Goal: Task Accomplishment & Management: Use online tool/utility

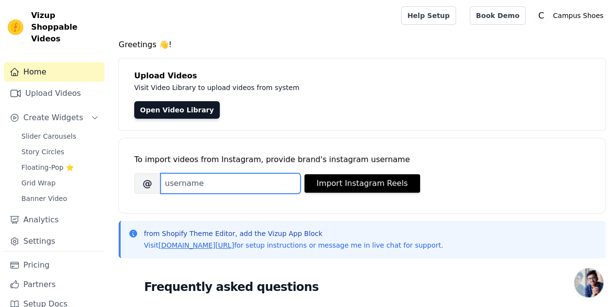
click at [235, 184] on input "Brand's Instagram Username" at bounding box center [231, 183] width 140 height 20
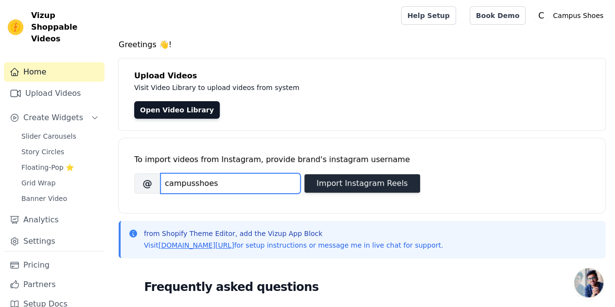
type input "campusshoes"
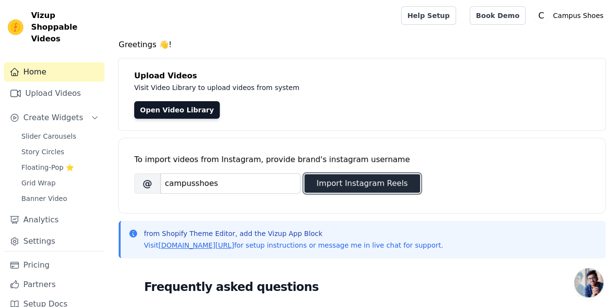
click at [344, 186] on button "Import Instagram Reels" at bounding box center [363, 183] width 116 height 18
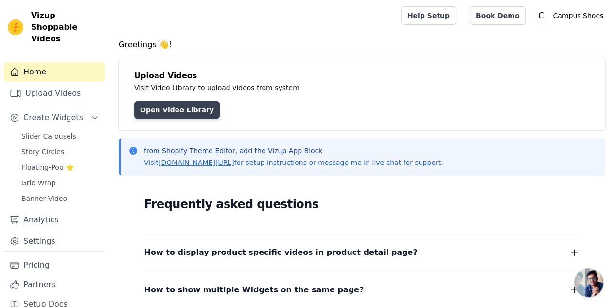
click at [162, 106] on link "Open Video Library" at bounding box center [177, 110] width 86 height 18
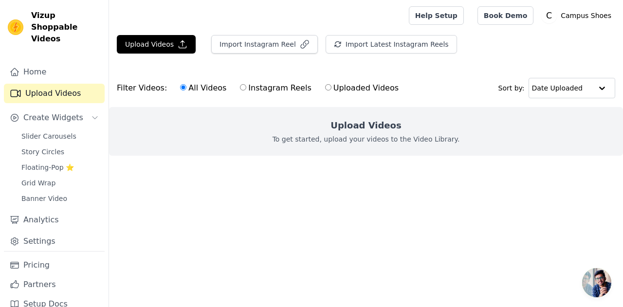
click at [240, 87] on input "Instagram Reels" at bounding box center [243, 87] width 6 height 6
radio input "true"
click at [234, 47] on button "Import Instagram Reel" at bounding box center [264, 44] width 107 height 18
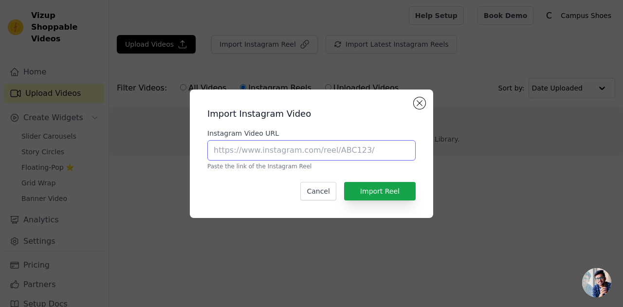
click at [303, 152] on input "Instagram Video URL" at bounding box center [311, 150] width 208 height 20
click at [284, 152] on input "Instagram Video URL" at bounding box center [311, 150] width 208 height 20
paste input "https://www.instagram.com/reel/DNfqdpbxGp7/?igsh=MW45YW05MzVyeWZuOQ=="
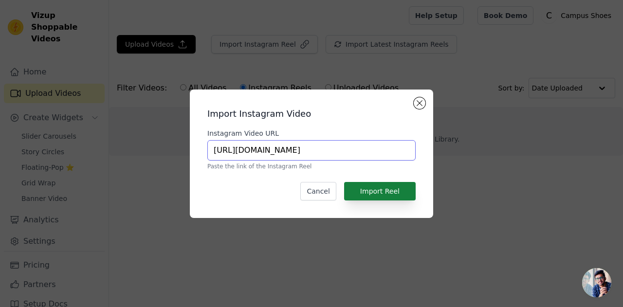
type input "https://www.instagram.com/reel/DNfqdpbxGp7/?igsh=MW45YW05MzVyeWZuOQ=="
click at [375, 189] on button "Import Reel" at bounding box center [380, 191] width 72 height 18
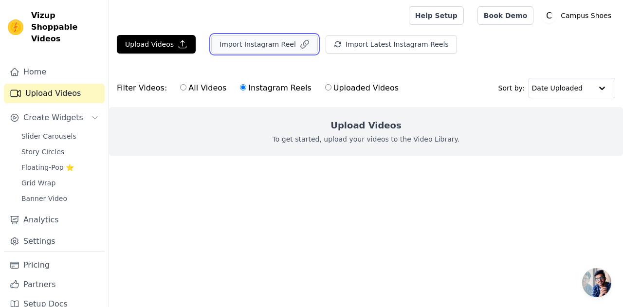
click at [244, 41] on button "Import Instagram Reel" at bounding box center [264, 44] width 107 height 18
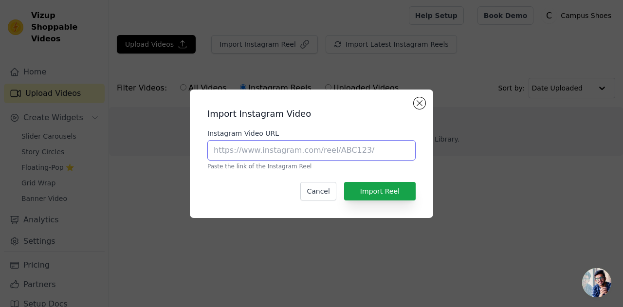
click at [293, 154] on input "Instagram Video URL" at bounding box center [311, 150] width 208 height 20
paste input "https://www.instagram.com/reel/DM5a1tPSUip/?igsh=aHlsZXFwNDJrczAw"
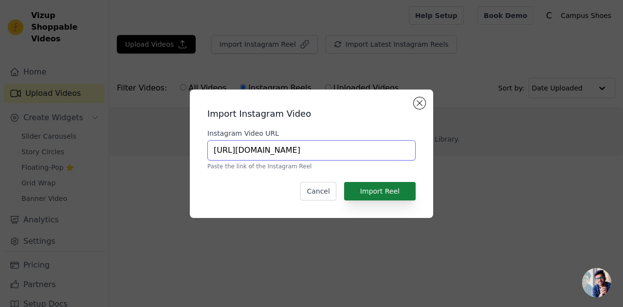
type input "https://www.instagram.com/reel/DM5a1tPSUip/?igsh=aHlsZXFwNDJrczAw"
click at [381, 189] on button "Import Reel" at bounding box center [380, 191] width 72 height 18
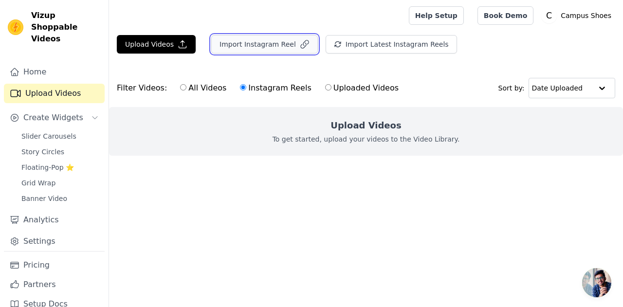
click at [251, 45] on button "Import Instagram Reel" at bounding box center [264, 44] width 107 height 18
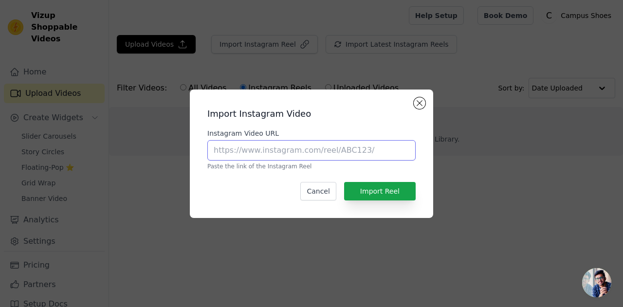
click at [317, 151] on input "Instagram Video URL" at bounding box center [311, 150] width 208 height 20
paste input "https://www.instagram.com/reel/DMz2lDsN5g2/?igsh=MTJ2Y244ZjBqb2tyOA=="
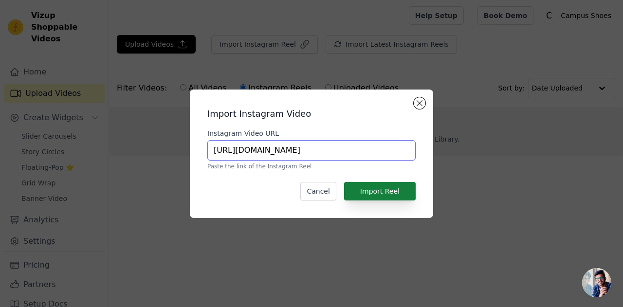
type input "https://www.instagram.com/reel/DMz2lDsN5g2/?igsh=MTJ2Y244ZjBqb2tyOA=="
click at [388, 191] on button "Import Reel" at bounding box center [380, 191] width 72 height 18
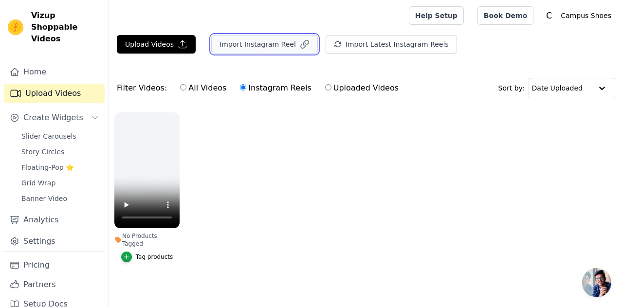
click at [265, 46] on button "Import Instagram Reel" at bounding box center [264, 44] width 107 height 18
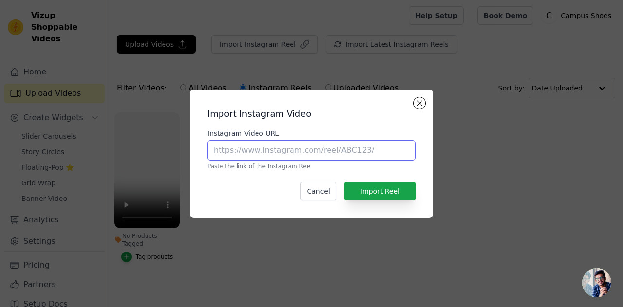
click at [312, 150] on input "Instagram Video URL" at bounding box center [311, 150] width 208 height 20
click at [290, 148] on input "Instagram Video URL" at bounding box center [311, 150] width 208 height 20
paste input "https://www.instagram.com/reel/DNfqdpbxGp7/?igsh=MW45YW05MzVyeWZuOQ=="
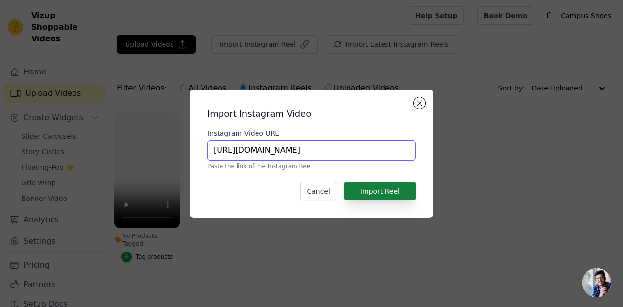
type input "https://www.instagram.com/reel/DNfqdpbxGp7/?igsh=MW45YW05MzVyeWZuOQ=="
click at [379, 190] on button "Import Reel" at bounding box center [380, 191] width 72 height 18
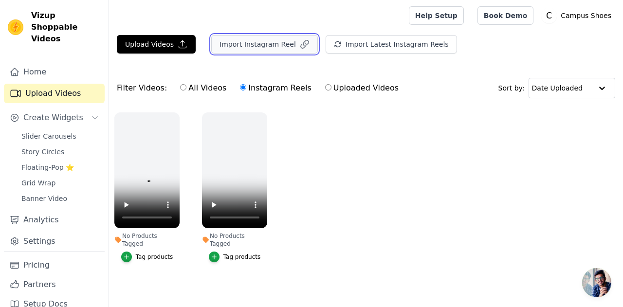
click at [268, 43] on button "Import Instagram Reel" at bounding box center [264, 44] width 107 height 18
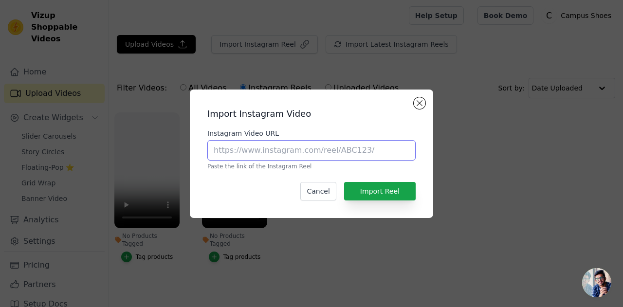
click at [309, 150] on input "Instagram Video URL" at bounding box center [311, 150] width 208 height 20
click at [261, 152] on input "Instagram Video URL" at bounding box center [311, 150] width 208 height 20
paste input "https://www.instagram.com/reel/DM5a1tPSUip/?igsh=aHlsZXFwNDJrczAw"
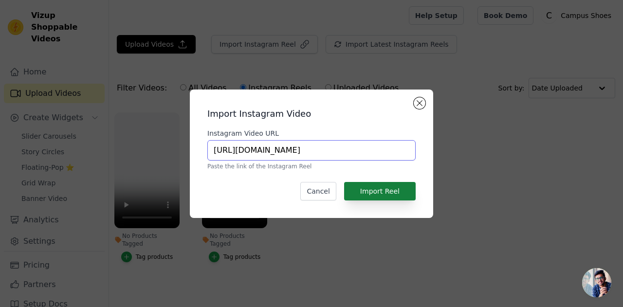
type input "https://www.instagram.com/reel/DM5a1tPSUip/?igsh=aHlsZXFwNDJrczAw"
click at [377, 187] on button "Import Reel" at bounding box center [380, 191] width 72 height 18
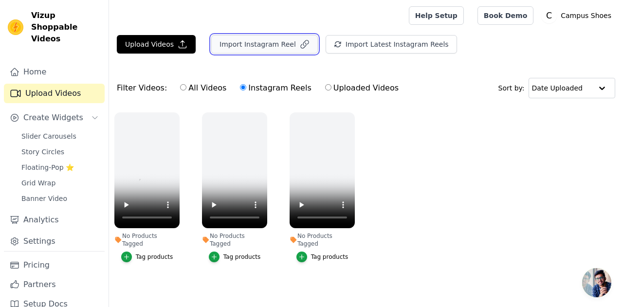
click at [259, 47] on button "Import Instagram Reel" at bounding box center [264, 44] width 107 height 18
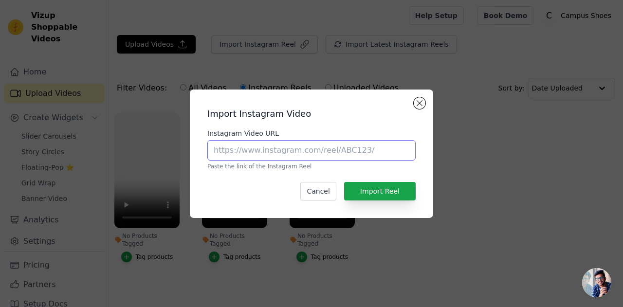
click at [282, 150] on input "Instagram Video URL" at bounding box center [311, 150] width 208 height 20
paste input "https://www.instagram.com/reel/DMz2lDsN5g2/?igsh=MTJ2Y244ZjBqb2tyOA=="
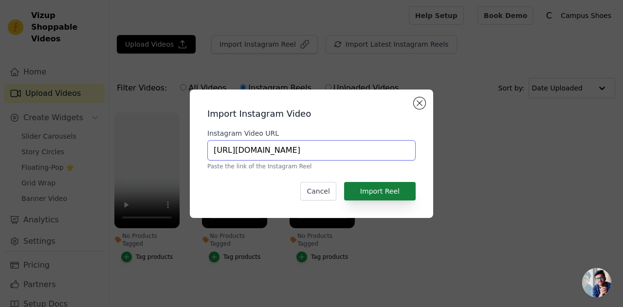
type input "https://www.instagram.com/reel/DMz2lDsN5g2/?igsh=MTJ2Y244ZjBqb2tyOA=="
click at [379, 191] on button "Import Reel" at bounding box center [380, 191] width 72 height 18
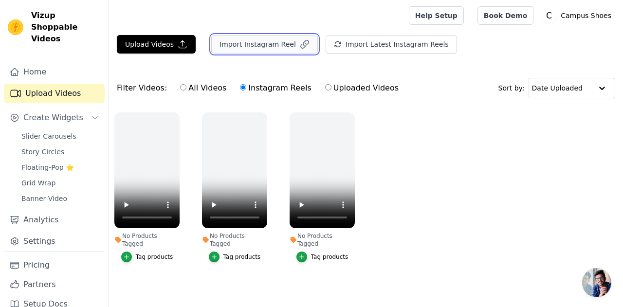
click at [277, 43] on button "Import Instagram Reel" at bounding box center [264, 44] width 107 height 18
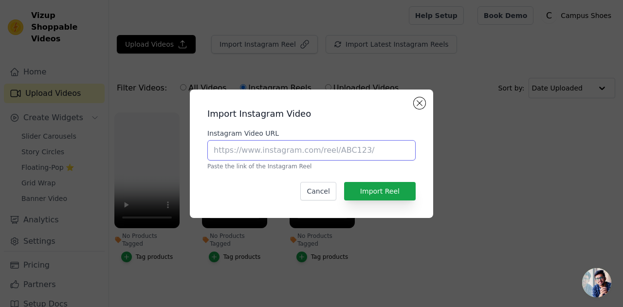
click at [336, 151] on input "Instagram Video URL" at bounding box center [311, 150] width 208 height 20
paste input "https://www.instagram.com/reel/DMz2lDsN5g2/?igsh=MTJ2Y244ZjBqb2tyOA=="
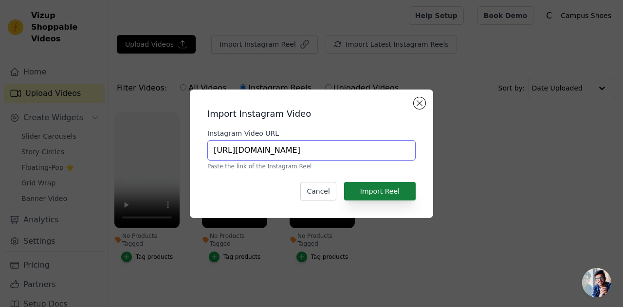
type input "https://www.instagram.com/reel/DMz2lDsN5g2/?igsh=MTJ2Y244ZjBqb2tyOA=="
click at [408, 192] on button "Import Reel" at bounding box center [380, 191] width 72 height 18
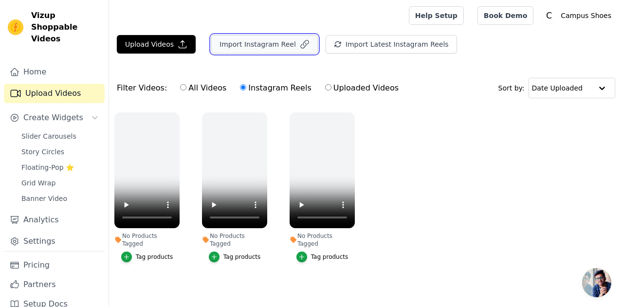
click at [265, 44] on button "Import Instagram Reel" at bounding box center [264, 44] width 107 height 18
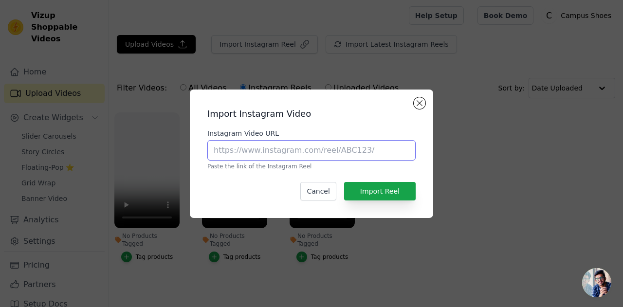
click at [298, 151] on input "Instagram Video URL" at bounding box center [311, 150] width 208 height 20
paste input "https://www.instagram.com/reel/DMz2lDsN5g2/?igsh=MTJ2Y244ZjBqb2tyOA=="
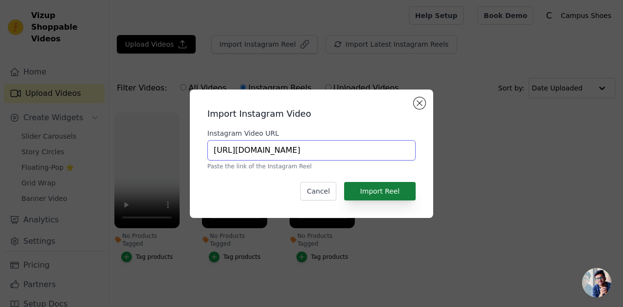
type input "https://www.instagram.com/reel/DMz2lDsN5g2/?igsh=MTJ2Y244ZjBqb2tyOA=="
click at [370, 192] on button "Import Reel" at bounding box center [380, 191] width 72 height 18
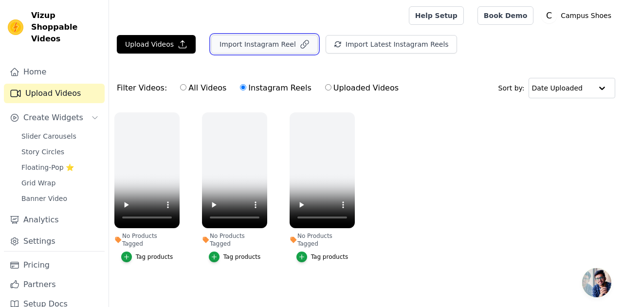
click at [263, 45] on button "Import Instagram Reel" at bounding box center [264, 44] width 107 height 18
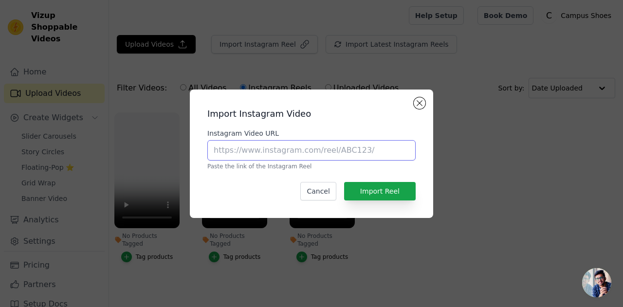
click at [277, 148] on input "Instagram Video URL" at bounding box center [311, 150] width 208 height 20
paste input "https://www.instagram.com/reel/DMu-A1dIlZc/?igsh=NDg1aGNpaTNvMG0w"
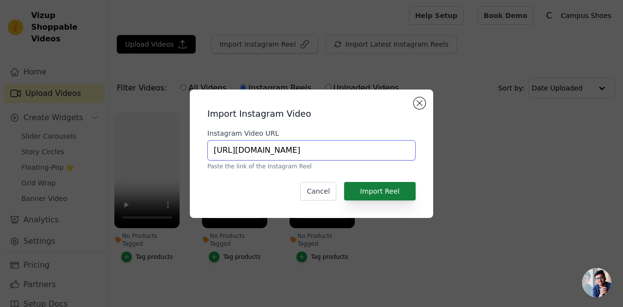
type input "https://www.instagram.com/reel/DMu-A1dIlZc/?igsh=NDg1aGNpaTNvMG0w"
click at [390, 195] on button "Import Reel" at bounding box center [380, 191] width 72 height 18
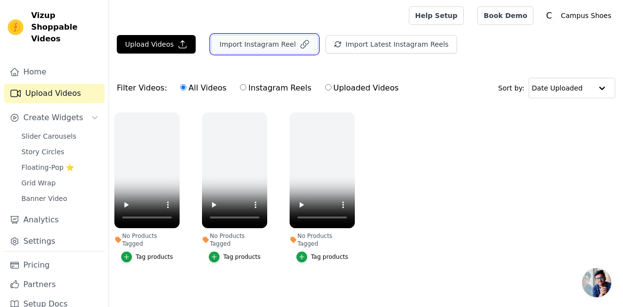
click at [264, 47] on button "Import Instagram Reel" at bounding box center [264, 44] width 107 height 18
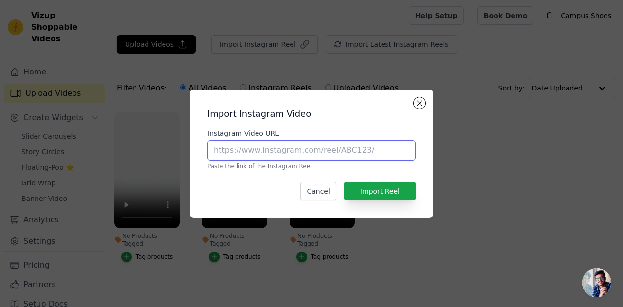
click at [324, 152] on input "Instagram Video URL" at bounding box center [311, 150] width 208 height 20
paste input "https://www.instagram.com/reel/DMu-A1dIlZc/?igsh=NDg1aGNpaTNvMG0w"
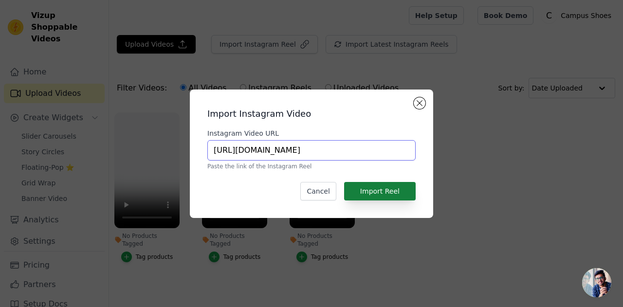
type input "https://www.instagram.com/reel/DMu-A1dIlZc/?igsh=NDg1aGNpaTNvMG0w"
click at [402, 192] on button "Import Reel" at bounding box center [380, 191] width 72 height 18
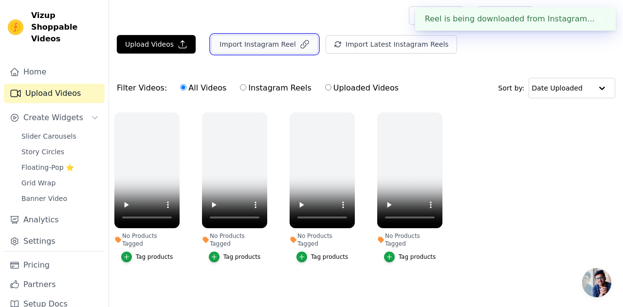
click at [267, 48] on button "Import Instagram Reel" at bounding box center [264, 44] width 107 height 18
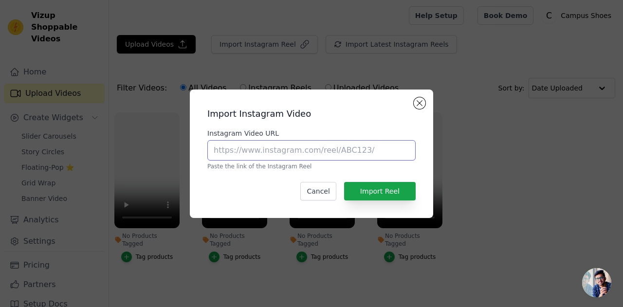
click at [285, 146] on input "Instagram Video URL" at bounding box center [311, 150] width 208 height 20
paste input "https://www.instagram.com/reel/DMz2lDsN5g2/?igsh=MTJ2Y244ZjBqb2tyOA=="
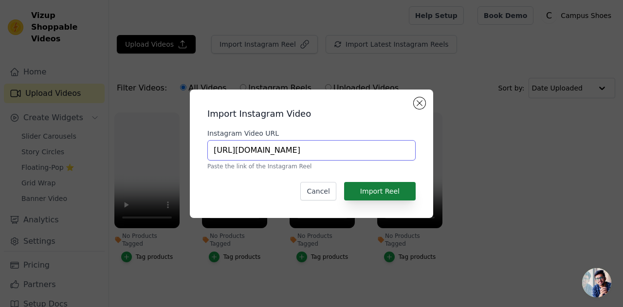
type input "https://www.instagram.com/reel/DMz2lDsN5g2/?igsh=MTJ2Y244ZjBqb2tyOA=="
click at [379, 185] on button "Import Reel" at bounding box center [380, 191] width 72 height 18
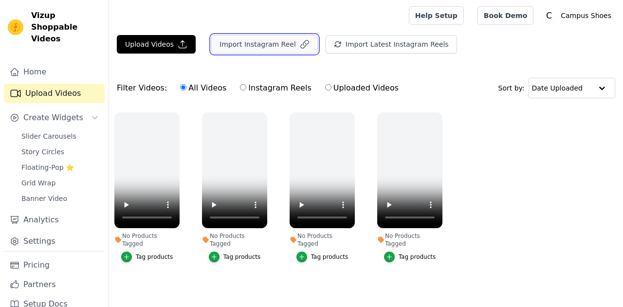
click at [275, 45] on button "Import Instagram Reel" at bounding box center [264, 44] width 107 height 18
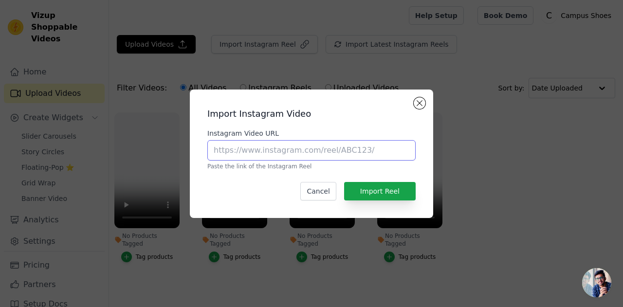
click at [297, 149] on input "Instagram Video URL" at bounding box center [311, 150] width 208 height 20
paste input "[URL][DOMAIN_NAME]"
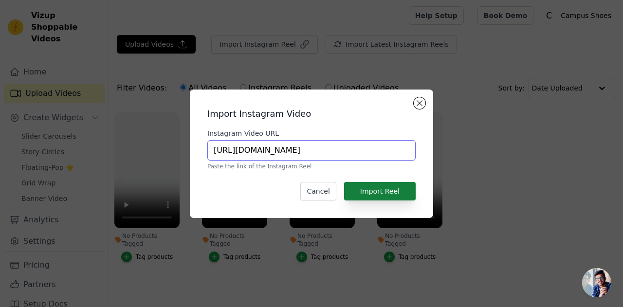
type input "[URL][DOMAIN_NAME]"
click at [393, 191] on button "Import Reel" at bounding box center [380, 191] width 72 height 18
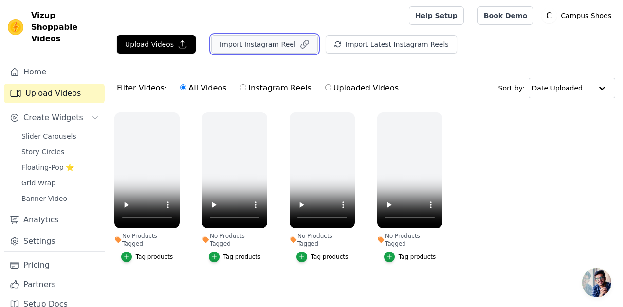
click at [240, 47] on button "Import Instagram Reel" at bounding box center [264, 44] width 107 height 18
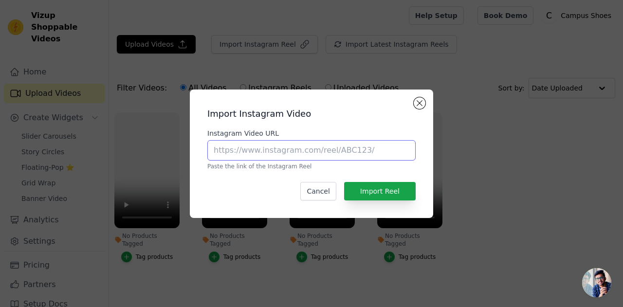
click at [276, 153] on input "Instagram Video URL" at bounding box center [311, 150] width 208 height 20
paste input "[URL][DOMAIN_NAME]"
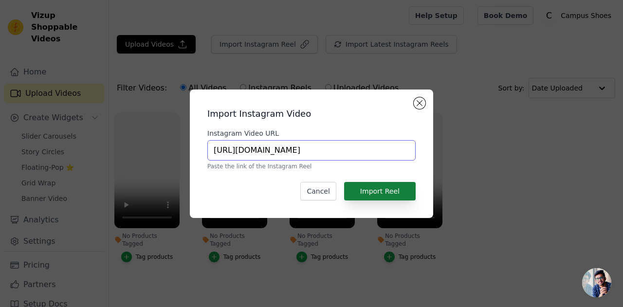
type input "[URL][DOMAIN_NAME]"
click at [365, 187] on button "Import Reel" at bounding box center [380, 191] width 72 height 18
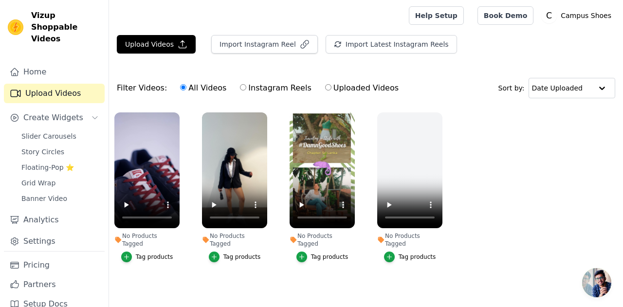
click at [160, 253] on div "Tag products" at bounding box center [154, 257] width 37 height 8
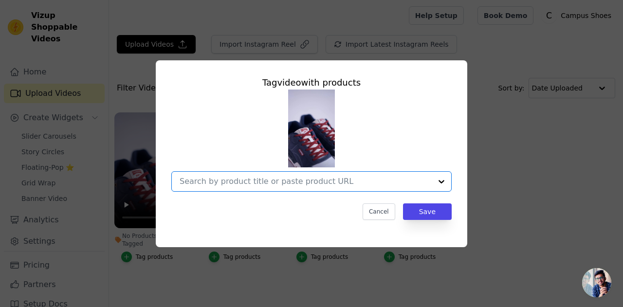
click at [278, 184] on input "No Products Tagged Tag video with products Option undefined, selected. Select i…" at bounding box center [306, 181] width 252 height 9
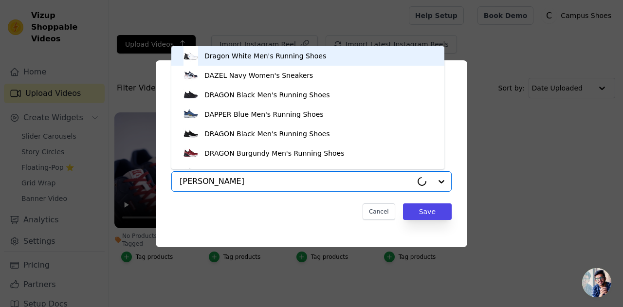
type input "destan"
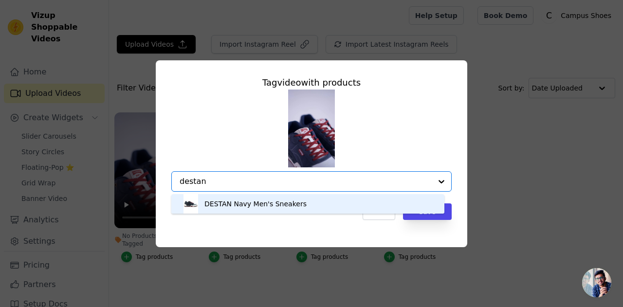
click at [274, 206] on div "DESTAN Navy Men's Sneakers" at bounding box center [255, 204] width 102 height 10
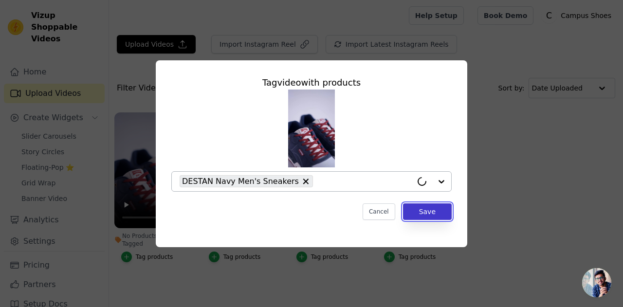
click at [423, 213] on button "Save" at bounding box center [427, 211] width 49 height 17
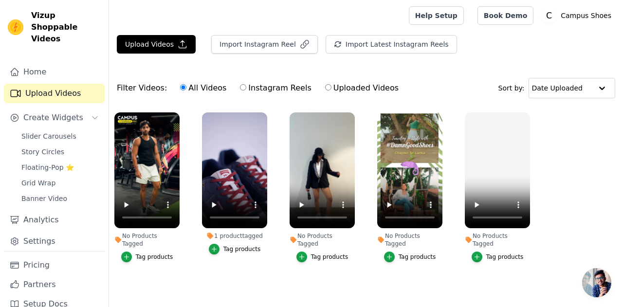
click at [159, 253] on div "Tag products" at bounding box center [154, 257] width 37 height 8
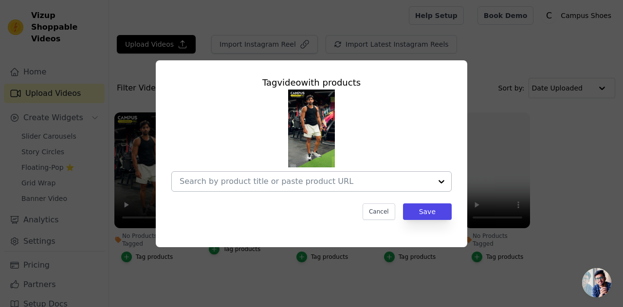
click at [278, 178] on input "No Products Tagged Tag video with products Cancel Save Tag products" at bounding box center [306, 181] width 252 height 9
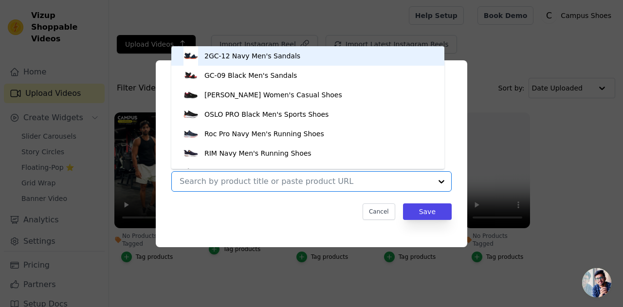
click at [278, 178] on input "No Products Tagged Tag video with products 2GC-12 Navy Men's Sandals GC-09 Blac…" at bounding box center [306, 181] width 252 height 9
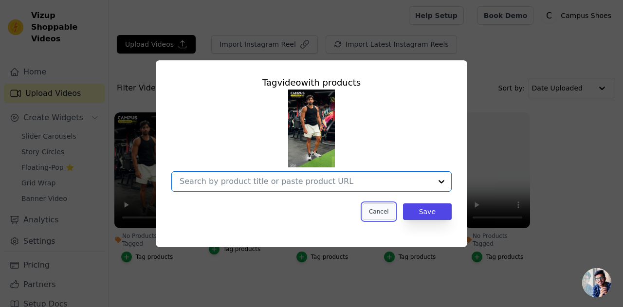
click at [381, 208] on button "Cancel" at bounding box center [378, 211] width 33 height 17
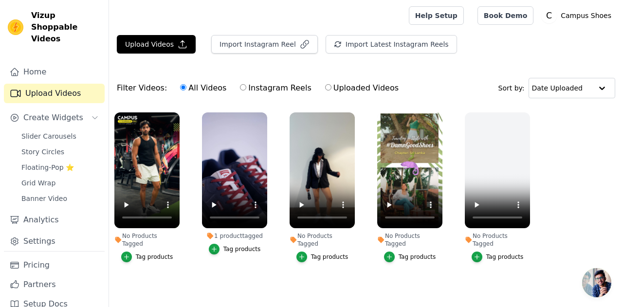
click at [328, 253] on div "Tag products" at bounding box center [329, 257] width 37 height 8
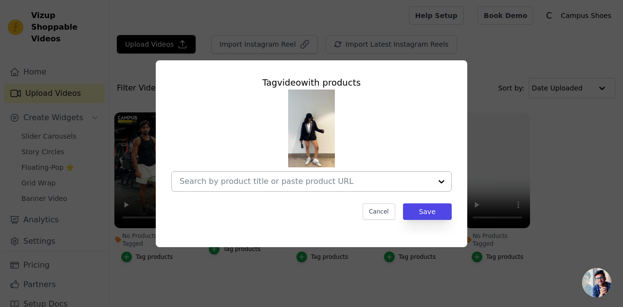
click at [285, 182] on input "No Products Tagged Tag video with products Cancel Save Tag products" at bounding box center [306, 181] width 252 height 9
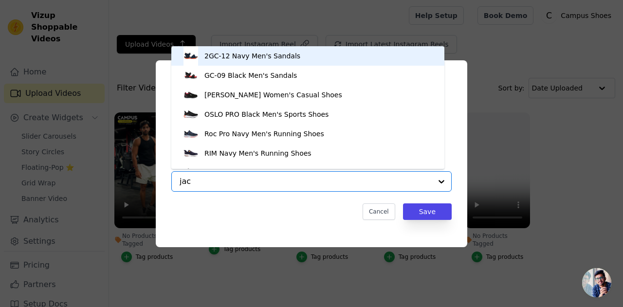
type input "jace"
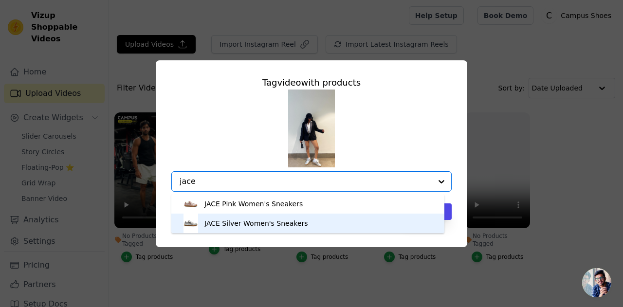
click at [255, 218] on div "JACE Silver Women's Sneakers" at bounding box center [307, 223] width 253 height 19
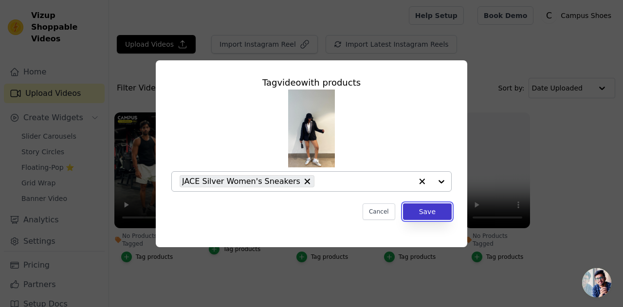
click at [424, 208] on button "Save" at bounding box center [427, 211] width 49 height 17
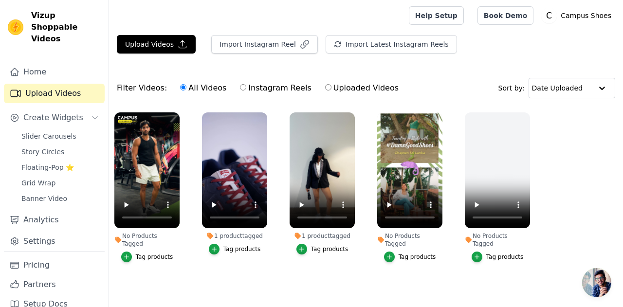
click at [413, 253] on div "Tag products" at bounding box center [416, 257] width 37 height 8
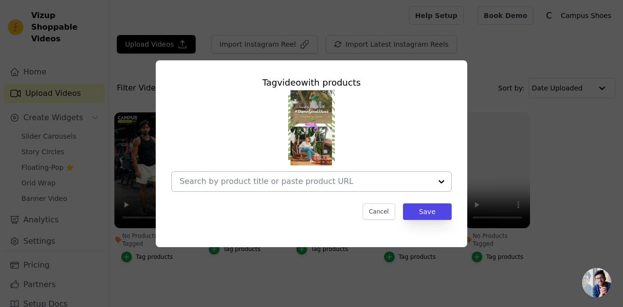
click at [284, 179] on input "No Products Tagged Tag video with products Cancel Save Tag products" at bounding box center [306, 181] width 252 height 9
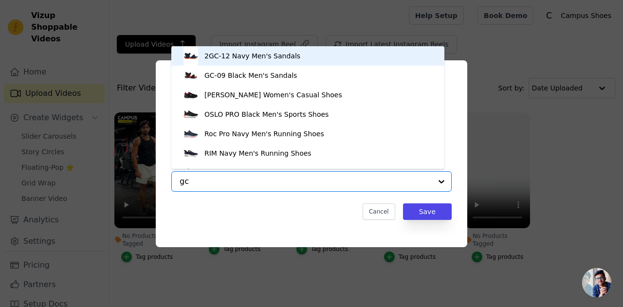
type input "gcw"
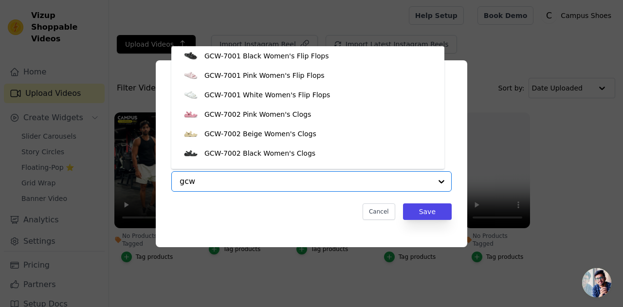
scroll to position [33, 0]
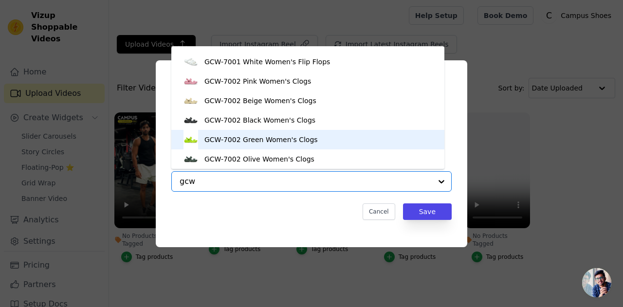
click at [272, 140] on div "GCW-7002 Green Women's Clogs" at bounding box center [260, 140] width 113 height 10
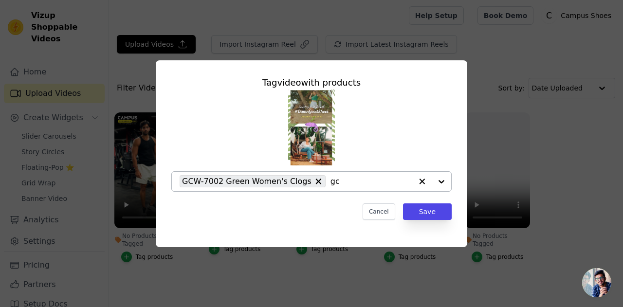
type input "gcw"
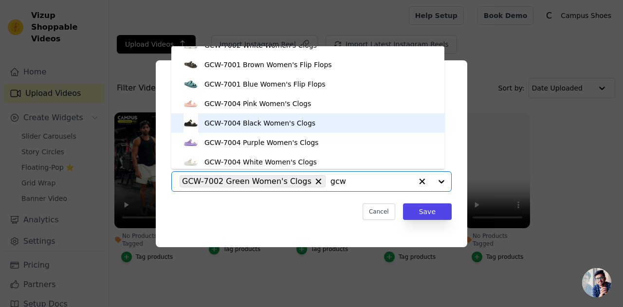
scroll to position [208, 0]
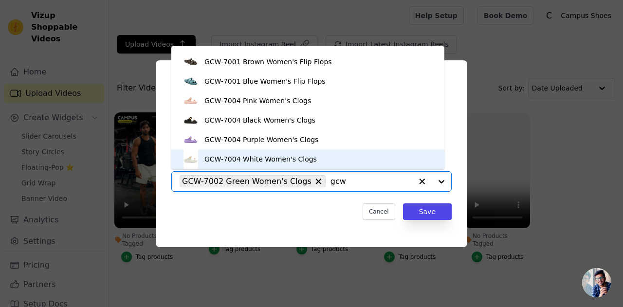
click at [330, 157] on div "GCW-7004 White Women's Clogs" at bounding box center [307, 158] width 253 height 19
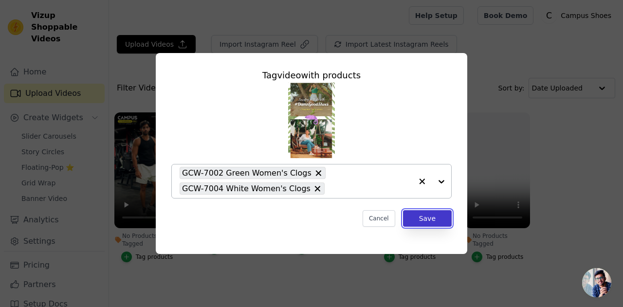
click at [427, 219] on button "Save" at bounding box center [427, 218] width 49 height 17
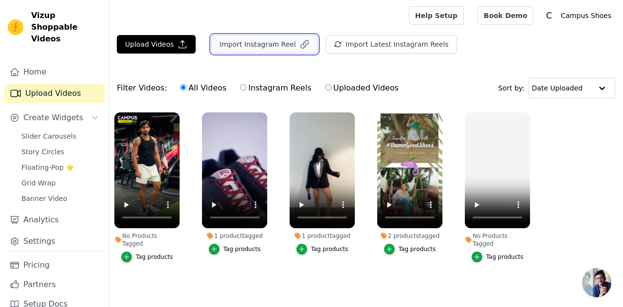
click at [251, 49] on button "Import Instagram Reel" at bounding box center [264, 44] width 107 height 18
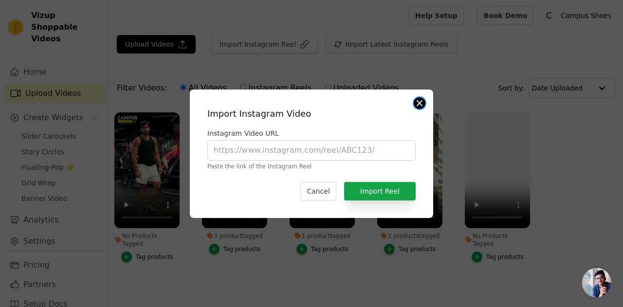
click at [423, 102] on button "Close modal" at bounding box center [419, 103] width 12 height 12
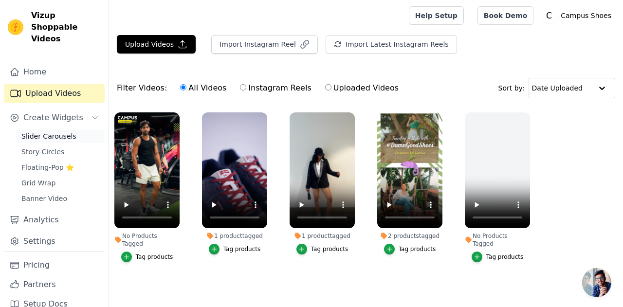
click at [46, 131] on span "Slider Carousels" at bounding box center [48, 136] width 55 height 10
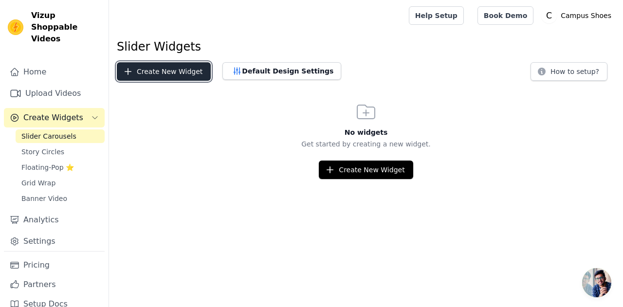
click at [156, 75] on button "Create New Widget" at bounding box center [164, 71] width 94 height 18
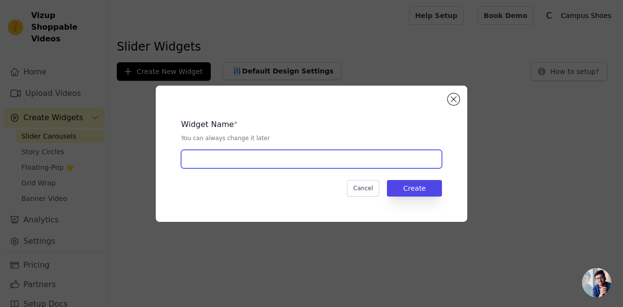
click at [261, 163] on input "text" at bounding box center [311, 159] width 261 height 18
type input "Carousel"
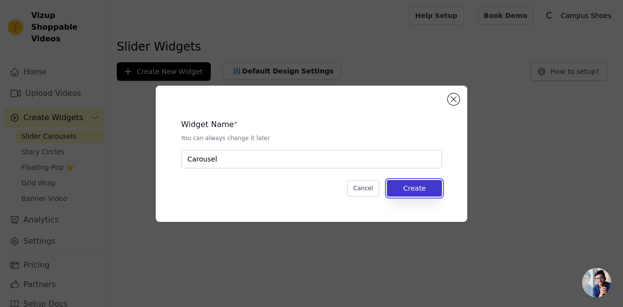
click at [433, 192] on button "Create" at bounding box center [414, 188] width 55 height 17
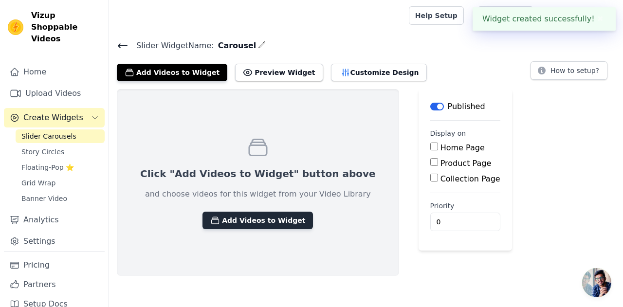
click at [273, 220] on button "Add Videos to Widget" at bounding box center [257, 221] width 110 height 18
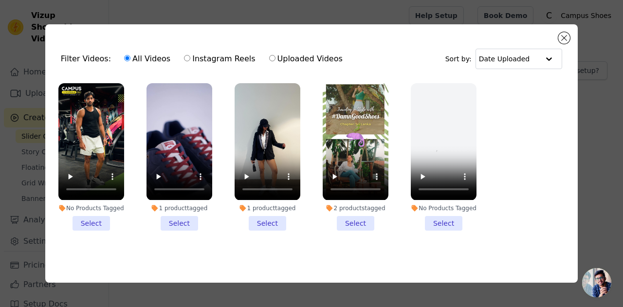
click at [184, 221] on li "1 product tagged Select" at bounding box center [179, 156] width 66 height 147
click at [0, 0] on input "1 product tagged Select" at bounding box center [0, 0] width 0 height 0
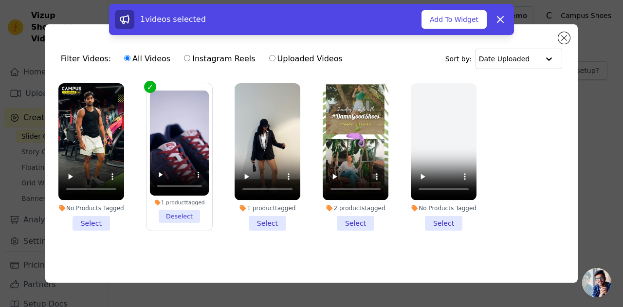
click at [255, 218] on li "1 product tagged Select" at bounding box center [267, 156] width 66 height 147
click at [0, 0] on input "1 product tagged Select" at bounding box center [0, 0] width 0 height 0
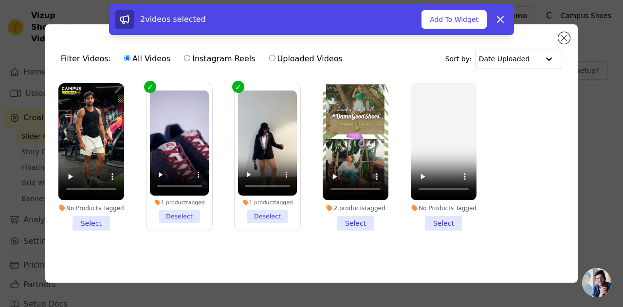
click at [345, 217] on li "2 products tagged Select" at bounding box center [356, 156] width 66 height 147
click at [0, 0] on input "2 products tagged Select" at bounding box center [0, 0] width 0 height 0
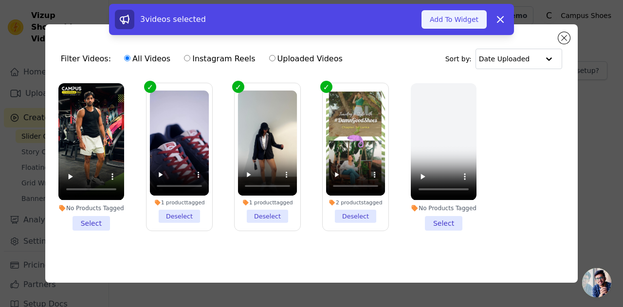
click at [439, 22] on button "Add To Widget" at bounding box center [453, 19] width 65 height 18
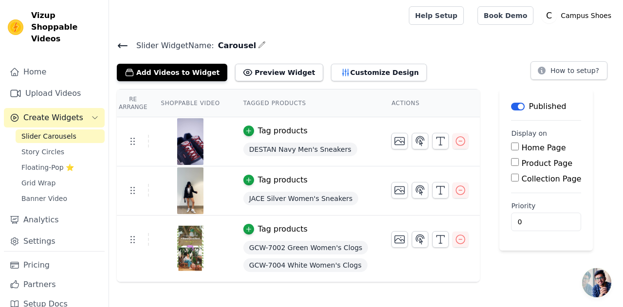
click at [511, 147] on input "Home Page" at bounding box center [515, 147] width 8 height 8
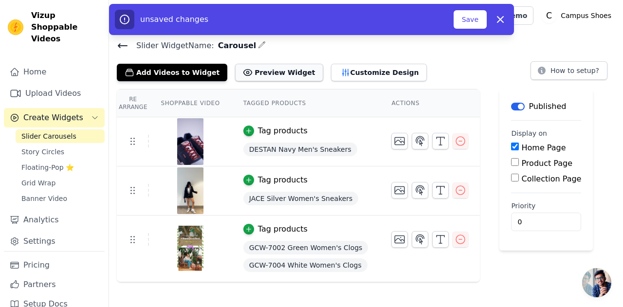
click at [252, 78] on button "Preview Widget" at bounding box center [279, 73] width 88 height 18
click at [356, 72] on button "Customize Design" at bounding box center [379, 73] width 96 height 18
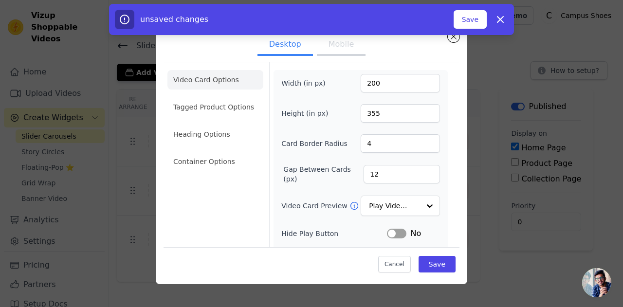
click at [337, 42] on button "Mobile" at bounding box center [341, 45] width 49 height 21
drag, startPoint x: 390, startPoint y: 232, endPoint x: 350, endPoint y: 233, distance: 39.9
click at [350, 233] on label "Hide Play Button" at bounding box center [334, 234] width 106 height 10
click at [395, 230] on button "Label" at bounding box center [396, 234] width 19 height 10
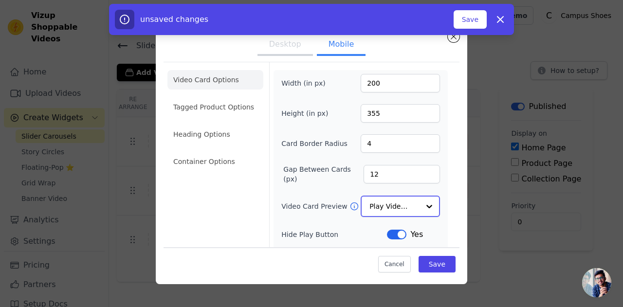
click at [397, 204] on input "Video Card Preview" at bounding box center [394, 206] width 50 height 19
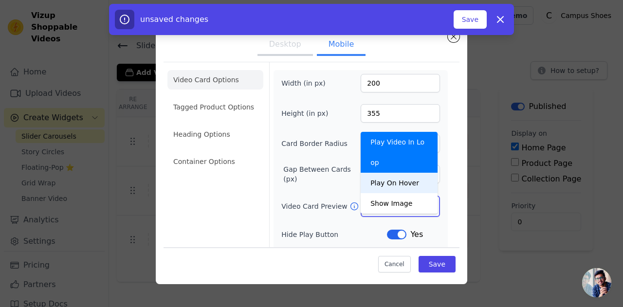
click at [393, 173] on div "Play On Hover" at bounding box center [398, 183] width 77 height 20
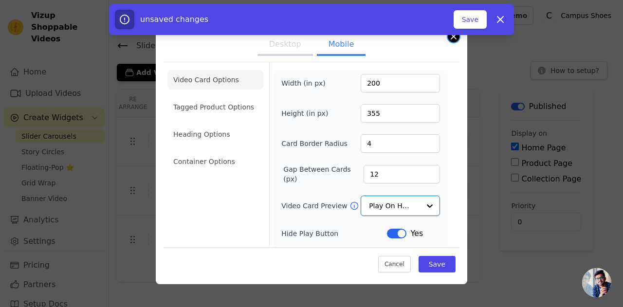
click at [451, 39] on button "Close modal" at bounding box center [454, 37] width 12 height 12
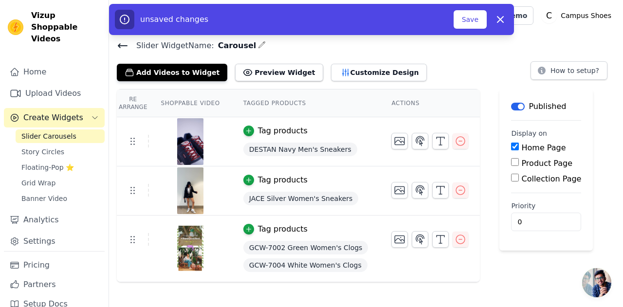
click at [511, 107] on button "Label" at bounding box center [518, 107] width 14 height 8
click at [499, 21] on icon "button" at bounding box center [500, 20] width 6 height 6
checkbox input "false"
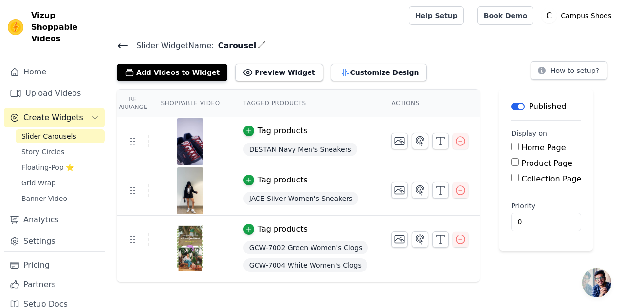
click at [511, 107] on button "Label" at bounding box center [518, 107] width 14 height 8
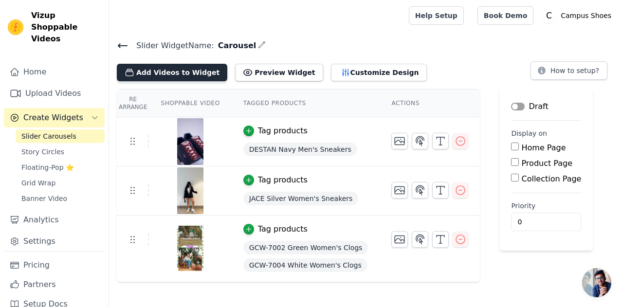
click at [172, 72] on button "Add Videos to Widget" at bounding box center [172, 73] width 110 height 18
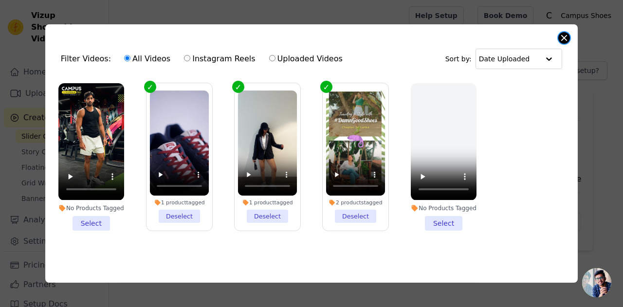
click at [560, 37] on button "Close modal" at bounding box center [564, 38] width 12 height 12
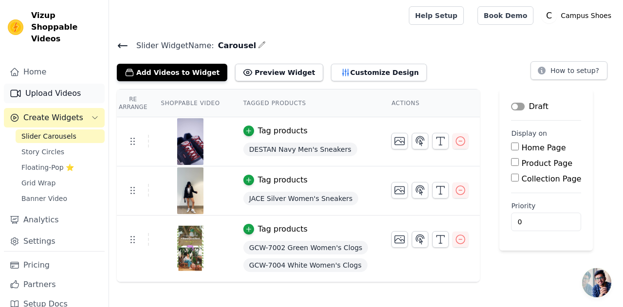
click at [36, 84] on link "Upload Videos" at bounding box center [54, 93] width 101 height 19
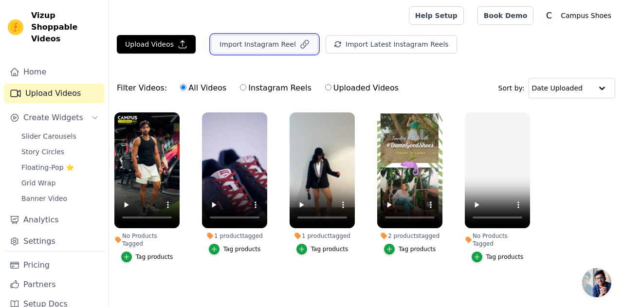
click at [262, 45] on button "Import Instagram Reel" at bounding box center [264, 44] width 107 height 18
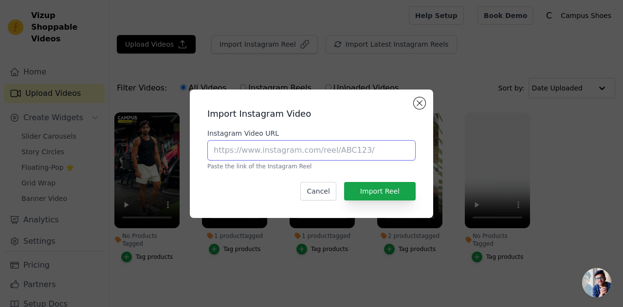
click at [285, 152] on input "Instagram Video URL" at bounding box center [311, 150] width 208 height 20
paste input "https://www.instagram.com/reel/DMNRSpORpFs/?igsh=MTh5cWdzN3piYTBvOQ=="
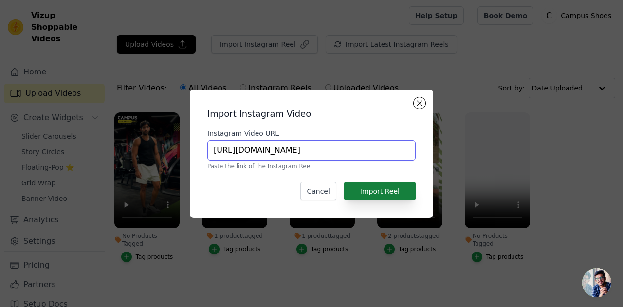
type input "https://www.instagram.com/reel/DMNRSpORpFs/?igsh=MTh5cWdzN3piYTBvOQ=="
click at [404, 189] on button "Import Reel" at bounding box center [380, 191] width 72 height 18
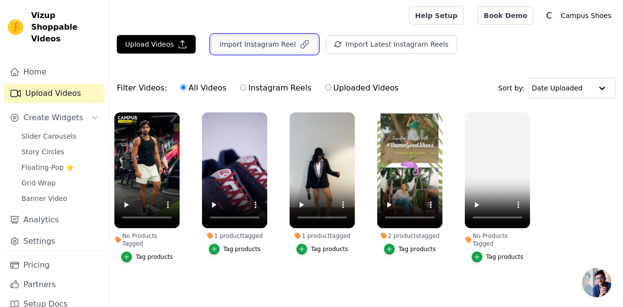
click at [264, 48] on button "Import Instagram Reel" at bounding box center [264, 44] width 107 height 18
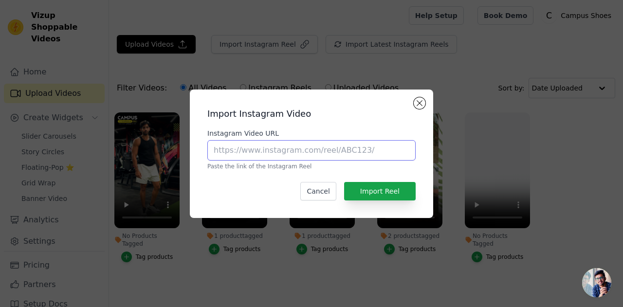
click at [282, 144] on input "Instagram Video URL" at bounding box center [311, 150] width 208 height 20
paste input "https://www.instagram.com/reel/DLnGkmdKSAi/?igsh=MWhvYzJ2bXFqb2ZsYg=="
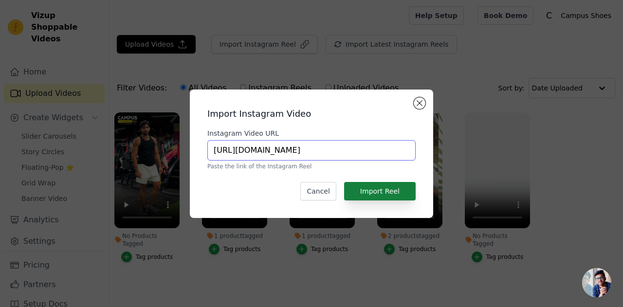
type input "https://www.instagram.com/reel/DLnGkmdKSAi/?igsh=MWhvYzJ2bXFqb2ZsYg=="
click at [409, 190] on button "Import Reel" at bounding box center [380, 191] width 72 height 18
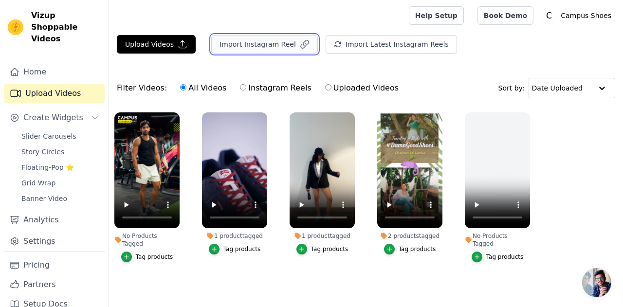
click at [257, 47] on button "Import Instagram Reel" at bounding box center [264, 44] width 107 height 18
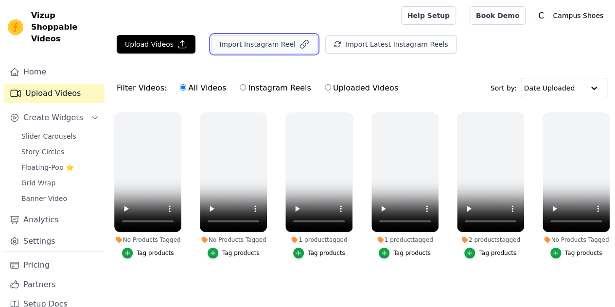
click at [269, 44] on button "Import Instagram Reel" at bounding box center [264, 44] width 107 height 18
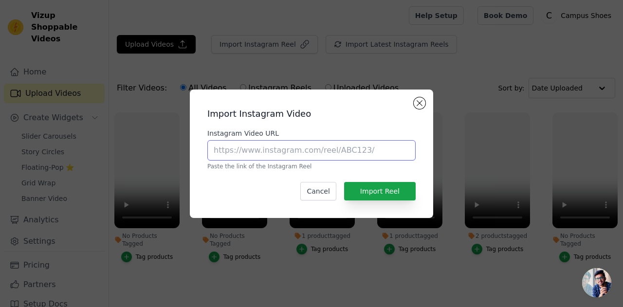
click at [301, 147] on input "Instagram Video URL" at bounding box center [311, 150] width 208 height 20
paste input "[URL][DOMAIN_NAME]"
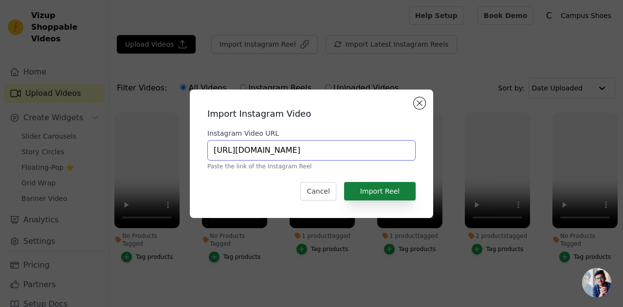
type input "[URL][DOMAIN_NAME]"
click at [393, 196] on button "Import Reel" at bounding box center [380, 191] width 72 height 18
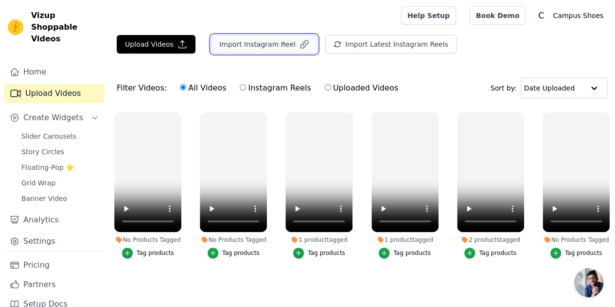
click at [242, 41] on button "Import Instagram Reel" at bounding box center [264, 44] width 107 height 18
click at [261, 49] on button "Import Instagram Reel" at bounding box center [264, 44] width 107 height 18
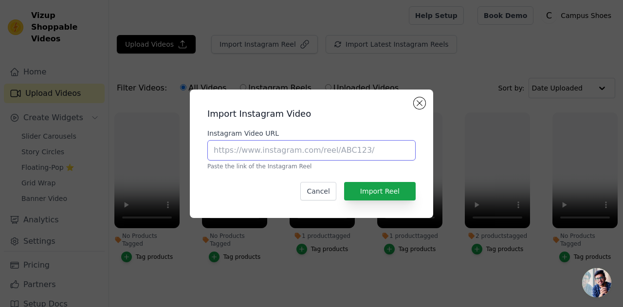
click at [296, 149] on input "Instagram Video URL" at bounding box center [311, 150] width 208 height 20
paste input "https://www.instagram.com/reel/DKH0m2cIUFP/?igsh=MWU1dnhhZGdmZXhmaw=="
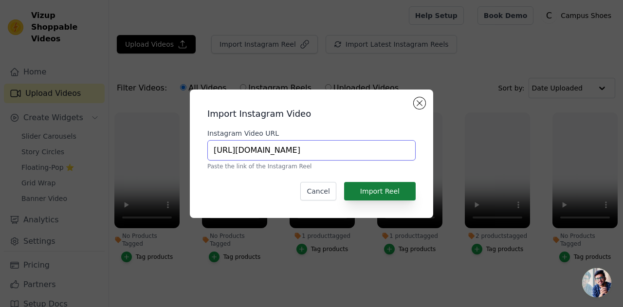
type input "https://www.instagram.com/reel/DKH0m2cIUFP/?igsh=MWU1dnhhZGdmZXhmaw=="
click at [396, 191] on button "Import Reel" at bounding box center [380, 191] width 72 height 18
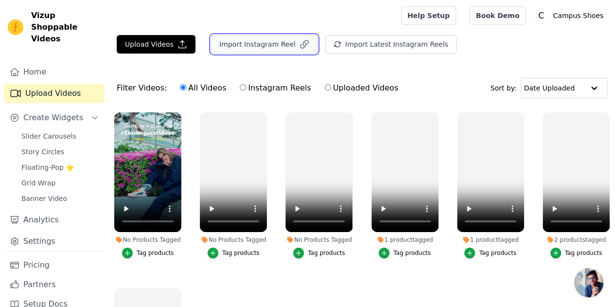
click at [227, 46] on button "Import Instagram Reel" at bounding box center [264, 44] width 107 height 18
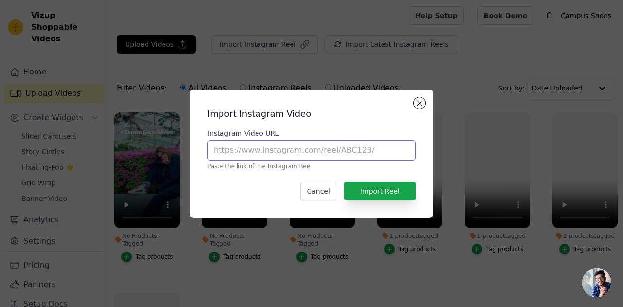
click at [255, 149] on input "Instagram Video URL" at bounding box center [311, 150] width 208 height 20
paste input "https://www.instagram.com/reel/DJ_3AeAqYm9/?igsh=MTAwajNzZDVzYmpvcA=="
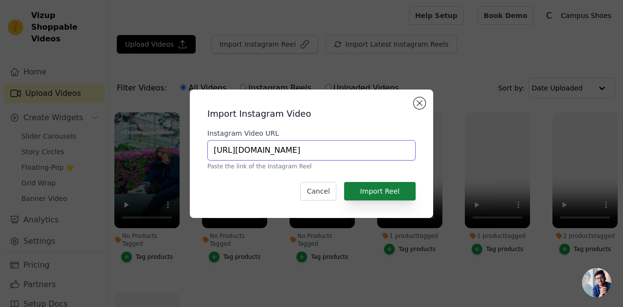
type input "https://www.instagram.com/reel/DJ_3AeAqYm9/?igsh=MTAwajNzZDVzYmpvcA=="
click at [367, 187] on button "Import Reel" at bounding box center [380, 191] width 72 height 18
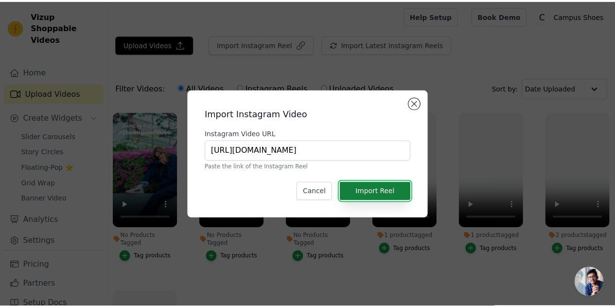
scroll to position [0, 0]
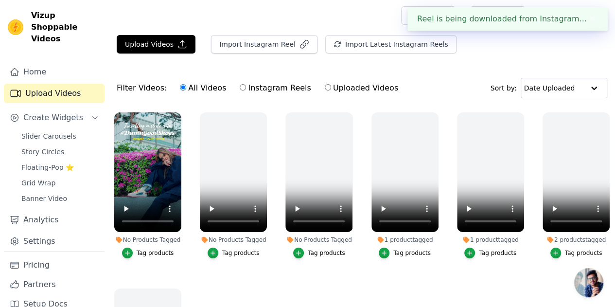
click at [156, 249] on div "Tag products" at bounding box center [155, 253] width 37 height 8
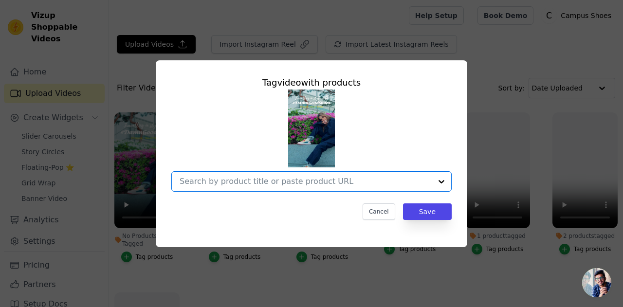
click at [320, 185] on input "No Products Tagged Tag video with products Option undefined, selected. Select i…" at bounding box center [306, 181] width 252 height 9
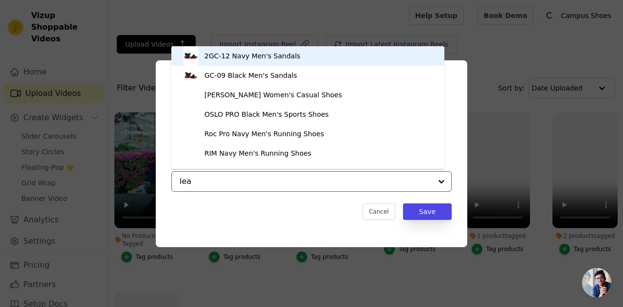
type input "leap"
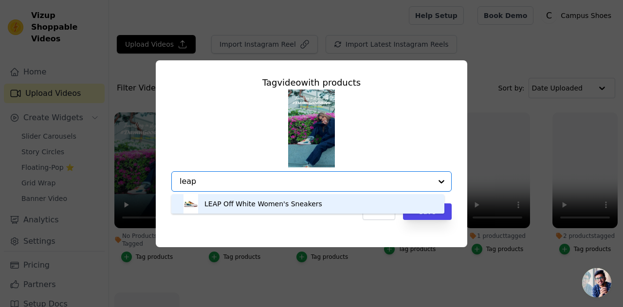
click at [304, 202] on div "LEAP Off White Women's Sneakers" at bounding box center [263, 204] width 118 height 10
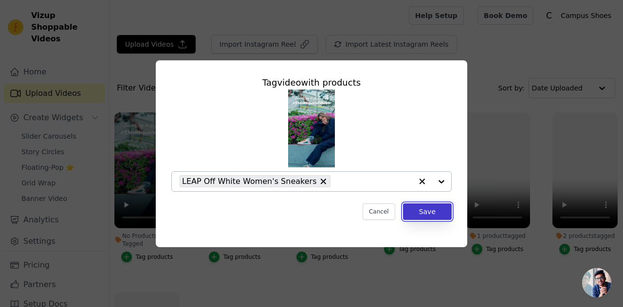
click at [419, 213] on button "Save" at bounding box center [427, 211] width 49 height 17
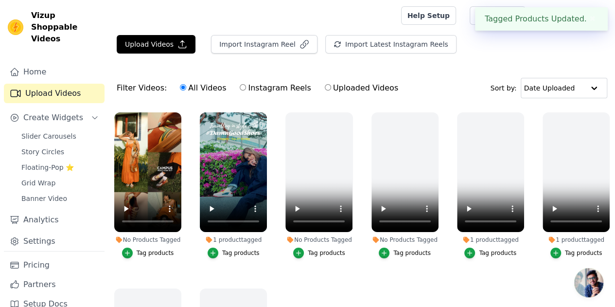
click at [153, 249] on div "Tag products" at bounding box center [155, 253] width 37 height 8
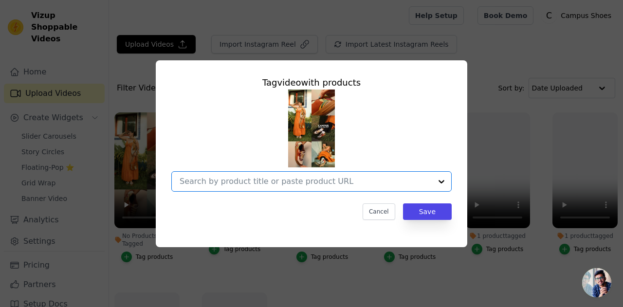
click at [277, 181] on input "No Products Tagged Tag video with products Option undefined, selected. Select i…" at bounding box center [306, 181] width 252 height 9
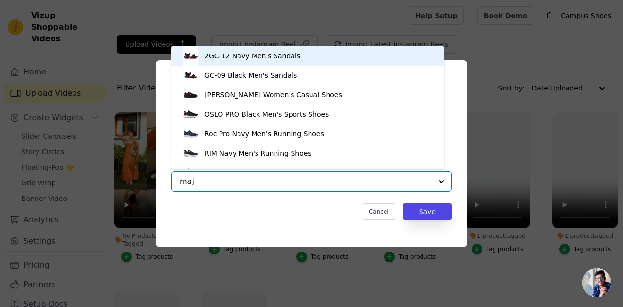
type input "maje"
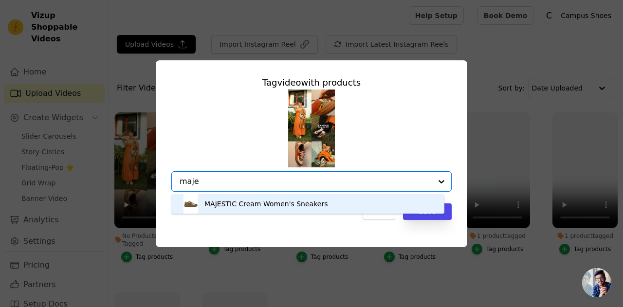
click at [270, 202] on div "MAJESTIC Cream Women's Sneakers" at bounding box center [265, 204] width 123 height 10
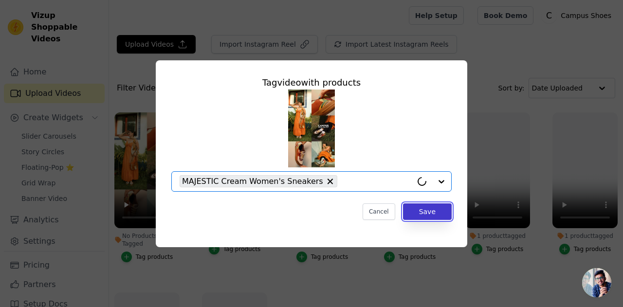
click at [430, 207] on button "Save" at bounding box center [427, 211] width 49 height 17
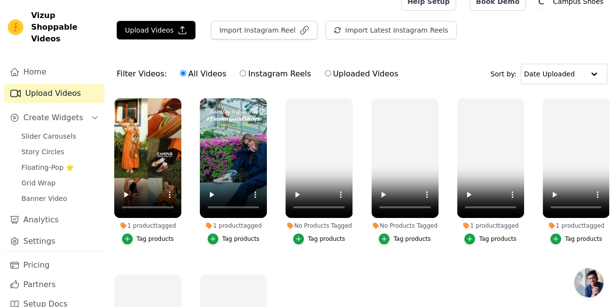
scroll to position [4, 0]
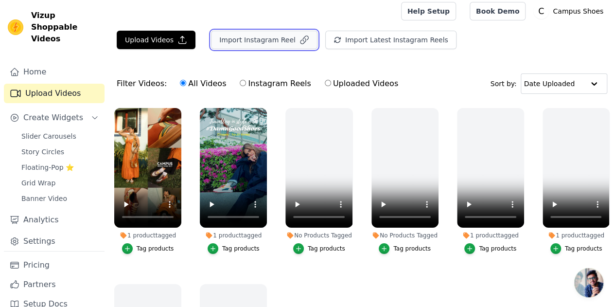
click at [243, 38] on button "Import Instagram Reel" at bounding box center [264, 40] width 107 height 18
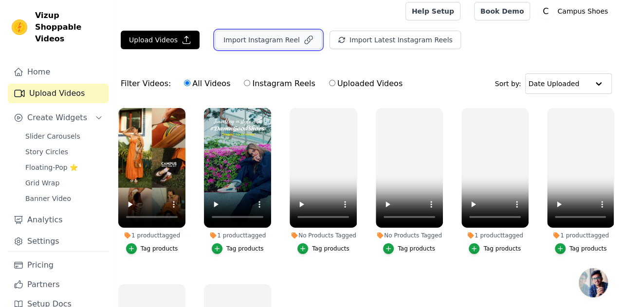
scroll to position [0, 0]
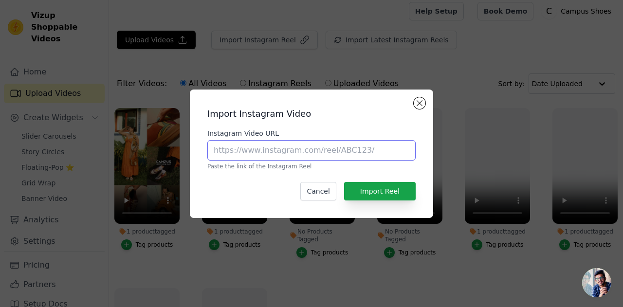
click at [247, 152] on input "Instagram Video URL" at bounding box center [311, 150] width 208 height 20
paste input "https://www.instagram.com/reel/DJeEel7RKJK/?igsh=d2htcTd6MjBzd3Bs"
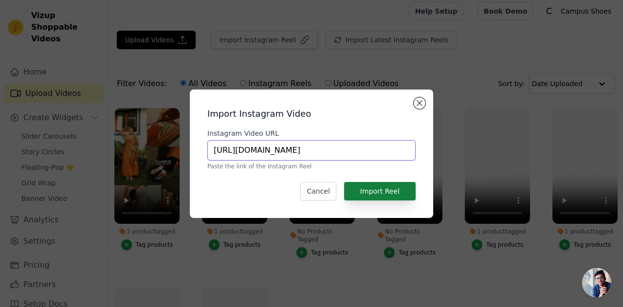
type input "https://www.instagram.com/reel/DJeEel7RKJK/?igsh=d2htcTd6MjBzd3Bs"
click at [366, 187] on button "Import Reel" at bounding box center [380, 191] width 72 height 18
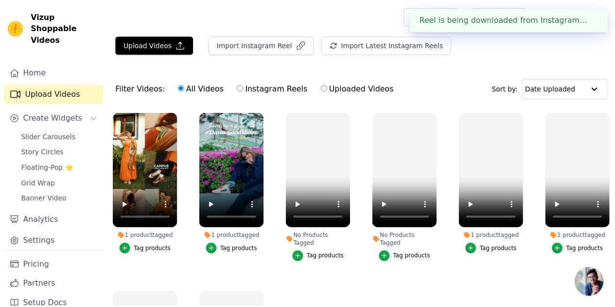
scroll to position [4, 0]
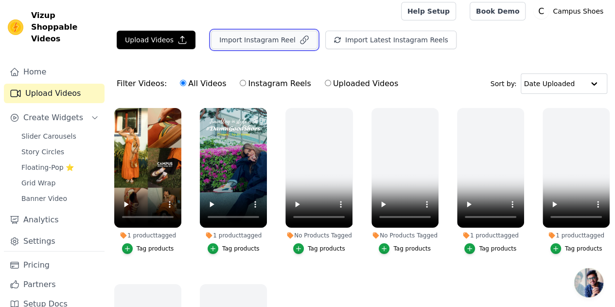
click at [253, 41] on button "Import Instagram Reel" at bounding box center [264, 40] width 107 height 18
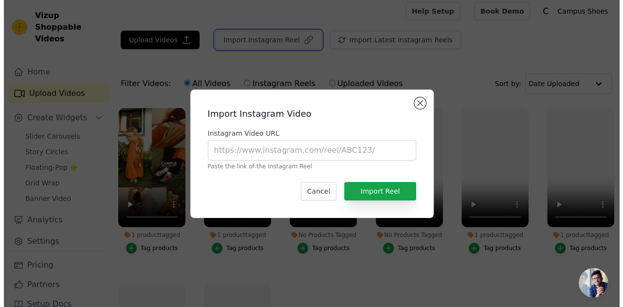
scroll to position [0, 0]
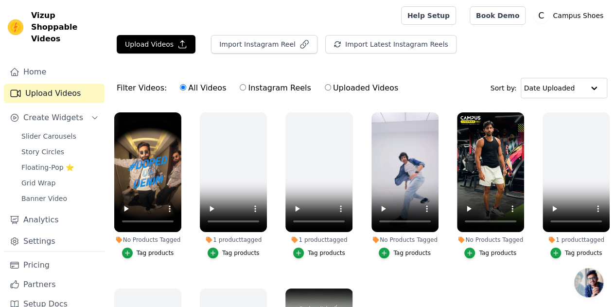
click at [155, 249] on div "Tag products" at bounding box center [155, 253] width 37 height 8
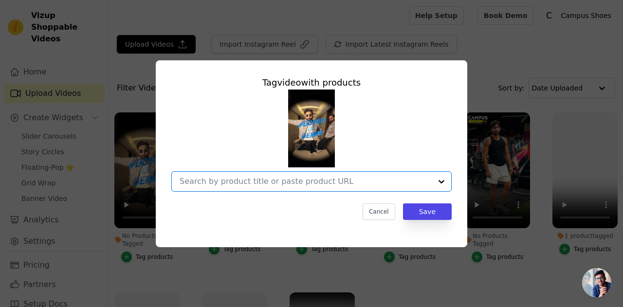
click at [227, 181] on input "No Products Tagged Tag video with products Option undefined, selected. Select i…" at bounding box center [306, 181] width 252 height 9
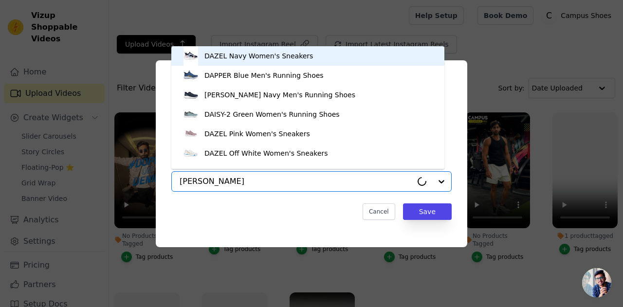
type input "[PERSON_NAME]"
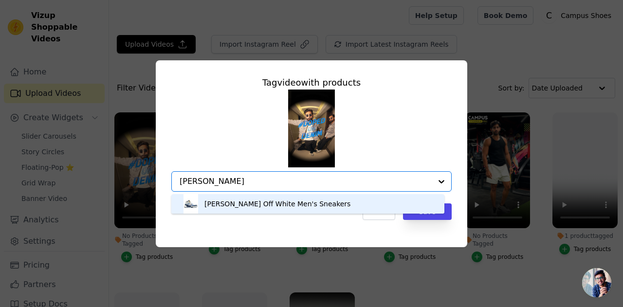
click at [230, 205] on div "[PERSON_NAME] Off White Men's Sneakers" at bounding box center [277, 204] width 146 height 10
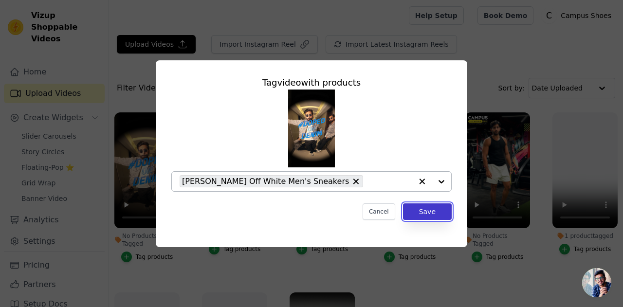
click at [444, 214] on button "Save" at bounding box center [427, 211] width 49 height 17
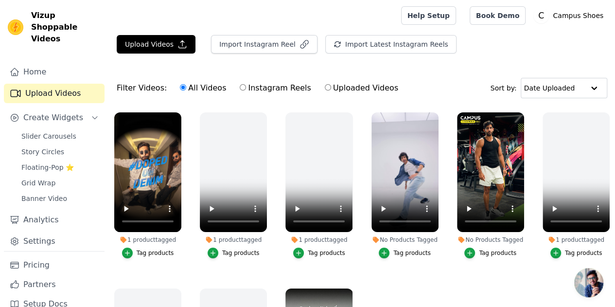
click at [402, 249] on div "Tag products" at bounding box center [412, 253] width 37 height 8
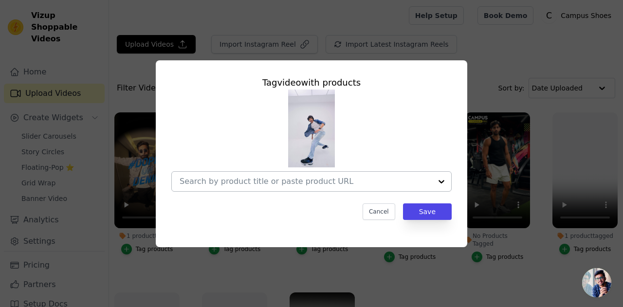
click at [286, 184] on input "No Products Tagged Tag video with products Cancel Save Tag products" at bounding box center [306, 181] width 252 height 9
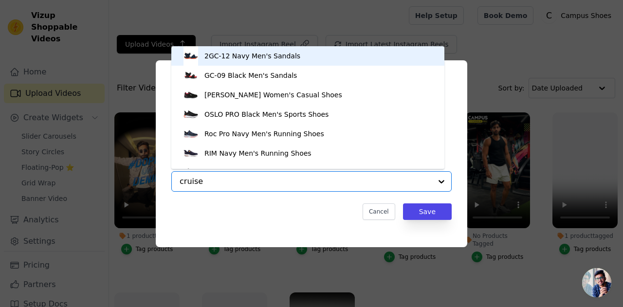
type input "cruiser"
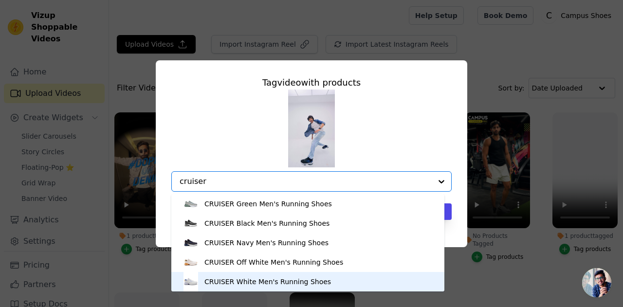
click at [243, 278] on div "CRUISER White Men's Running Shoes" at bounding box center [267, 282] width 126 height 10
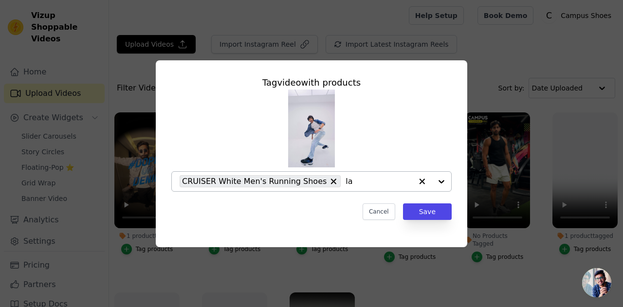
type input "[PERSON_NAME]"
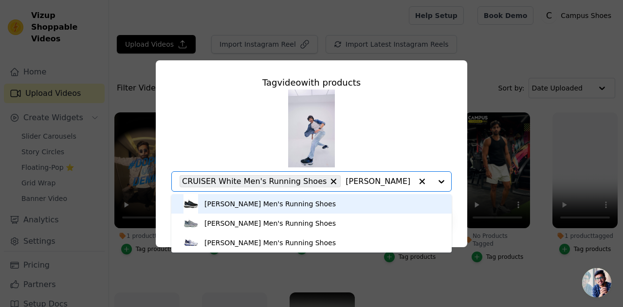
click at [288, 203] on div "[PERSON_NAME] Men's Running Shoes" at bounding box center [269, 204] width 131 height 10
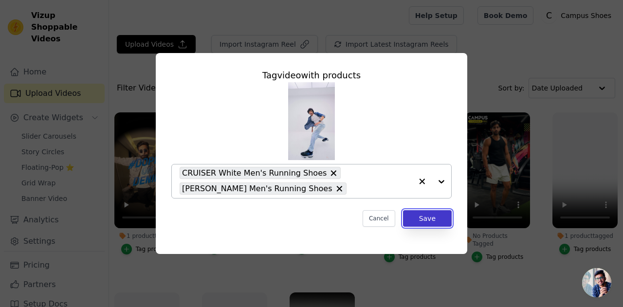
click at [430, 217] on button "Save" at bounding box center [427, 218] width 49 height 17
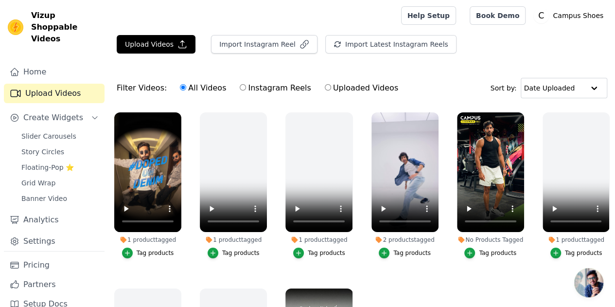
click at [495, 249] on div "Tag products" at bounding box center [497, 253] width 37 height 8
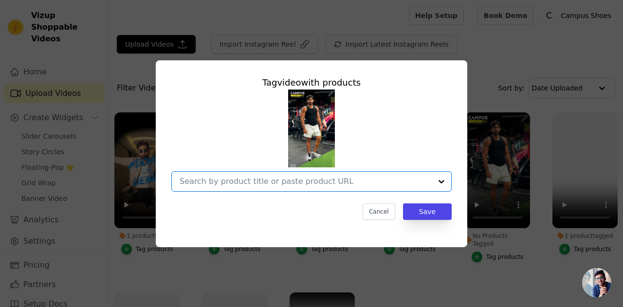
click at [333, 179] on input "No Products Tagged Tag video with products Option undefined, selected. Select i…" at bounding box center [306, 181] width 252 height 9
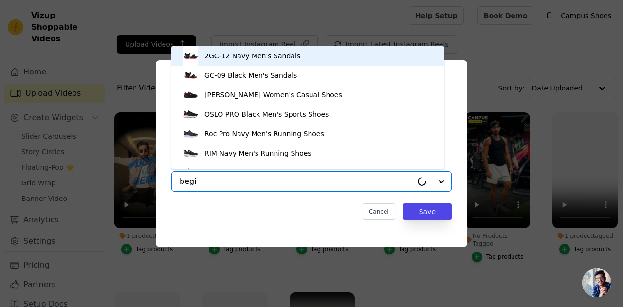
type input "begin"
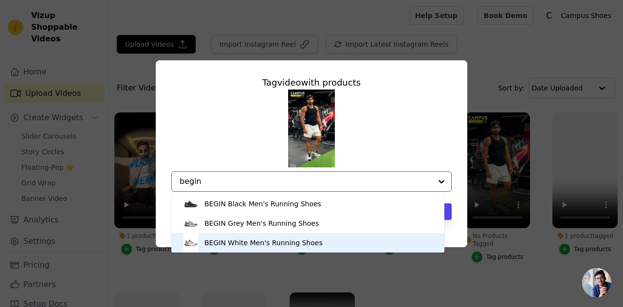
click at [305, 248] on div "BEGIN White Men's Running Shoes" at bounding box center [307, 242] width 253 height 19
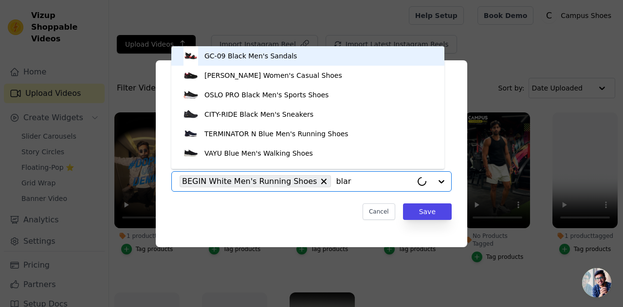
type input "blare"
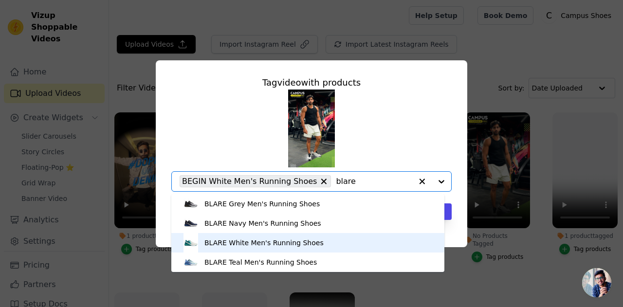
click at [314, 241] on div "BLARE White Men's Running Shoes" at bounding box center [307, 242] width 253 height 19
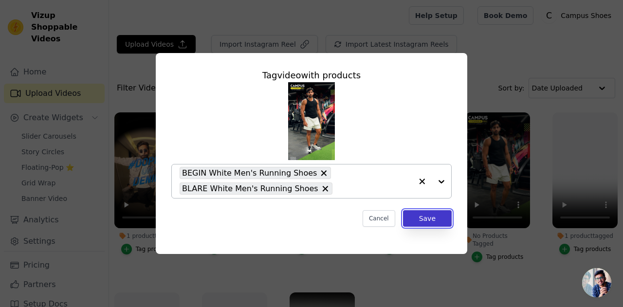
click at [433, 220] on button "Save" at bounding box center [427, 218] width 49 height 17
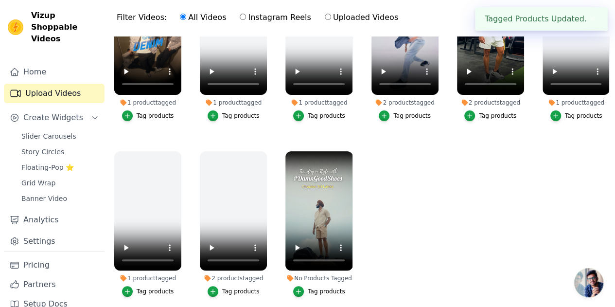
scroll to position [71, 0]
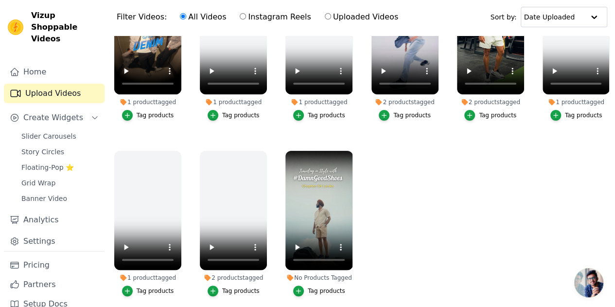
click at [323, 287] on div "Tag products" at bounding box center [326, 291] width 37 height 8
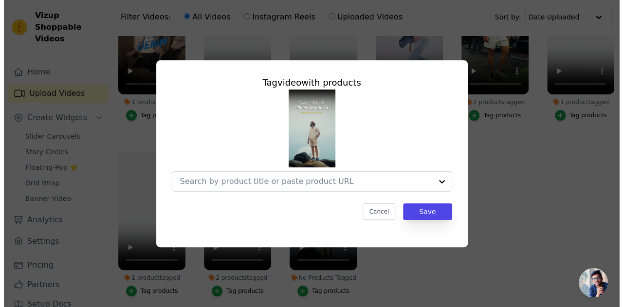
scroll to position [0, 0]
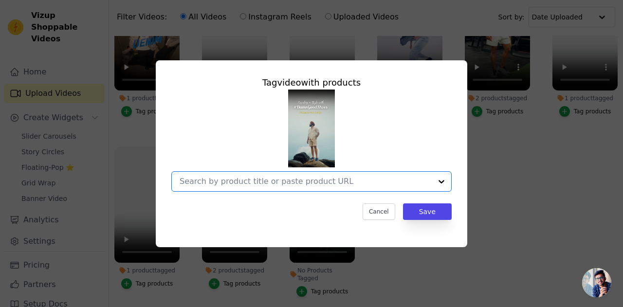
click at [312, 185] on input "No Products Tagged Tag video with products Option undefined, selected. Select i…" at bounding box center [306, 181] width 252 height 9
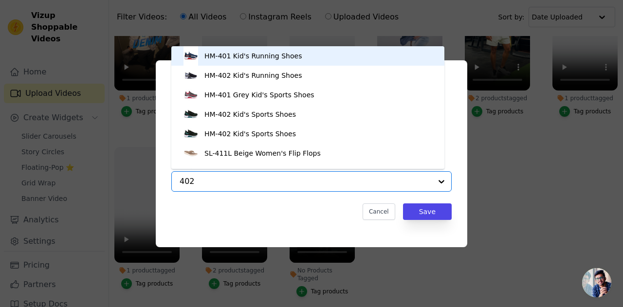
type input "4025"
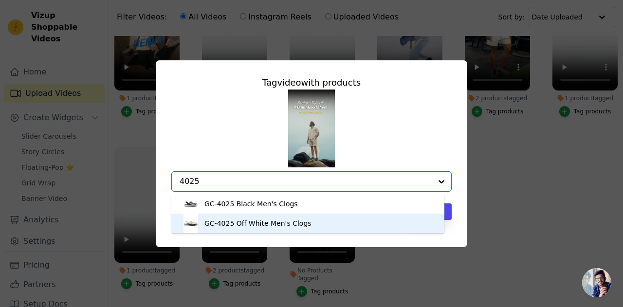
click at [305, 222] on div "GC-4025 Off White Men's Clogs" at bounding box center [307, 223] width 253 height 19
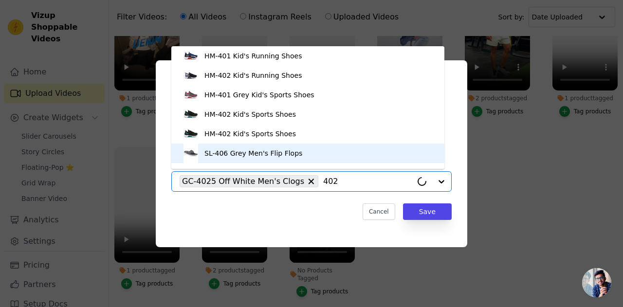
type input "4026"
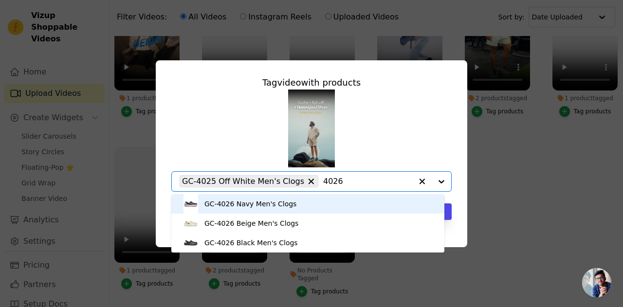
click at [292, 202] on div "GC-4026 Navy Men's Clogs" at bounding box center [307, 203] width 253 height 19
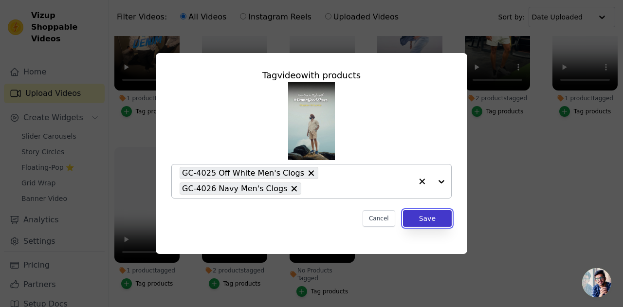
click at [410, 220] on button "Save" at bounding box center [427, 218] width 49 height 17
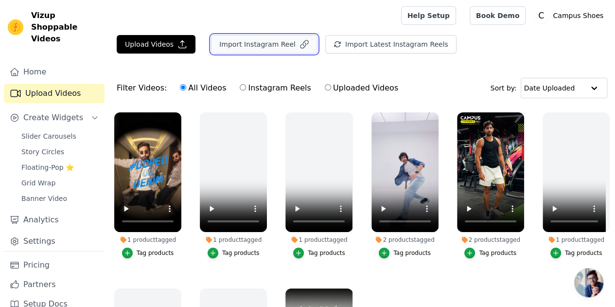
click at [265, 40] on button "Import Instagram Reel" at bounding box center [264, 44] width 107 height 18
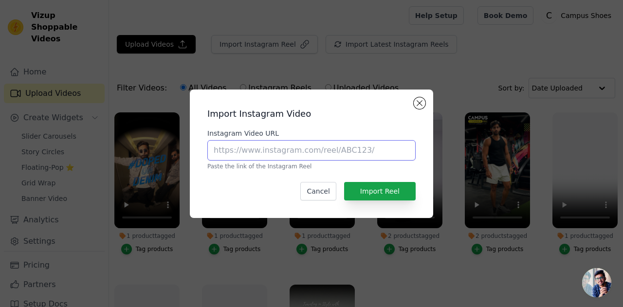
click at [302, 151] on input "Instagram Video URL" at bounding box center [311, 150] width 208 height 20
paste input "https://www.instagram.com/reel/DN24LOs2IGA/?igsh=d2kwMWptcmN0czFi"
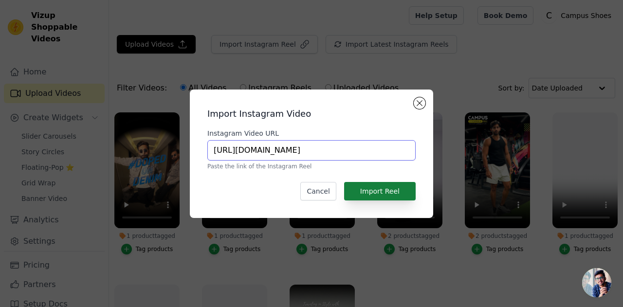
type input "https://www.instagram.com/reel/DN24LOs2IGA/?igsh=d2kwMWptcmN0czFi"
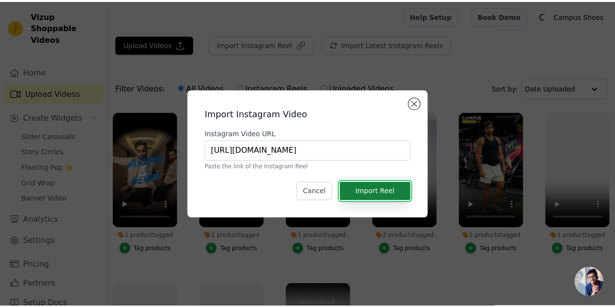
scroll to position [0, 0]
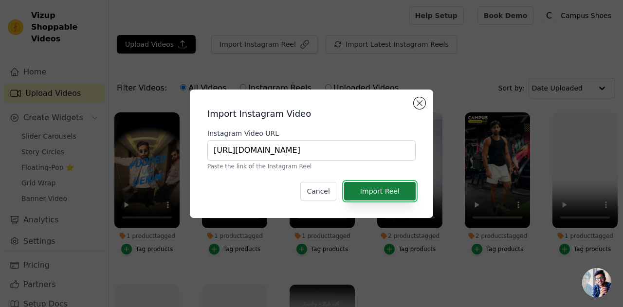
click at [380, 185] on button "Import Reel" at bounding box center [380, 191] width 72 height 18
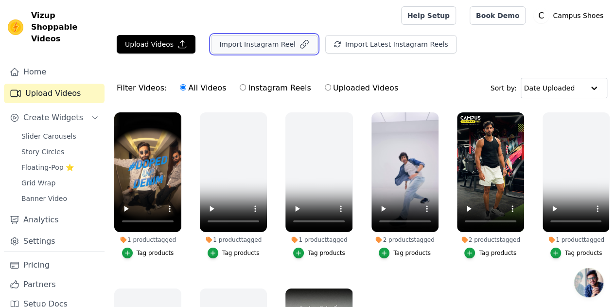
click at [247, 47] on button "Import Instagram Reel" at bounding box center [264, 44] width 107 height 18
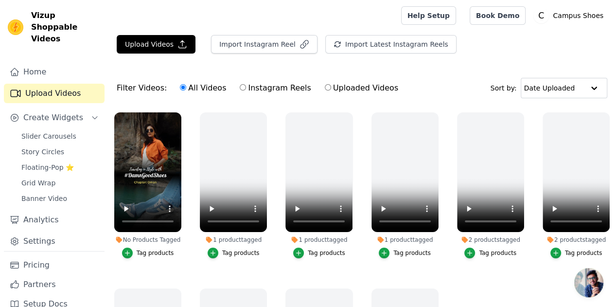
click at [155, 249] on div "Tag products" at bounding box center [155, 253] width 37 height 8
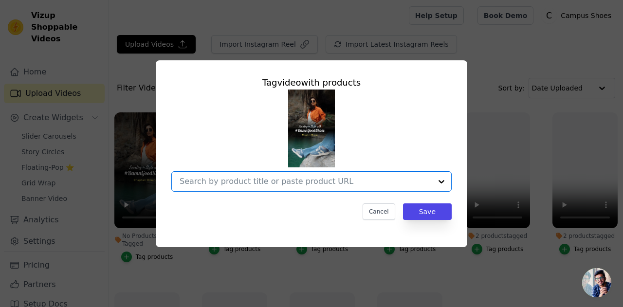
click at [285, 180] on input "No Products Tagged Tag video with products Option undefined, selected. Select i…" at bounding box center [306, 181] width 252 height 9
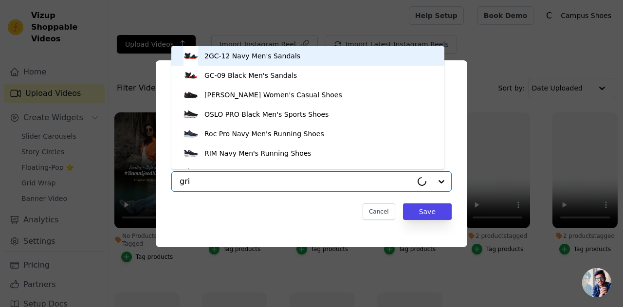
type input "grit"
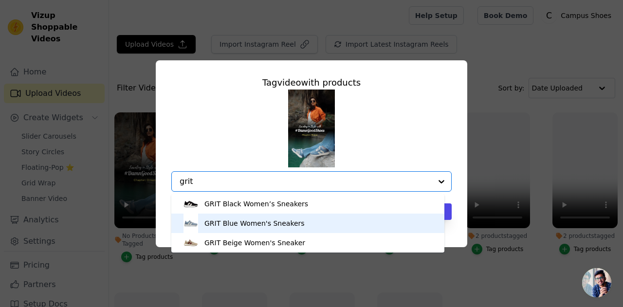
click at [275, 223] on div "GRIT Blue Women's Sneakers" at bounding box center [254, 223] width 100 height 10
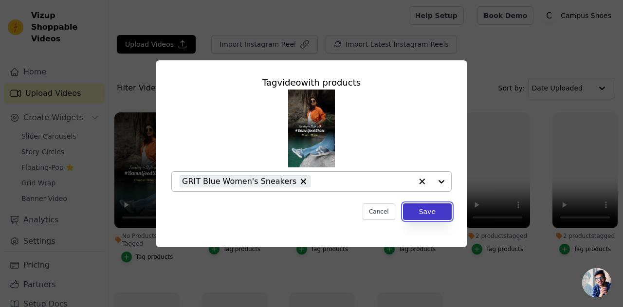
click at [421, 213] on button "Save" at bounding box center [427, 211] width 49 height 17
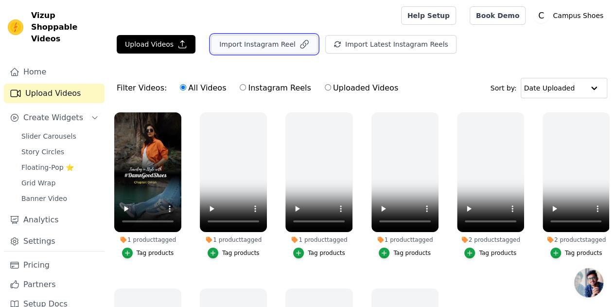
click at [244, 47] on button "Import Instagram Reel" at bounding box center [264, 44] width 107 height 18
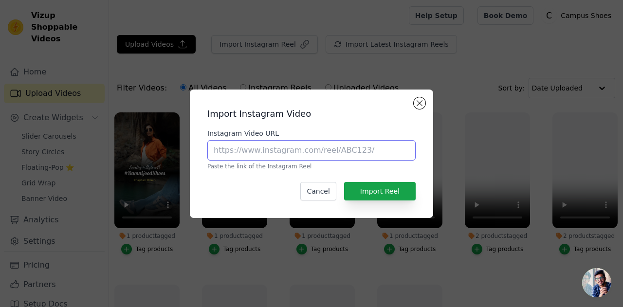
click at [266, 145] on input "Instagram Video URL" at bounding box center [311, 150] width 208 height 20
paste input "[URL][DOMAIN_NAME]"
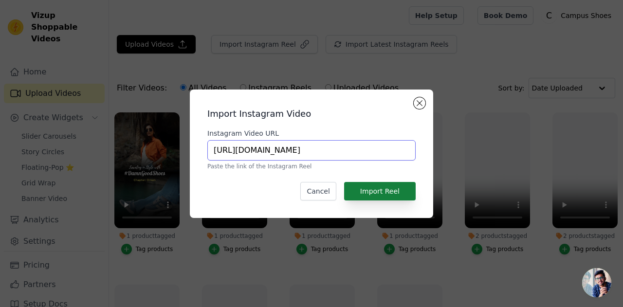
type input "[URL][DOMAIN_NAME]"
click at [386, 187] on button "Import Reel" at bounding box center [380, 191] width 72 height 18
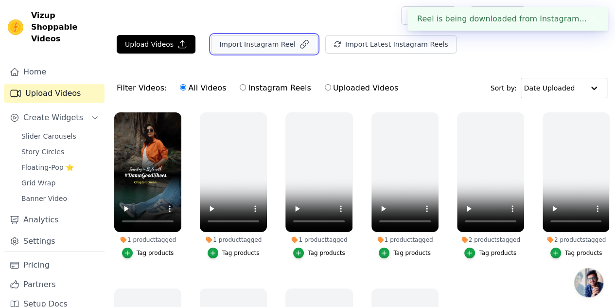
click at [238, 43] on button "Import Instagram Reel" at bounding box center [264, 44] width 107 height 18
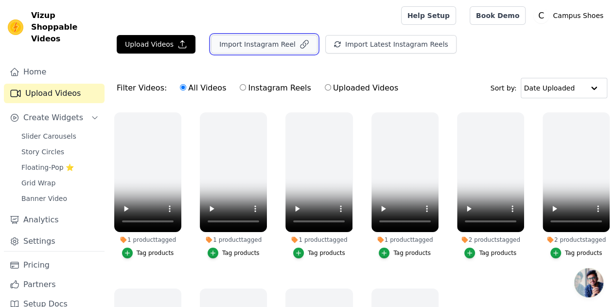
click at [267, 48] on button "Import Instagram Reel" at bounding box center [264, 44] width 107 height 18
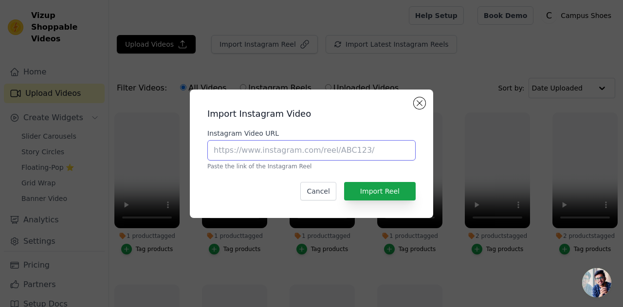
click at [298, 153] on input "Instagram Video URL" at bounding box center [311, 150] width 208 height 20
paste input "[URL][DOMAIN_NAME]"
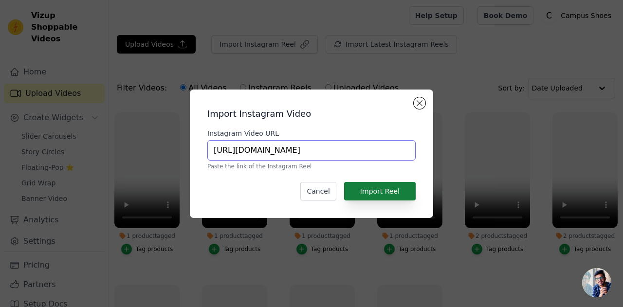
type input "[URL][DOMAIN_NAME]"
click at [375, 192] on button "Import Reel" at bounding box center [380, 191] width 72 height 18
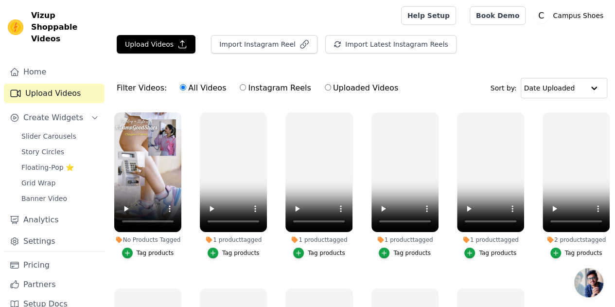
click at [155, 249] on div "Tag products" at bounding box center [155, 253] width 37 height 8
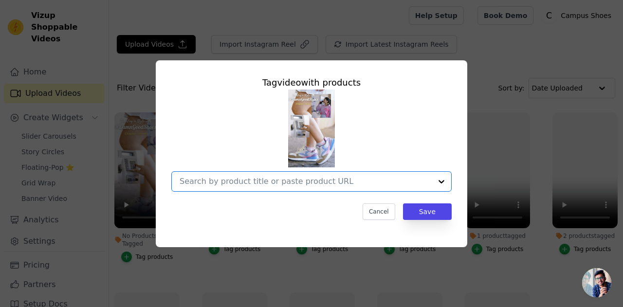
click at [266, 177] on input "No Products Tagged Tag video with products Option undefined, selected. Select i…" at bounding box center [306, 181] width 252 height 9
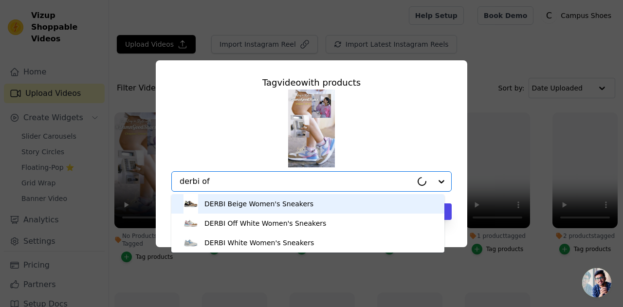
type input "derbi off"
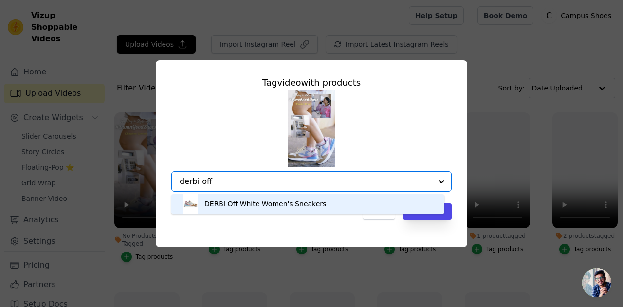
click at [266, 205] on div "DERBI Off White Women's Sneakers" at bounding box center [265, 204] width 122 height 10
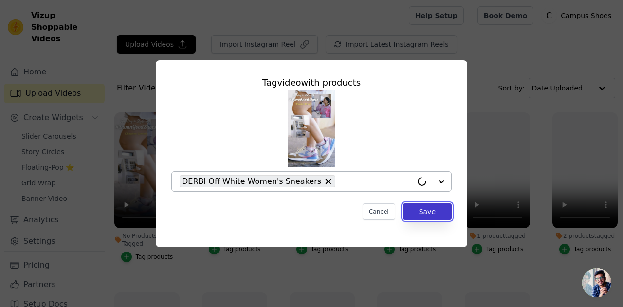
click at [426, 210] on button "Save" at bounding box center [427, 211] width 49 height 17
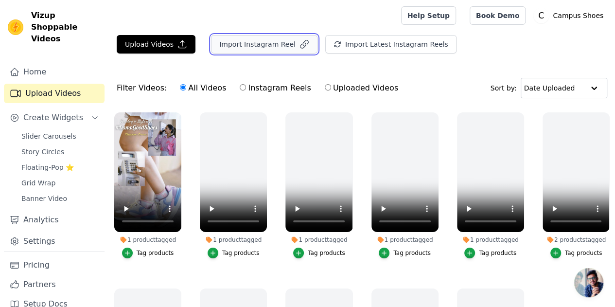
click at [251, 49] on button "Import Instagram Reel" at bounding box center [264, 44] width 107 height 18
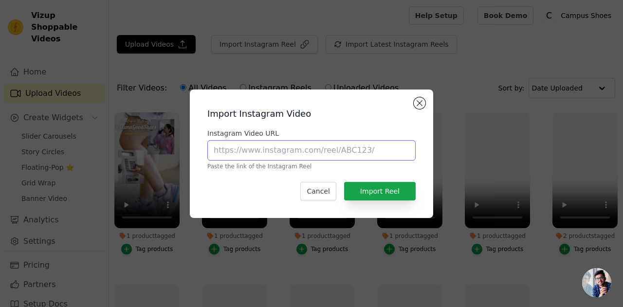
click at [272, 151] on input "Instagram Video URL" at bounding box center [311, 150] width 208 height 20
paste input "[URL][DOMAIN_NAME]"
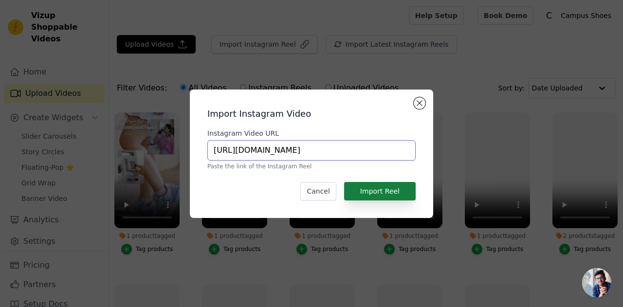
type input "[URL][DOMAIN_NAME]"
click at [360, 185] on button "Import Reel" at bounding box center [380, 191] width 72 height 18
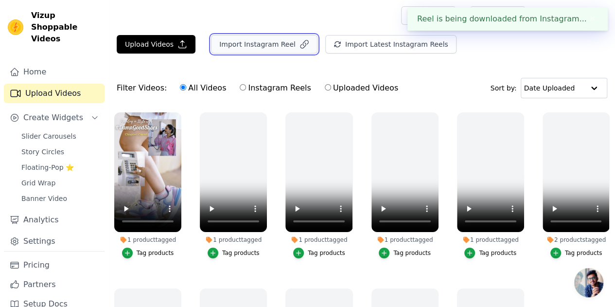
click at [261, 43] on button "Import Instagram Reel" at bounding box center [264, 44] width 107 height 18
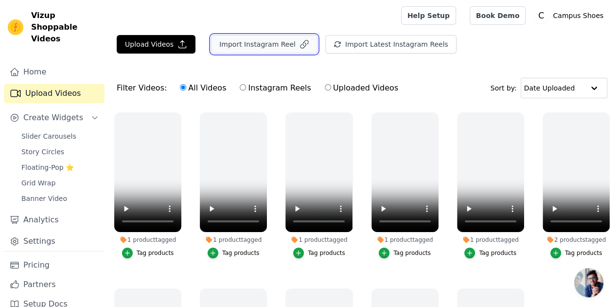
click at [255, 43] on button "Import Instagram Reel" at bounding box center [264, 44] width 107 height 18
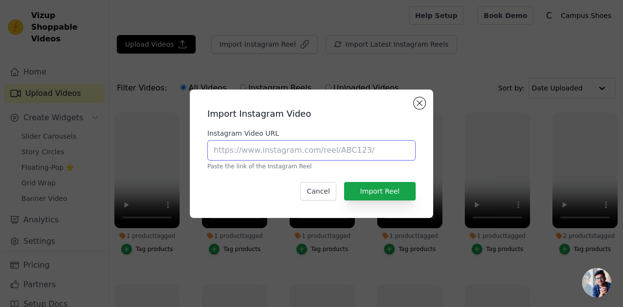
click at [284, 154] on input "Instagram Video URL" at bounding box center [311, 150] width 208 height 20
paste input "[URL][DOMAIN_NAME]"
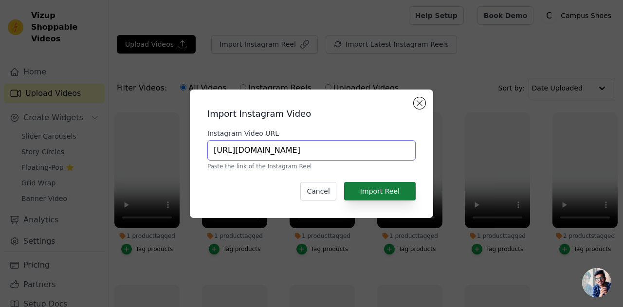
type input "[URL][DOMAIN_NAME]"
click at [381, 189] on button "Import Reel" at bounding box center [380, 191] width 72 height 18
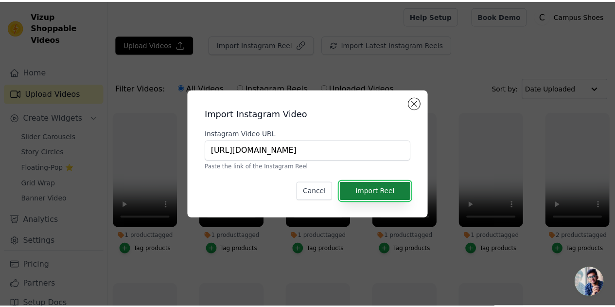
scroll to position [0, 0]
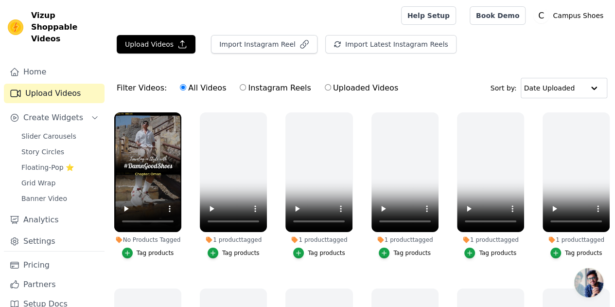
click at [163, 249] on div "Tag products" at bounding box center [155, 253] width 37 height 8
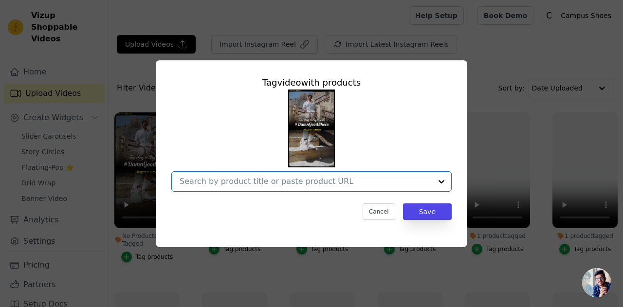
click at [278, 185] on input "No Products Tagged Tag video with products Option undefined, selected. Select i…" at bounding box center [306, 181] width 252 height 9
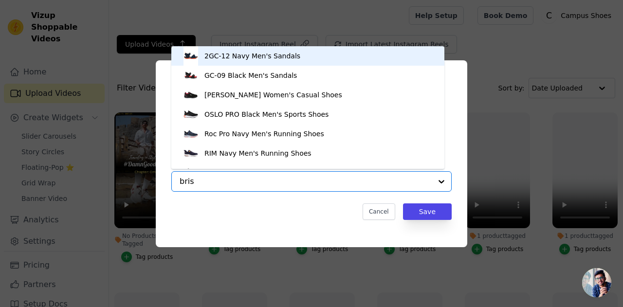
type input "brisk"
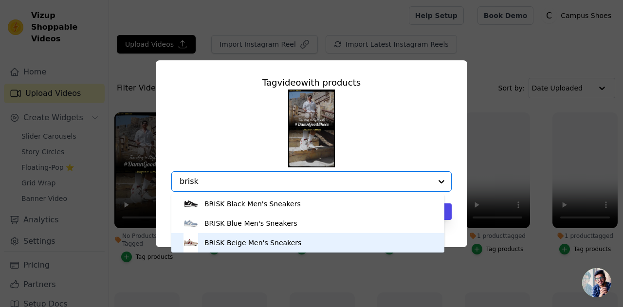
click at [273, 241] on div "BRISK Beige Men's Sneakers" at bounding box center [252, 243] width 97 height 10
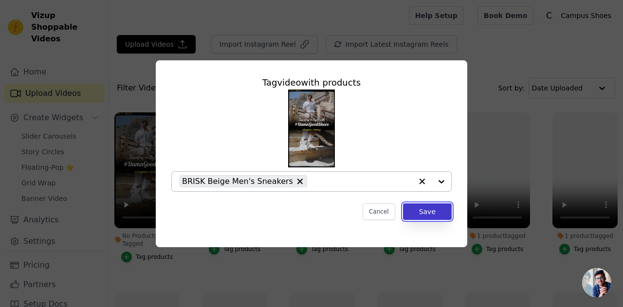
click at [430, 206] on button "Save" at bounding box center [427, 211] width 49 height 17
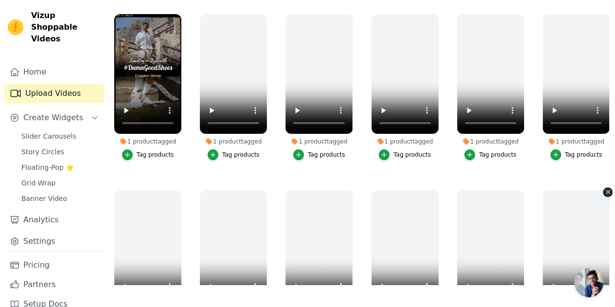
scroll to position [33, 0]
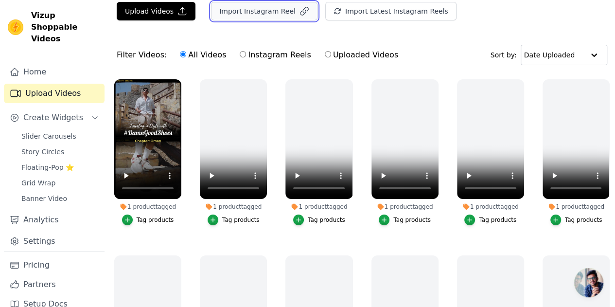
click at [243, 10] on button "Import Instagram Reel" at bounding box center [264, 11] width 107 height 18
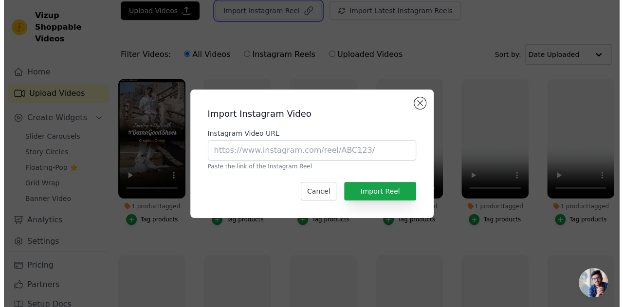
scroll to position [0, 0]
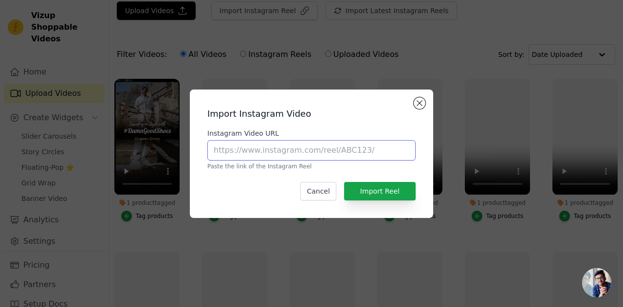
click at [282, 146] on input "Instagram Video URL" at bounding box center [311, 150] width 208 height 20
paste input "https://www.instagram.com/reel/DNuaUbc0H11/?igsh=Y2wyaHdrZWQ5ZWM="
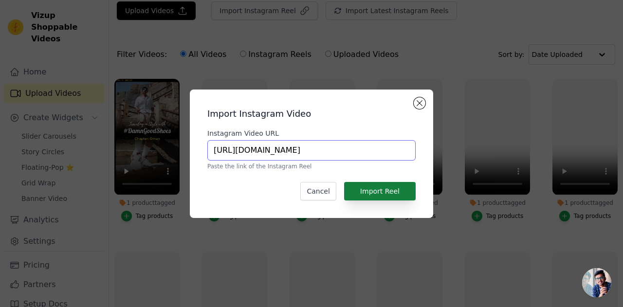
type input "https://www.instagram.com/reel/DNuaUbc0H11/?igsh=Y2wyaHdrZWQ5ZWM="
click at [389, 193] on button "Import Reel" at bounding box center [380, 191] width 72 height 18
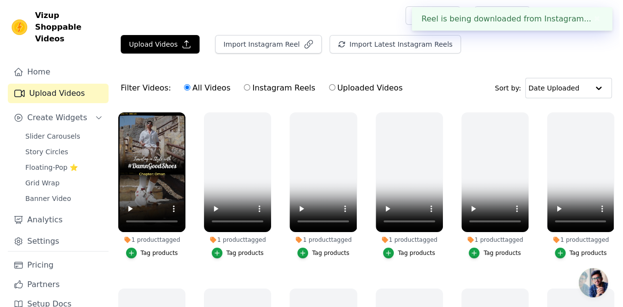
scroll to position [0, 0]
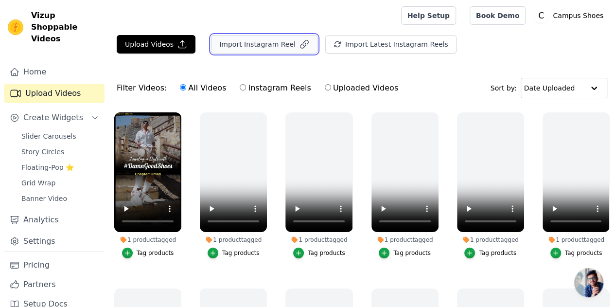
click at [248, 47] on button "Import Instagram Reel" at bounding box center [264, 44] width 107 height 18
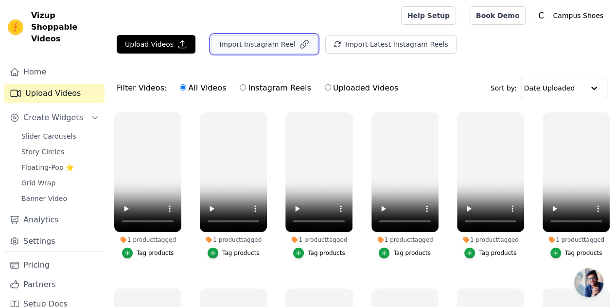
click at [230, 44] on button "Import Instagram Reel" at bounding box center [264, 44] width 107 height 18
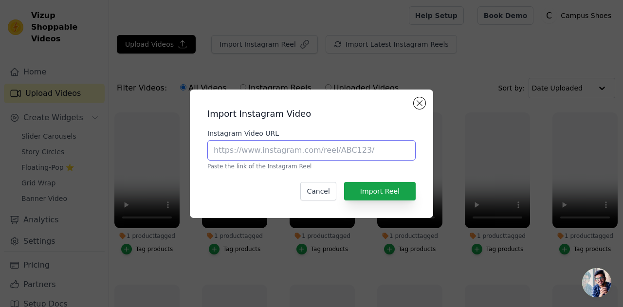
click at [249, 151] on input "Instagram Video URL" at bounding box center [311, 150] width 208 height 20
paste input "https://www.instagram.com/reel/DNuaUbc0H11/?igsh=Y2wyaHdrZWQ5ZWM="
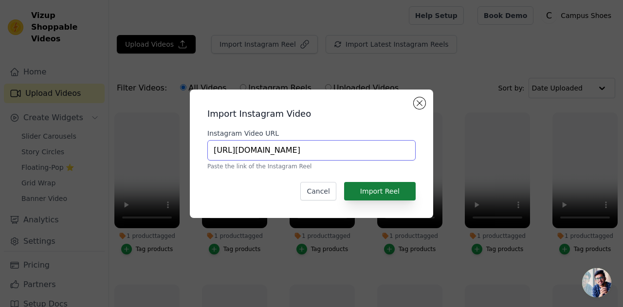
type input "https://www.instagram.com/reel/DNuaUbc0H11/?igsh=Y2wyaHdrZWQ5ZWM="
click at [368, 188] on button "Import Reel" at bounding box center [380, 191] width 72 height 18
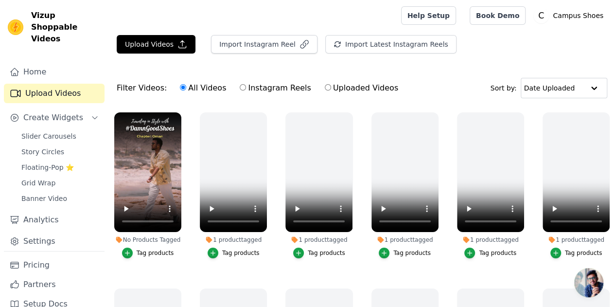
click at [151, 249] on div "Tag products" at bounding box center [155, 253] width 37 height 8
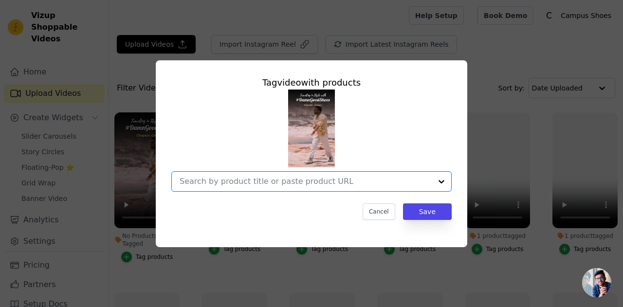
click at [271, 179] on input "No Products Tagged Tag video with products Option undefined, selected. Select i…" at bounding box center [306, 181] width 252 height 9
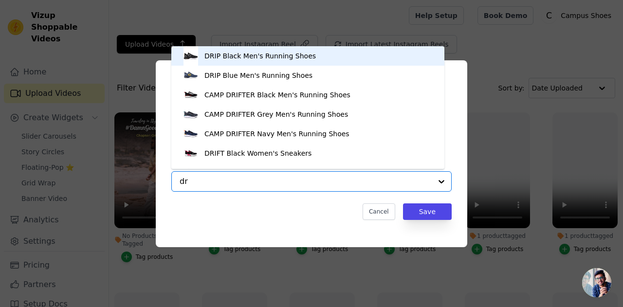
type input "d"
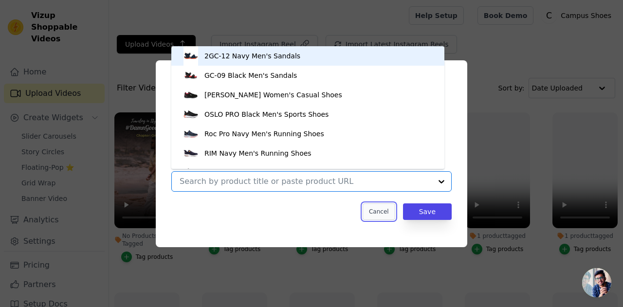
click at [385, 212] on button "Cancel" at bounding box center [378, 211] width 33 height 17
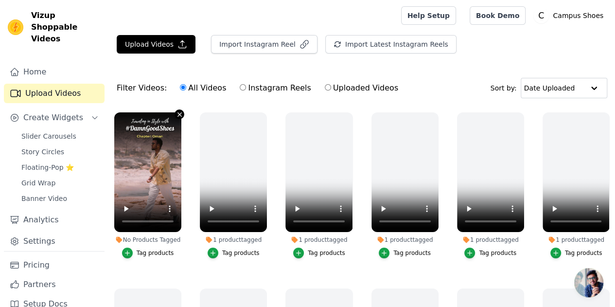
click at [177, 114] on icon "button" at bounding box center [179, 114] width 7 height 7
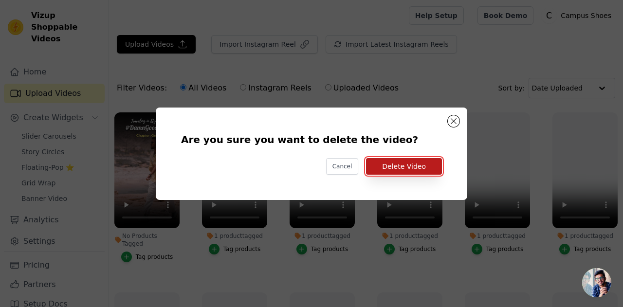
click at [387, 170] on button "Delete Video" at bounding box center [404, 166] width 76 height 17
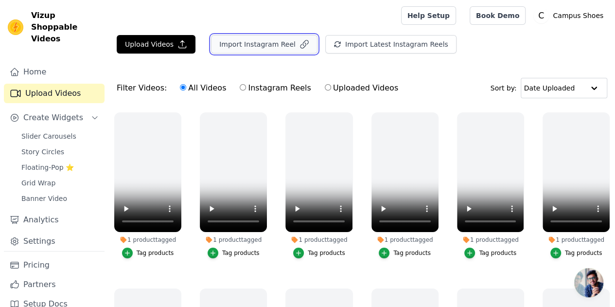
click at [237, 47] on button "Import Instagram Reel" at bounding box center [264, 44] width 107 height 18
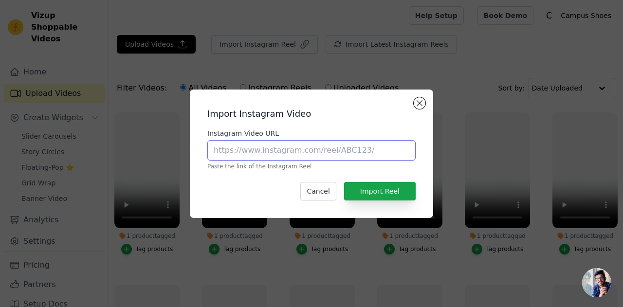
click at [270, 154] on input "Instagram Video URL" at bounding box center [311, 150] width 208 height 20
paste input "https://www.instagram.com/reel/DNfqdpbxGp7/?igsh=MTNoYnI2M2Fxa3preA=="
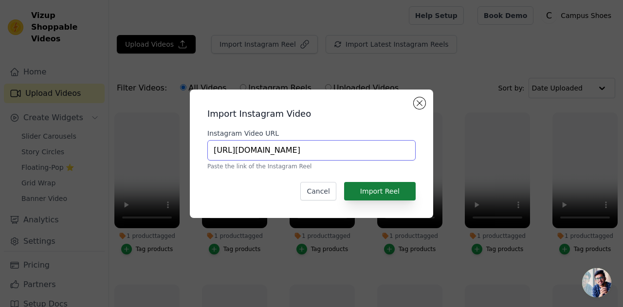
type input "https://www.instagram.com/reel/DNfqdpbxGp7/?igsh=MTNoYnI2M2Fxa3preA=="
click at [371, 190] on button "Import Reel" at bounding box center [380, 191] width 72 height 18
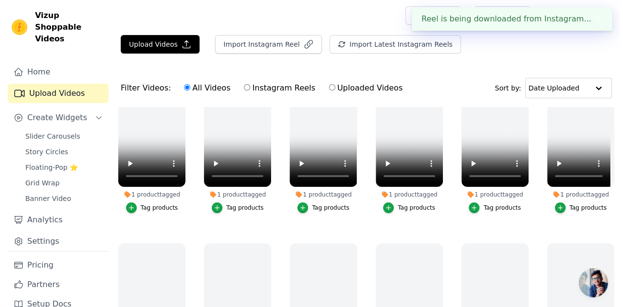
scroll to position [0, 0]
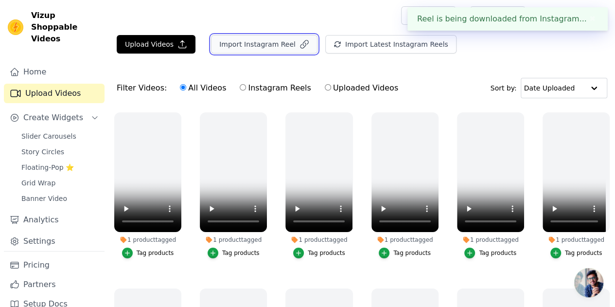
click at [252, 45] on button "Import Instagram Reel" at bounding box center [264, 44] width 107 height 18
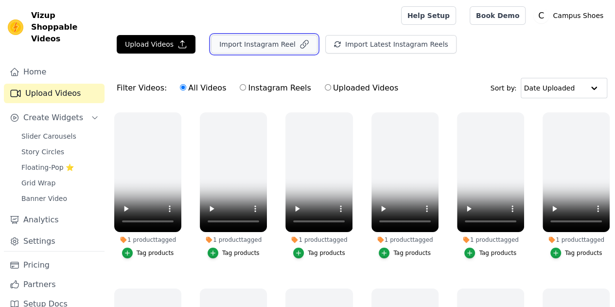
click at [241, 49] on button "Import Instagram Reel" at bounding box center [264, 44] width 107 height 18
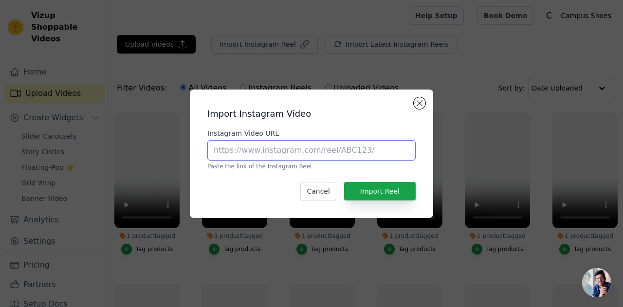
click at [264, 151] on input "Instagram Video URL" at bounding box center [311, 150] width 208 height 20
paste input "[URL][DOMAIN_NAME]"
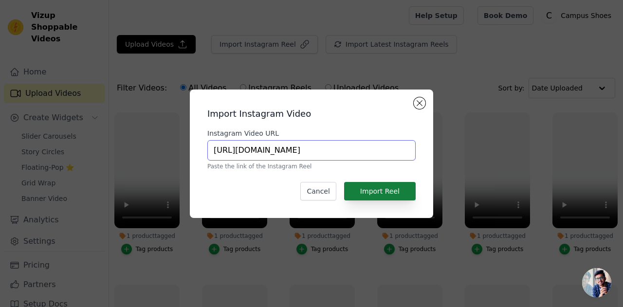
type input "[URL][DOMAIN_NAME]"
click at [378, 195] on button "Import Reel" at bounding box center [380, 191] width 72 height 18
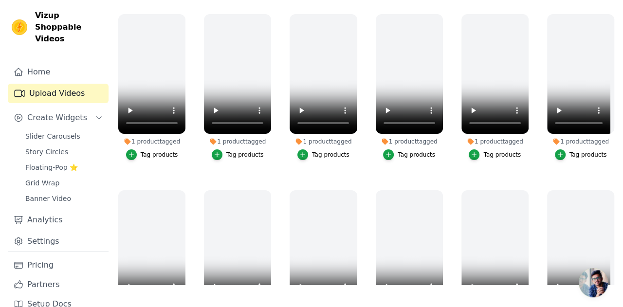
scroll to position [0, 0]
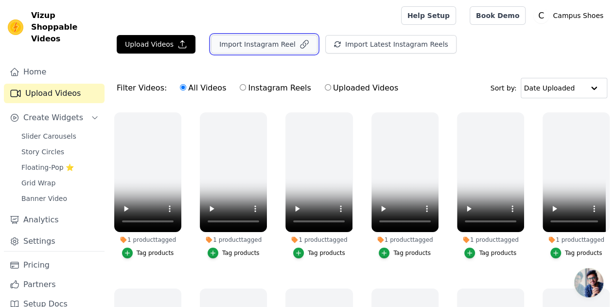
click at [250, 41] on button "Import Instagram Reel" at bounding box center [264, 44] width 107 height 18
click at [235, 49] on button "Import Instagram Reel" at bounding box center [264, 44] width 107 height 18
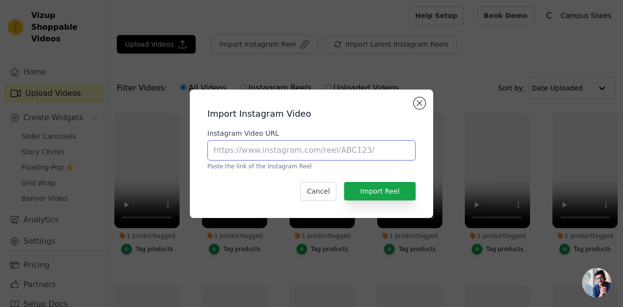
click at [251, 150] on input "Instagram Video URL" at bounding box center [311, 150] width 208 height 20
paste input "[URL][DOMAIN_NAME]"
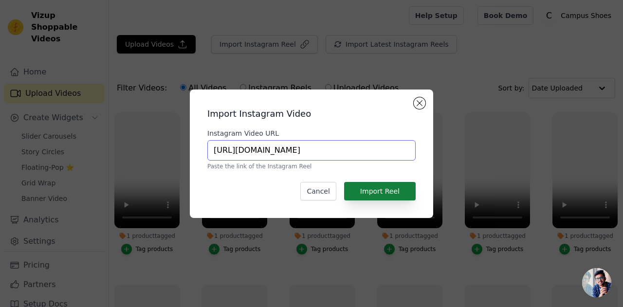
type input "[URL][DOMAIN_NAME]"
click at [376, 192] on button "Import Reel" at bounding box center [380, 191] width 72 height 18
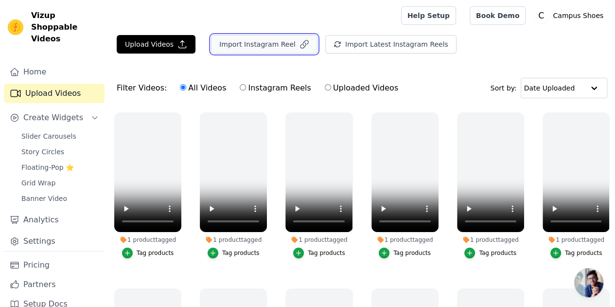
click at [228, 50] on button "Import Instagram Reel" at bounding box center [264, 44] width 107 height 18
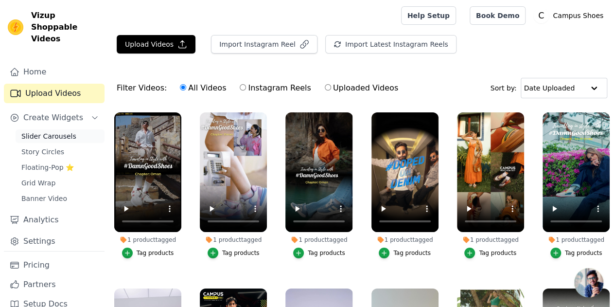
click at [46, 131] on span "Slider Carousels" at bounding box center [48, 136] width 55 height 10
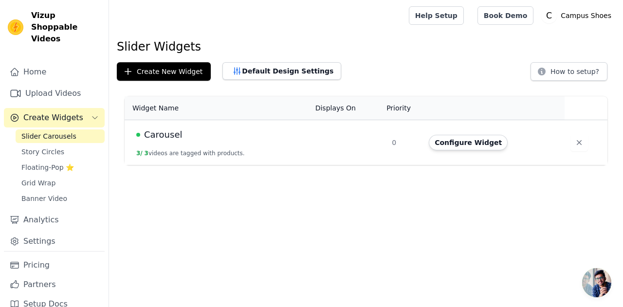
click at [209, 148] on td "Carousel 3 / 3 videos are tagged with products." at bounding box center [217, 142] width 185 height 45
click at [455, 144] on button "Configure Widget" at bounding box center [468, 143] width 79 height 16
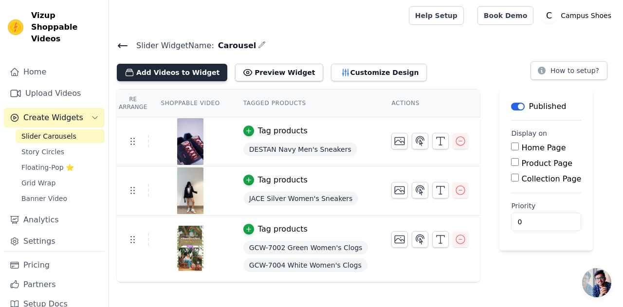
click at [170, 72] on button "Add Videos to Widget" at bounding box center [172, 73] width 110 height 18
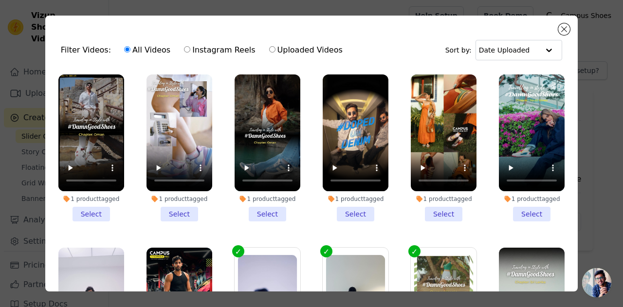
click at [92, 212] on li "1 product tagged Select" at bounding box center [91, 147] width 66 height 147
click at [0, 0] on input "1 product tagged Select" at bounding box center [0, 0] width 0 height 0
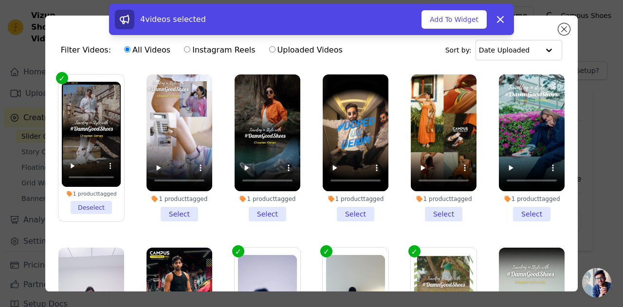
click at [170, 213] on li "1 product tagged Select" at bounding box center [179, 147] width 66 height 147
click at [0, 0] on input "1 product tagged Select" at bounding box center [0, 0] width 0 height 0
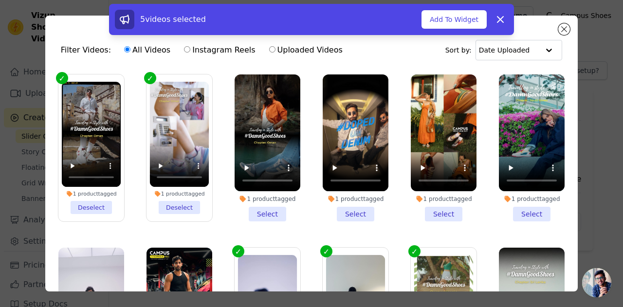
click at [258, 206] on li "1 product tagged Select" at bounding box center [267, 147] width 66 height 147
click at [0, 0] on input "1 product tagged Select" at bounding box center [0, 0] width 0 height 0
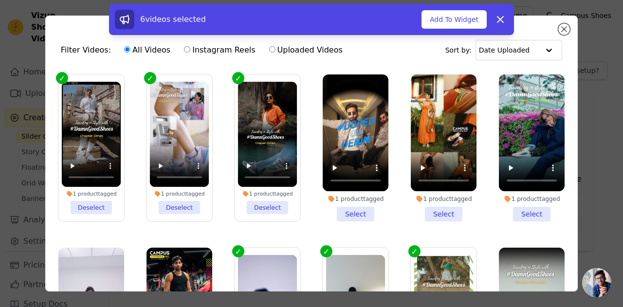
click at [340, 206] on li "1 product tagged Select" at bounding box center [356, 147] width 66 height 147
click at [0, 0] on input "1 product tagged Select" at bounding box center [0, 0] width 0 height 0
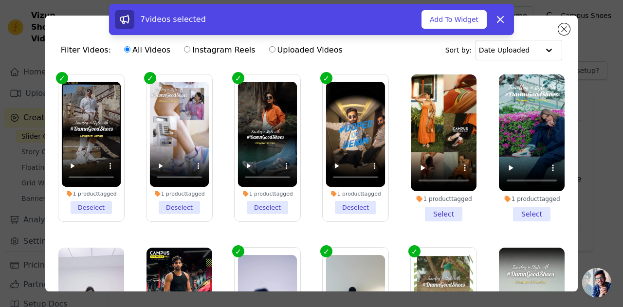
click at [430, 210] on li "1 product tagged Select" at bounding box center [444, 147] width 66 height 147
click at [0, 0] on input "1 product tagged Select" at bounding box center [0, 0] width 0 height 0
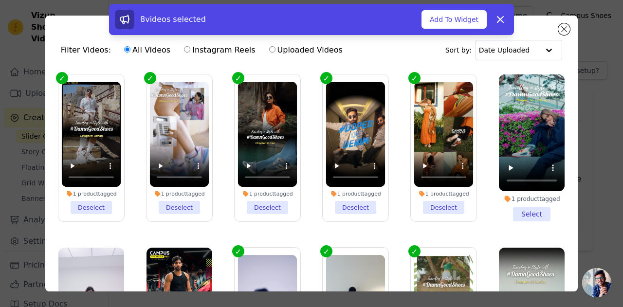
click at [517, 210] on li "1 product tagged Select" at bounding box center [532, 147] width 66 height 147
click at [0, 0] on input "1 product tagged Select" at bounding box center [0, 0] width 0 height 0
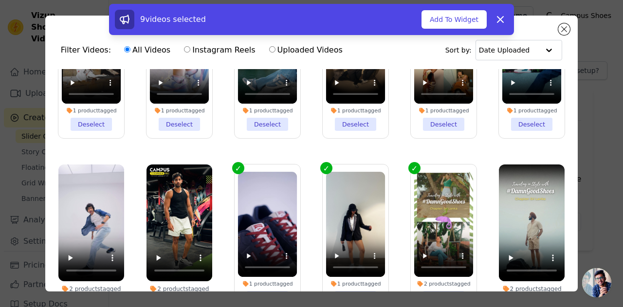
scroll to position [76, 0]
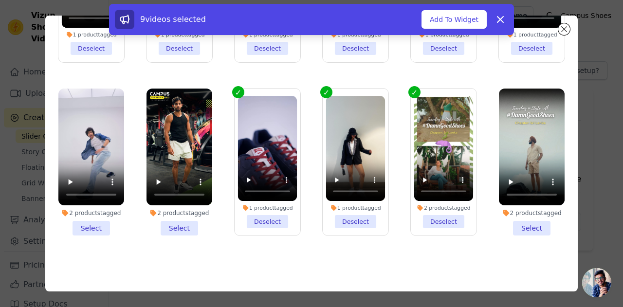
click at [101, 221] on li "2 products tagged Select" at bounding box center [91, 162] width 66 height 147
click at [0, 0] on input "2 products tagged Select" at bounding box center [0, 0] width 0 height 0
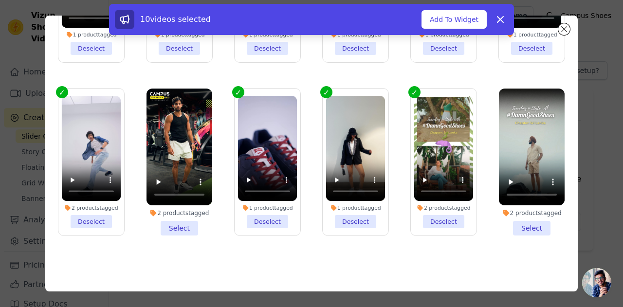
click at [166, 219] on li "2 products tagged Select" at bounding box center [179, 162] width 66 height 147
click at [0, 0] on input "2 products tagged Select" at bounding box center [0, 0] width 0 height 0
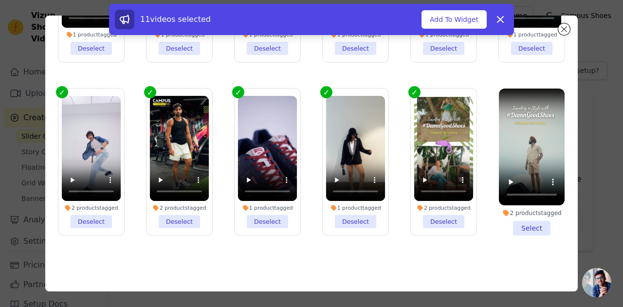
click at [516, 222] on li "2 products tagged Select" at bounding box center [532, 162] width 66 height 147
click at [0, 0] on input "2 products tagged Select" at bounding box center [0, 0] width 0 height 0
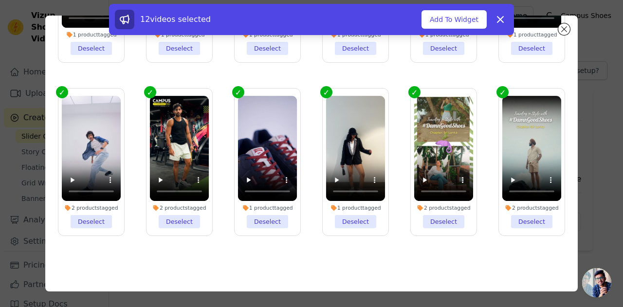
scroll to position [84, 0]
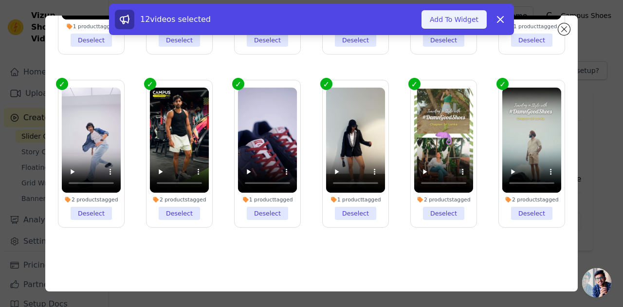
click at [458, 18] on button "Add To Widget" at bounding box center [453, 19] width 65 height 18
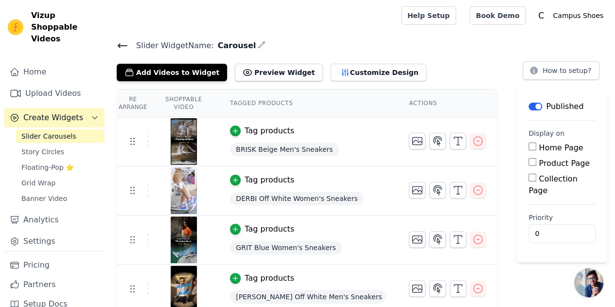
click at [529, 103] on button "Label" at bounding box center [536, 107] width 14 height 8
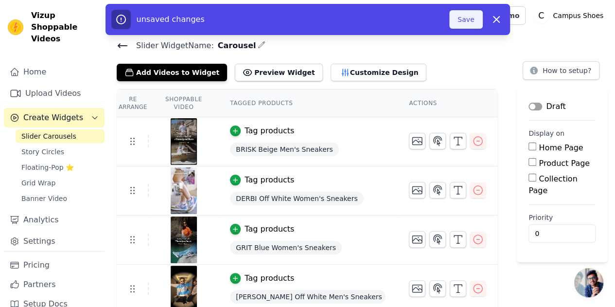
click at [472, 23] on button "Save" at bounding box center [465, 19] width 33 height 18
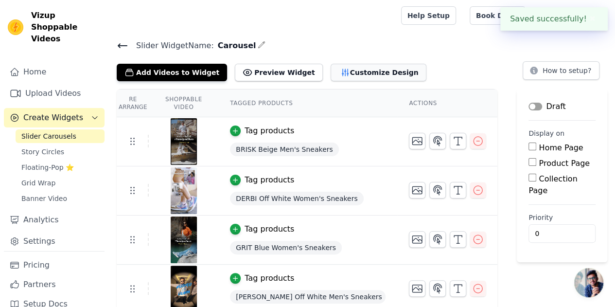
click at [331, 73] on button "Customize Design" at bounding box center [379, 73] width 96 height 18
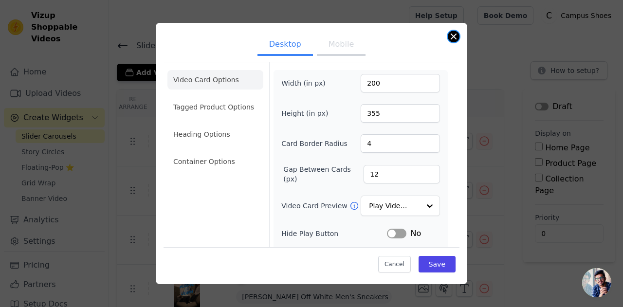
click at [456, 35] on button "Close modal" at bounding box center [454, 37] width 12 height 12
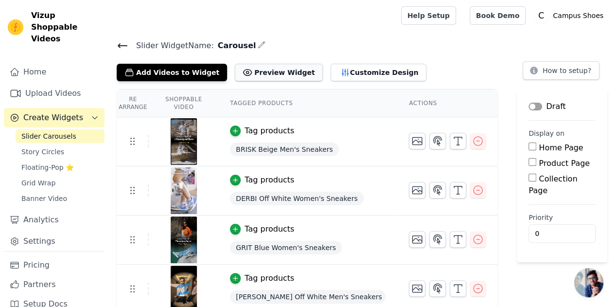
click at [275, 74] on button "Preview Widget" at bounding box center [279, 73] width 88 height 18
click at [339, 69] on button "Customize Design" at bounding box center [379, 73] width 96 height 18
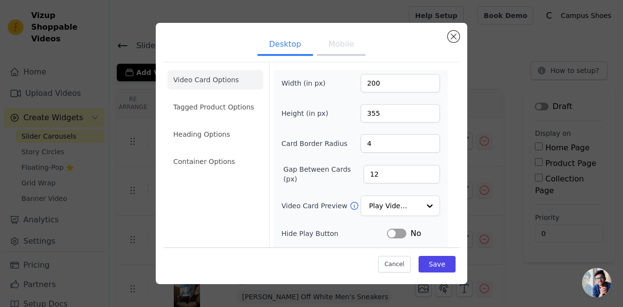
click at [330, 49] on button "Mobile" at bounding box center [341, 45] width 49 height 21
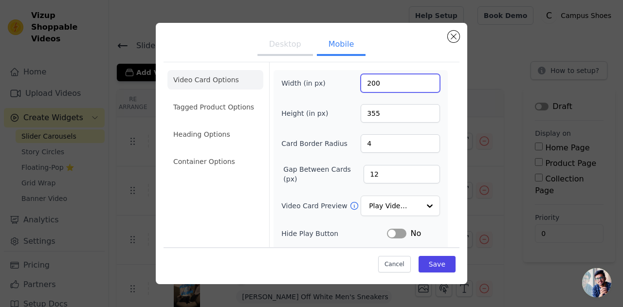
click at [398, 88] on input "200" at bounding box center [399, 83] width 79 height 18
type input "150"
click at [386, 115] on input "355" at bounding box center [399, 113] width 79 height 18
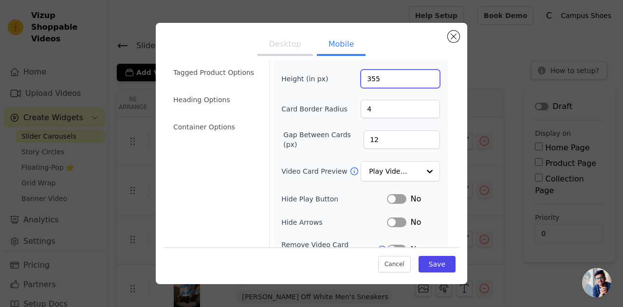
scroll to position [34, 0]
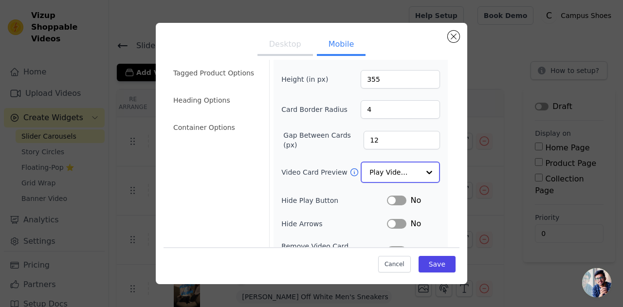
click at [395, 164] on input "Video Card Preview" at bounding box center [394, 171] width 50 height 19
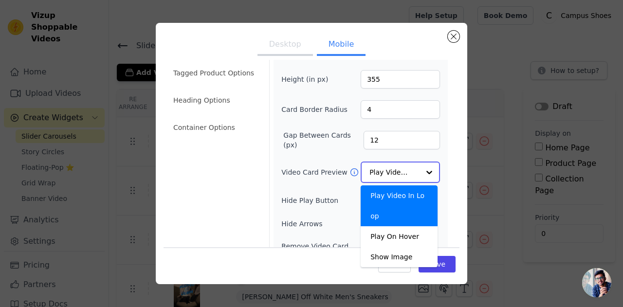
click at [395, 195] on div "Play Video In Loop" at bounding box center [398, 205] width 77 height 41
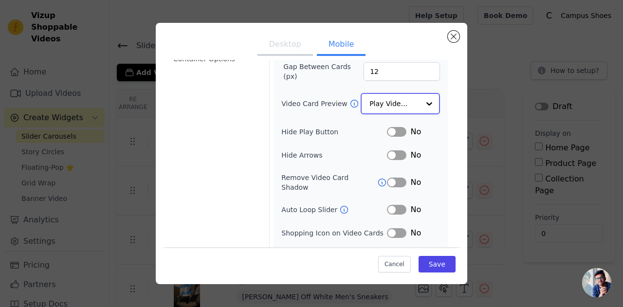
scroll to position [103, 0]
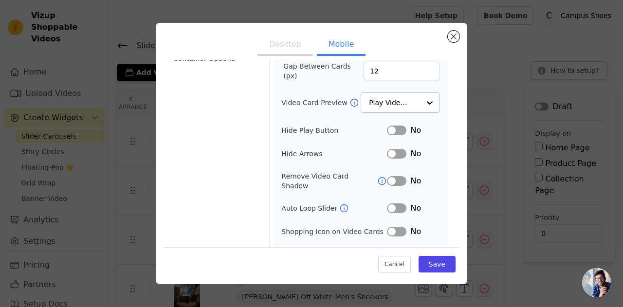
click at [393, 127] on button "Label" at bounding box center [396, 131] width 19 height 10
click at [389, 153] on button "Label" at bounding box center [396, 154] width 19 height 10
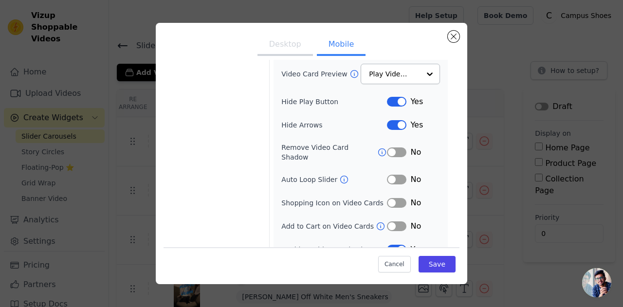
scroll to position [132, 0]
click at [394, 197] on button "Label" at bounding box center [396, 202] width 19 height 10
click at [393, 221] on button "Label" at bounding box center [396, 226] width 19 height 10
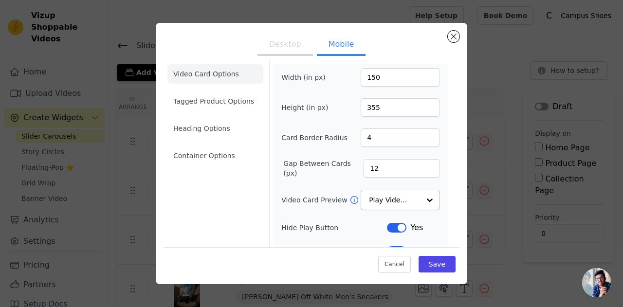
scroll to position [0, 0]
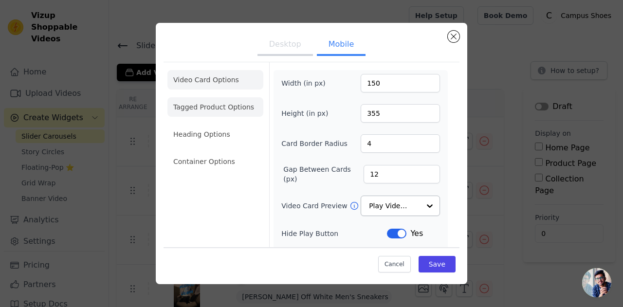
click at [197, 152] on li "Tagged Product Options" at bounding box center [215, 161] width 96 height 19
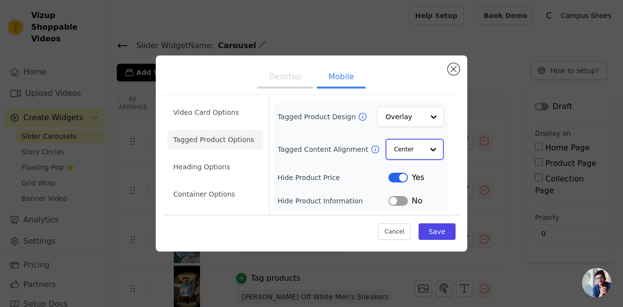
click at [410, 154] on input "Tagged Content Alignment" at bounding box center [408, 149] width 29 height 19
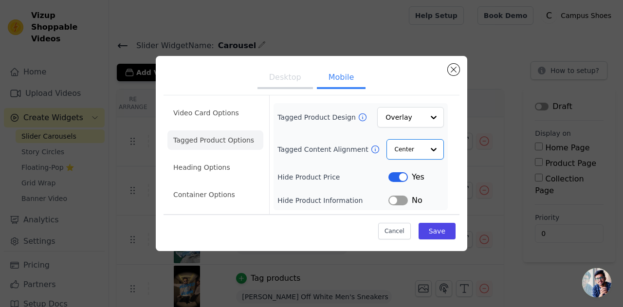
click at [396, 178] on button "Label" at bounding box center [397, 177] width 19 height 10
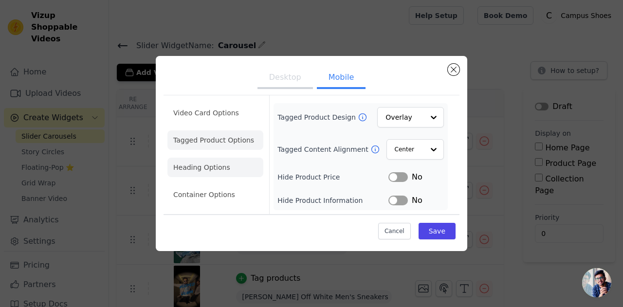
click at [192, 168] on li "Heading Options" at bounding box center [215, 167] width 96 height 19
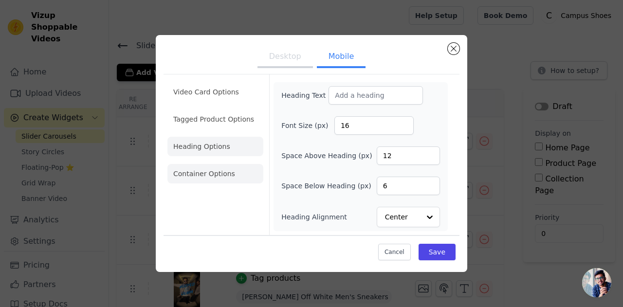
click at [195, 176] on li "Container Options" at bounding box center [215, 173] width 96 height 19
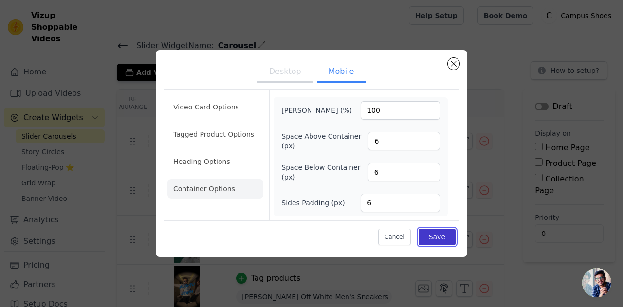
click at [438, 234] on button "Save" at bounding box center [436, 237] width 37 height 17
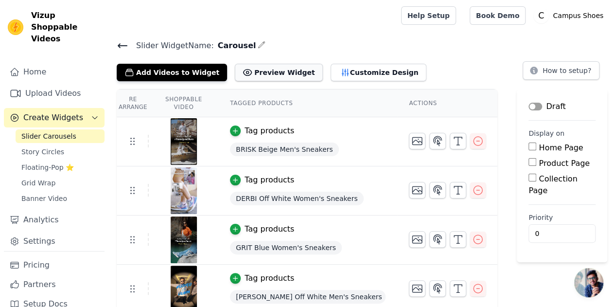
click at [252, 75] on button "Preview Widget" at bounding box center [279, 73] width 88 height 18
click at [334, 74] on button "Customize Design" at bounding box center [379, 73] width 96 height 18
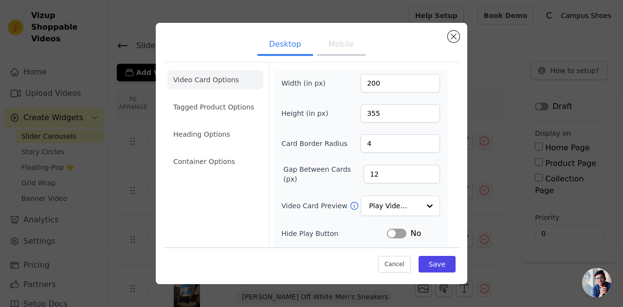
click at [334, 46] on button "Mobile" at bounding box center [341, 45] width 49 height 21
click at [288, 47] on button "Desktop" at bounding box center [284, 45] width 55 height 21
click at [215, 152] on li "Tagged Product Options" at bounding box center [215, 161] width 96 height 19
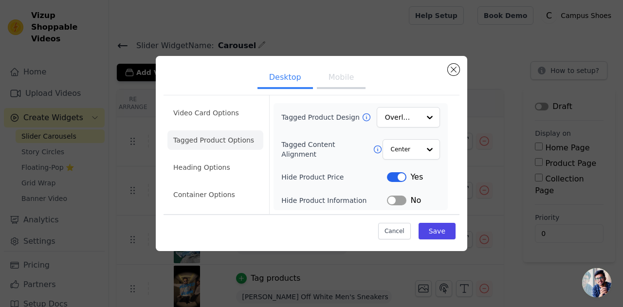
click at [395, 203] on button "Label" at bounding box center [396, 201] width 19 height 10
click at [397, 179] on button "Label" at bounding box center [396, 177] width 19 height 10
click at [396, 202] on button "Label" at bounding box center [396, 201] width 19 height 10
click at [216, 174] on li "Heading Options" at bounding box center [215, 167] width 96 height 19
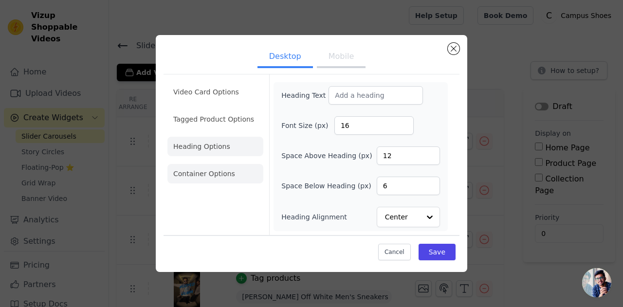
click at [216, 178] on li "Container Options" at bounding box center [215, 173] width 96 height 19
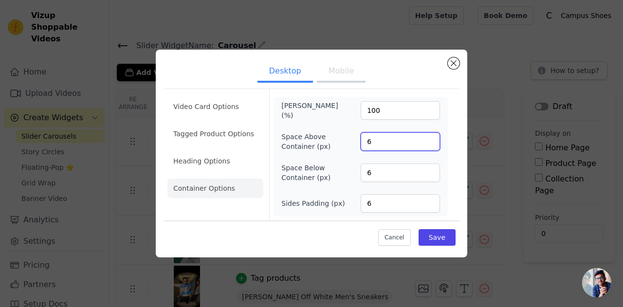
click at [381, 146] on input "6" at bounding box center [399, 141] width 79 height 18
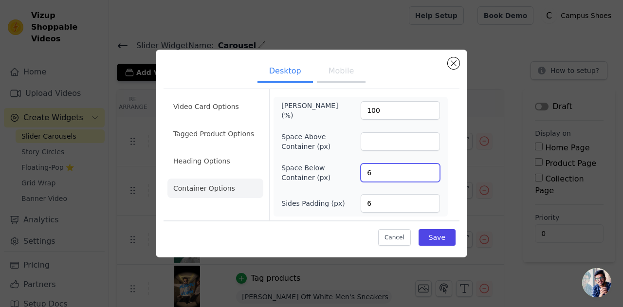
click at [385, 174] on input "6" at bounding box center [399, 172] width 79 height 18
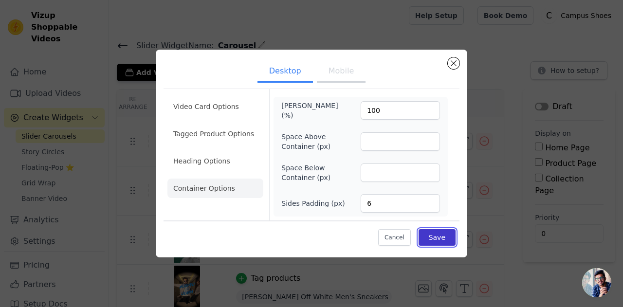
click at [445, 240] on button "Save" at bounding box center [436, 237] width 37 height 17
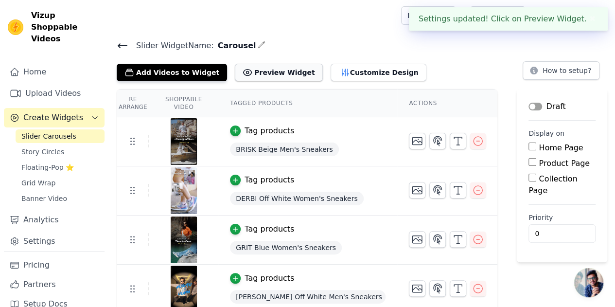
click at [265, 70] on button "Preview Widget" at bounding box center [279, 73] width 88 height 18
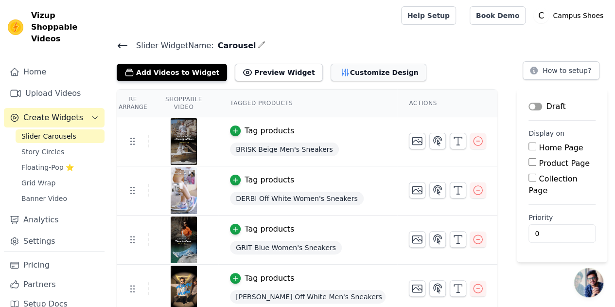
click at [331, 71] on button "Customize Design" at bounding box center [379, 73] width 96 height 18
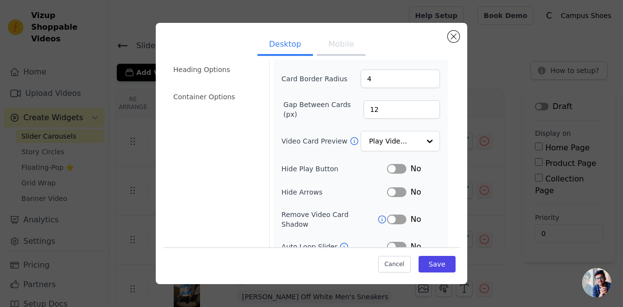
scroll to position [65, 0]
click at [344, 44] on button "Mobile" at bounding box center [341, 45] width 49 height 21
click at [289, 48] on button "Desktop" at bounding box center [284, 45] width 55 height 21
click at [326, 49] on button "Mobile" at bounding box center [341, 45] width 49 height 21
click at [389, 241] on button "Label" at bounding box center [396, 246] width 19 height 10
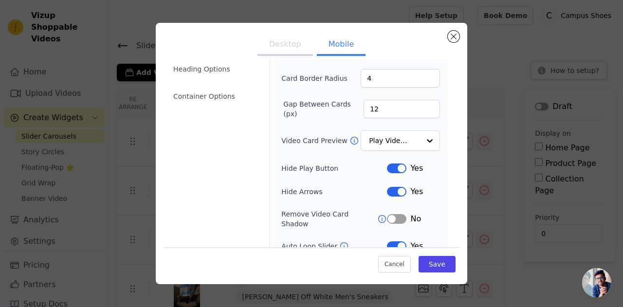
click at [284, 46] on button "Desktop" at bounding box center [284, 45] width 55 height 21
click at [395, 241] on button "Label" at bounding box center [396, 246] width 19 height 10
click at [393, 167] on button "Label" at bounding box center [396, 168] width 19 height 10
click at [393, 190] on button "Label" at bounding box center [396, 192] width 19 height 10
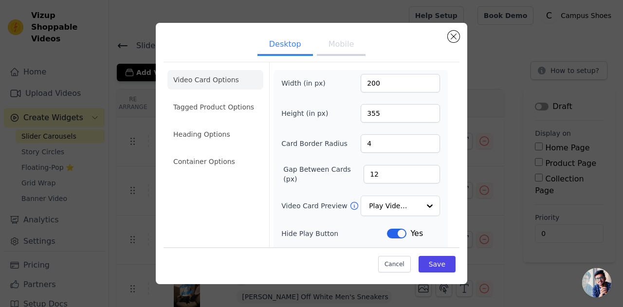
click at [329, 51] on button "Mobile" at bounding box center [341, 45] width 49 height 21
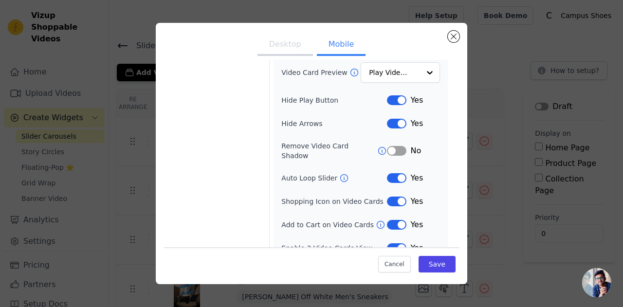
scroll to position [137, 0]
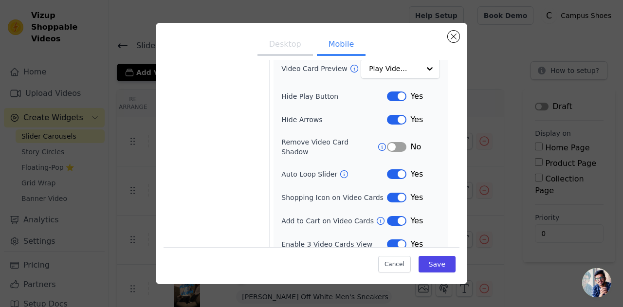
click at [292, 43] on button "Desktop" at bounding box center [284, 45] width 55 height 21
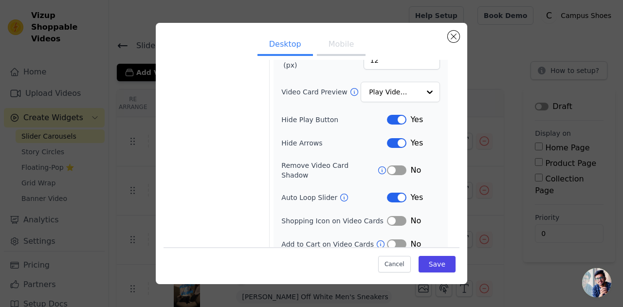
click at [393, 216] on button "Label" at bounding box center [396, 221] width 19 height 10
click at [393, 239] on button "Label" at bounding box center [396, 244] width 19 height 10
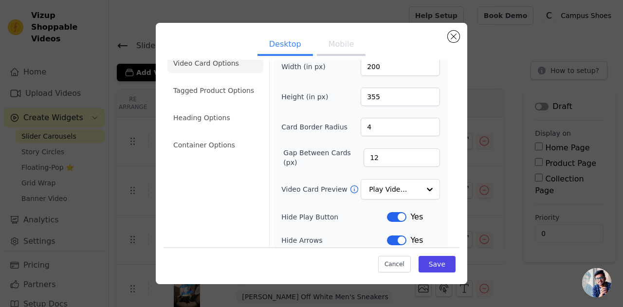
scroll to position [0, 0]
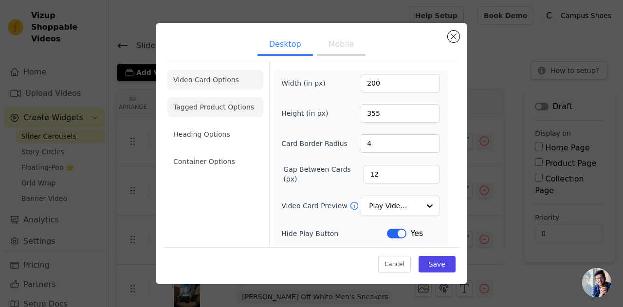
click at [209, 152] on li "Tagged Product Options" at bounding box center [215, 161] width 96 height 19
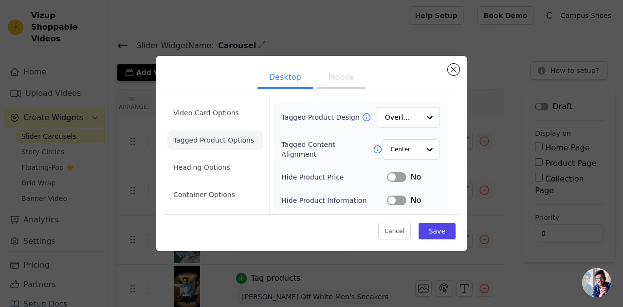
click at [328, 84] on button "Mobile" at bounding box center [341, 78] width 49 height 21
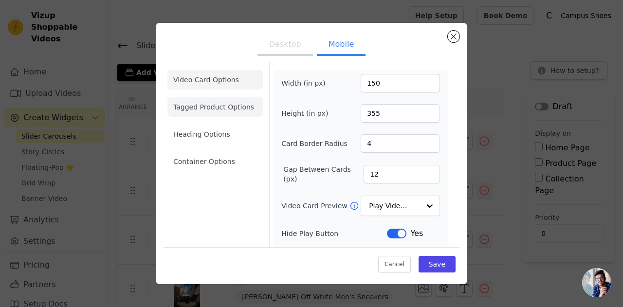
click at [218, 152] on li "Tagged Product Options" at bounding box center [215, 161] width 96 height 19
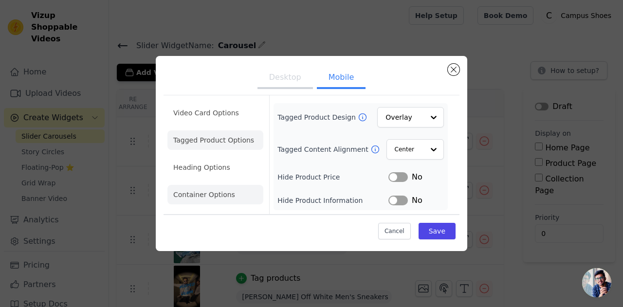
click at [219, 196] on li "Container Options" at bounding box center [215, 194] width 96 height 19
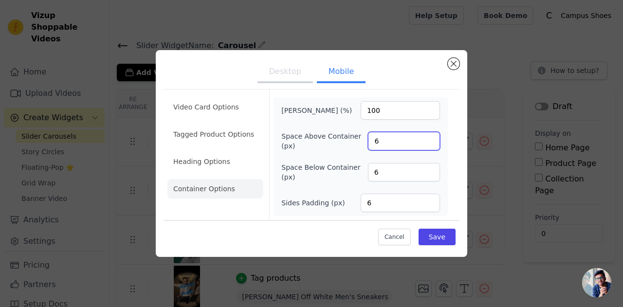
click at [392, 143] on input "6" at bounding box center [404, 141] width 72 height 18
click at [393, 170] on input "6" at bounding box center [404, 172] width 72 height 18
click at [277, 68] on button "Desktop" at bounding box center [284, 72] width 55 height 21
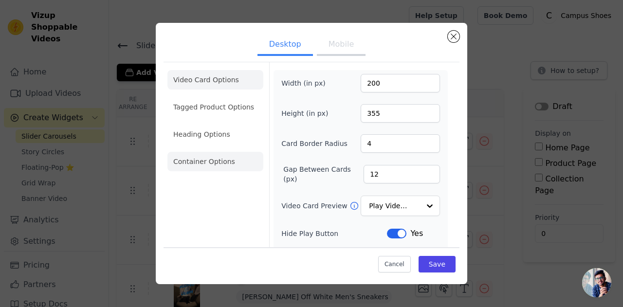
click at [221, 158] on li "Container Options" at bounding box center [215, 161] width 96 height 19
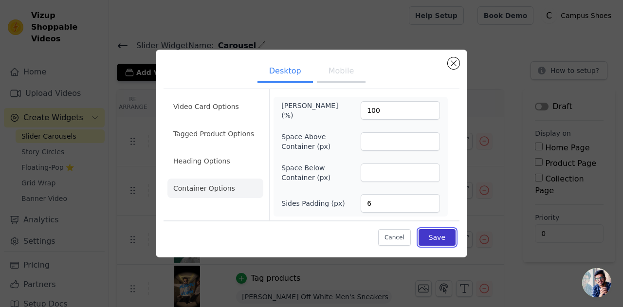
click at [439, 235] on button "Save" at bounding box center [436, 237] width 37 height 17
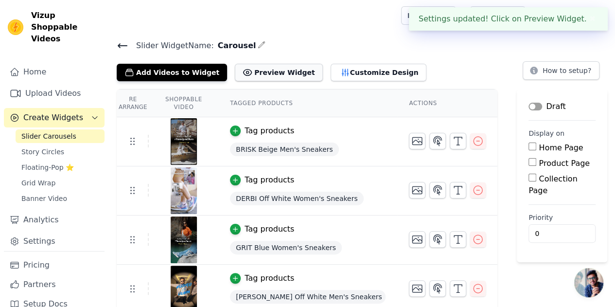
click at [257, 74] on button "Preview Widget" at bounding box center [279, 73] width 88 height 18
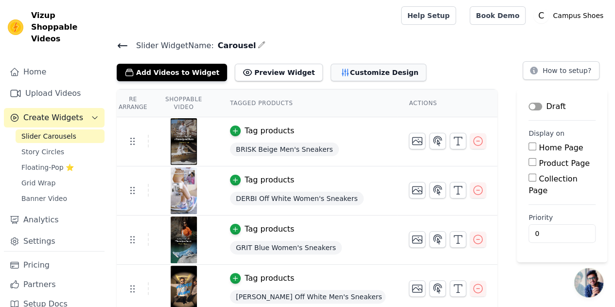
click at [331, 74] on button "Customize Design" at bounding box center [379, 73] width 96 height 18
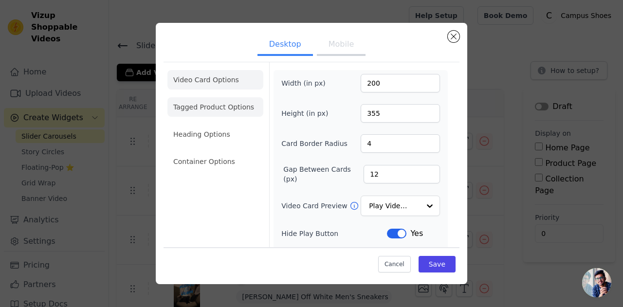
click at [208, 152] on li "Tagged Product Options" at bounding box center [215, 161] width 96 height 19
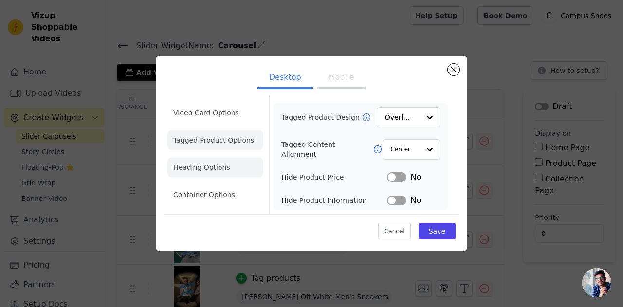
click at [215, 166] on li "Heading Options" at bounding box center [215, 167] width 96 height 19
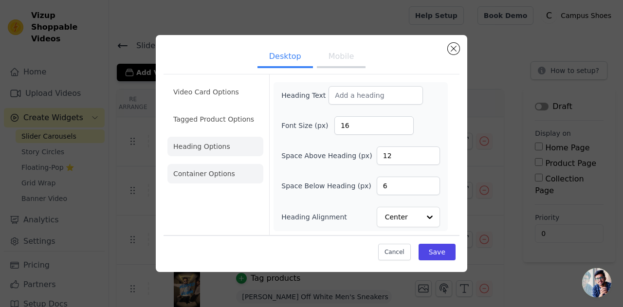
click at [218, 177] on li "Container Options" at bounding box center [215, 173] width 96 height 19
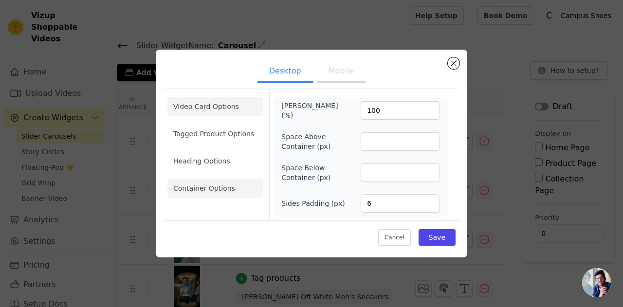
click at [205, 124] on li "Video Card Options" at bounding box center [215, 133] width 96 height 19
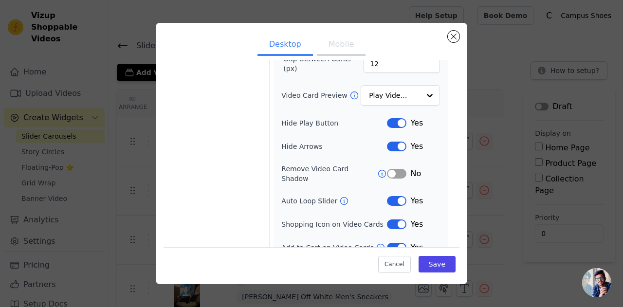
scroll to position [114, 0]
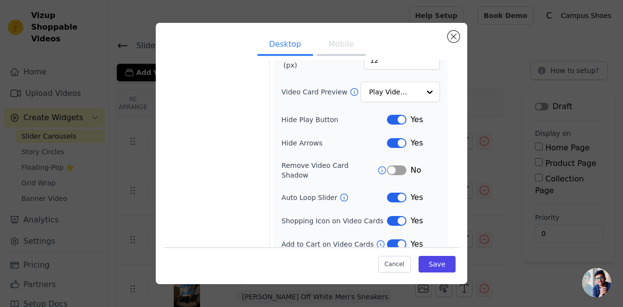
click at [392, 216] on button "Label" at bounding box center [396, 221] width 19 height 10
click at [332, 49] on button "Mobile" at bounding box center [341, 45] width 49 height 21
click at [391, 216] on button "Label" at bounding box center [396, 221] width 19 height 10
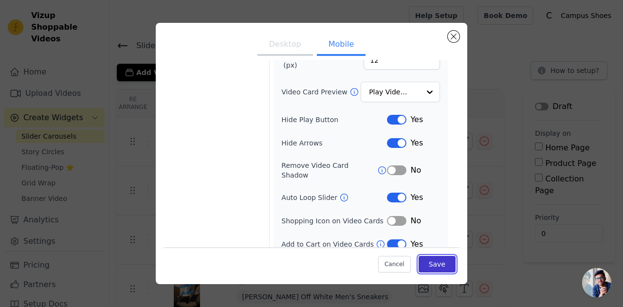
click at [431, 265] on button "Save" at bounding box center [436, 264] width 37 height 17
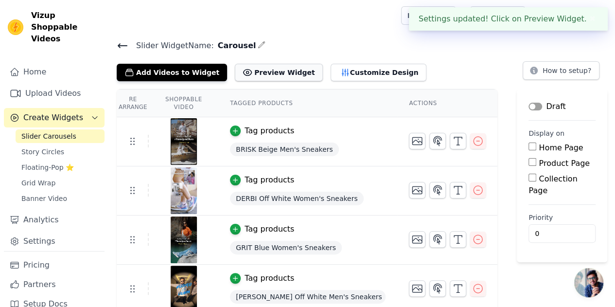
click at [251, 68] on button "Preview Widget" at bounding box center [279, 73] width 88 height 18
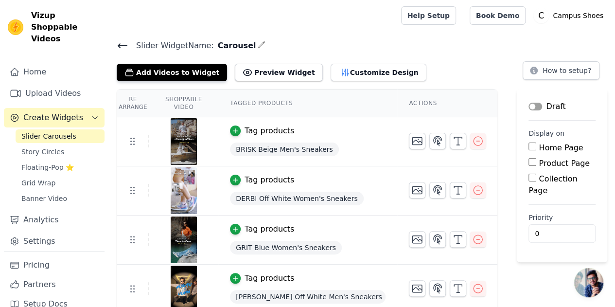
click at [529, 145] on input "Home Page" at bounding box center [533, 147] width 8 height 8
checkbox input "true"
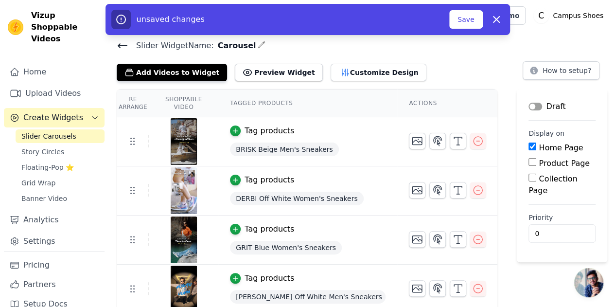
click at [529, 105] on button "Label" at bounding box center [536, 107] width 14 height 8
click at [463, 23] on button "Save" at bounding box center [465, 19] width 33 height 18
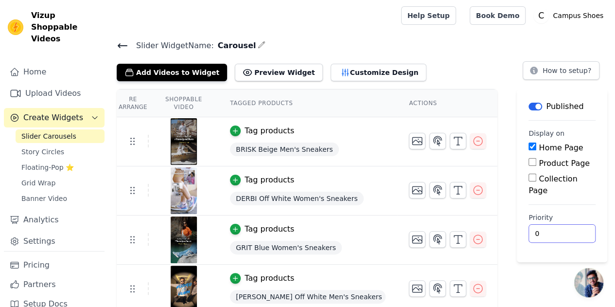
click at [529, 224] on input "0" at bounding box center [562, 233] width 67 height 18
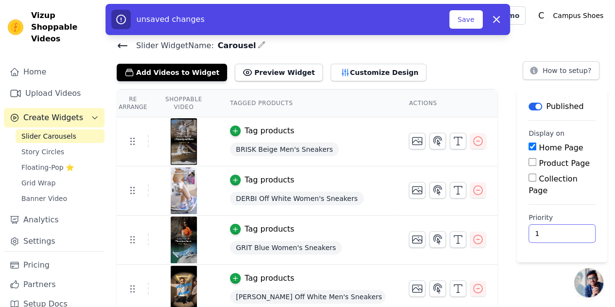
click at [545, 224] on input "1" at bounding box center [562, 233] width 67 height 18
click at [545, 224] on input "2" at bounding box center [562, 233] width 67 height 18
click at [545, 224] on input "3" at bounding box center [562, 233] width 67 height 18
click at [545, 224] on input "4" at bounding box center [562, 233] width 67 height 18
click at [545, 224] on input "3" at bounding box center [562, 233] width 67 height 18
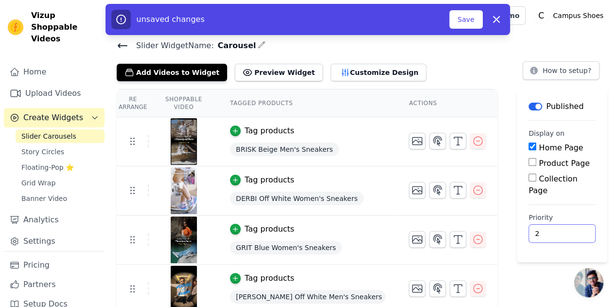
click at [545, 224] on input "2" at bounding box center [562, 233] width 67 height 18
click at [545, 224] on input "1" at bounding box center [562, 233] width 67 height 18
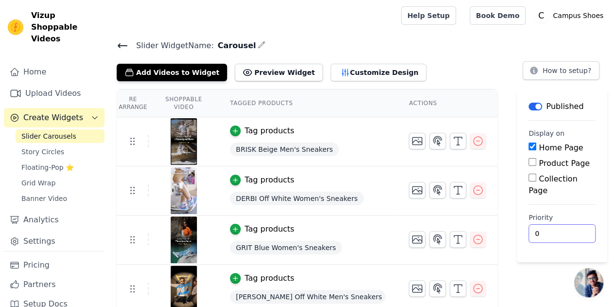
type input "0"
click at [545, 224] on input "0" at bounding box center [562, 233] width 67 height 18
click at [38, 211] on link "Analytics" at bounding box center [54, 219] width 101 height 19
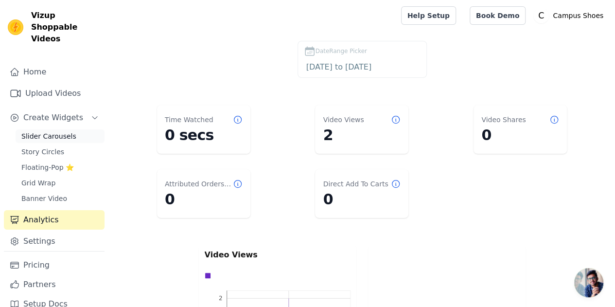
click at [48, 131] on span "Slider Carousels" at bounding box center [48, 136] width 55 height 10
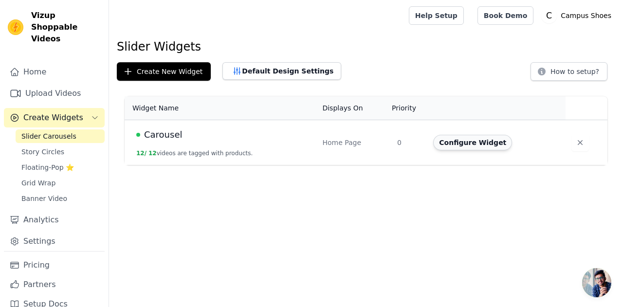
click at [474, 144] on button "Configure Widget" at bounding box center [472, 143] width 79 height 16
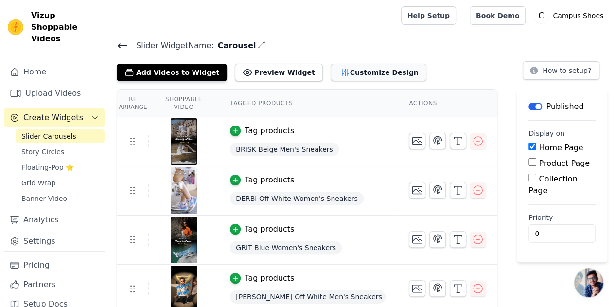
click at [353, 74] on button "Customize Design" at bounding box center [379, 73] width 96 height 18
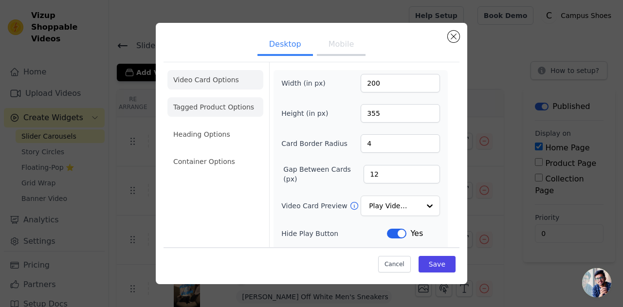
click at [219, 152] on li "Tagged Product Options" at bounding box center [215, 161] width 96 height 19
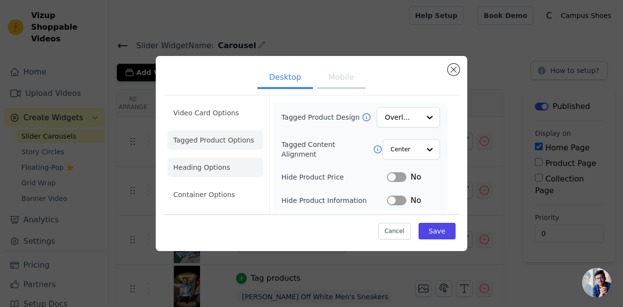
click at [228, 168] on li "Heading Options" at bounding box center [215, 167] width 96 height 19
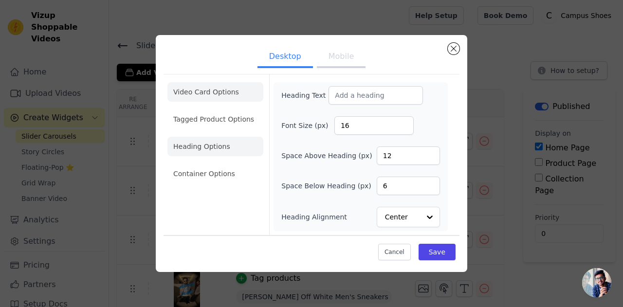
click at [232, 109] on li "Video Card Options" at bounding box center [215, 118] width 96 height 19
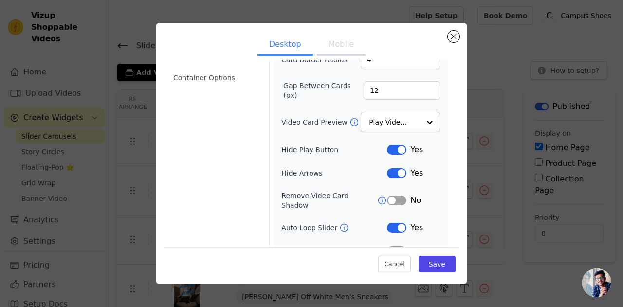
scroll to position [114, 0]
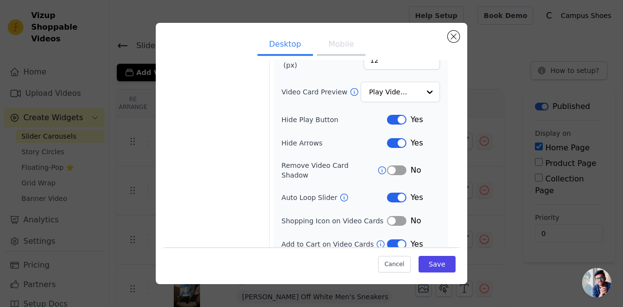
click at [394, 239] on button "Label" at bounding box center [396, 244] width 19 height 10
click at [442, 261] on button "Save" at bounding box center [436, 264] width 37 height 17
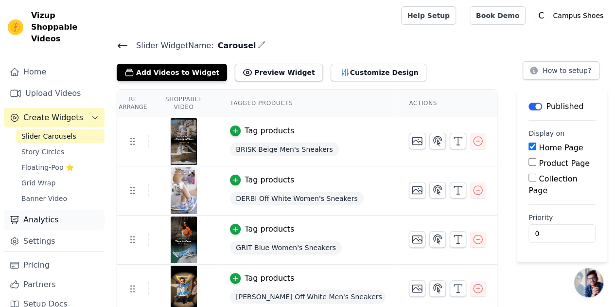
click at [35, 211] on link "Analytics" at bounding box center [54, 219] width 101 height 19
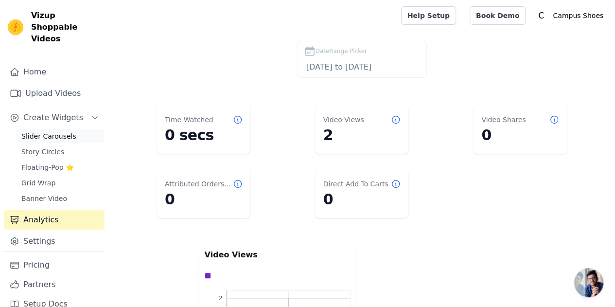
click at [48, 131] on span "Slider Carousels" at bounding box center [48, 136] width 55 height 10
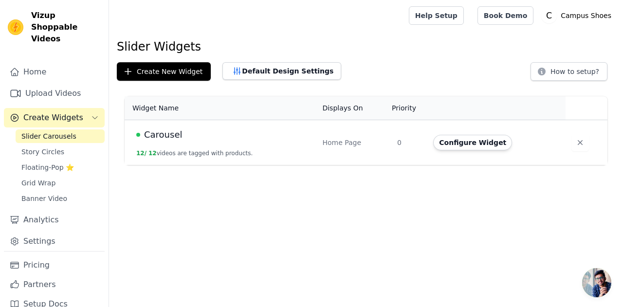
click at [40, 131] on span "Slider Carousels" at bounding box center [48, 136] width 55 height 10
click at [458, 143] on button "Configure Widget" at bounding box center [472, 143] width 79 height 16
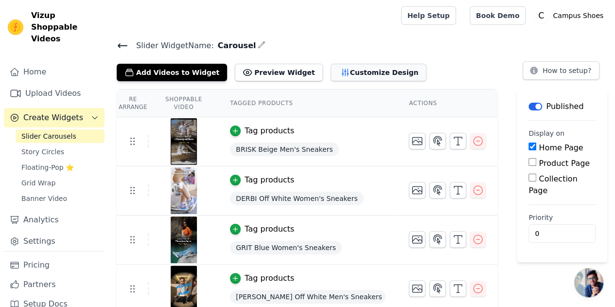
click at [331, 73] on button "Customize Design" at bounding box center [379, 73] width 96 height 18
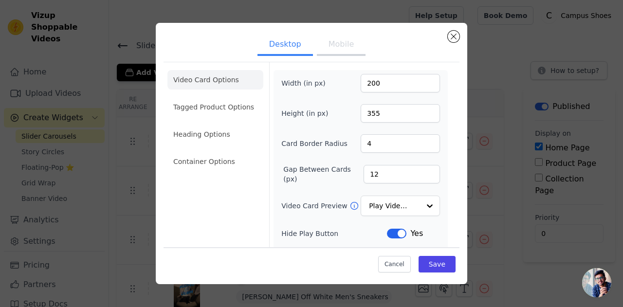
click at [338, 41] on button "Mobile" at bounding box center [341, 45] width 49 height 21
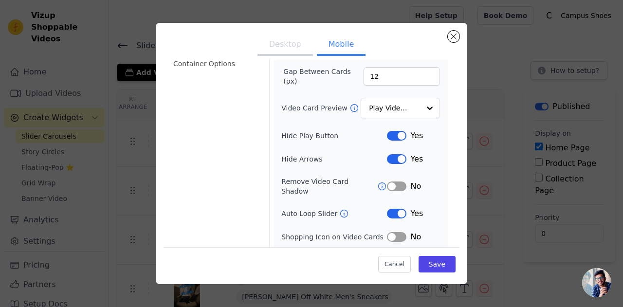
scroll to position [137, 0]
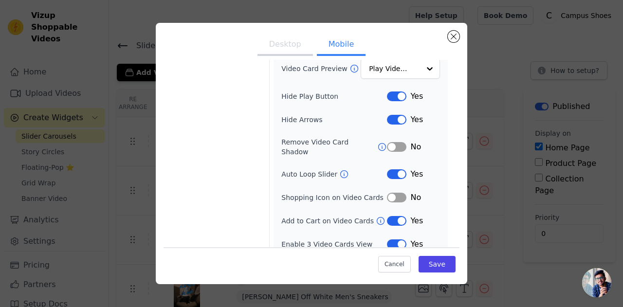
click at [393, 216] on button "Label" at bounding box center [396, 221] width 19 height 10
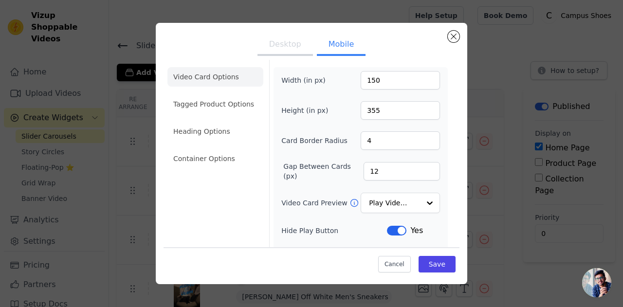
scroll to position [0, 0]
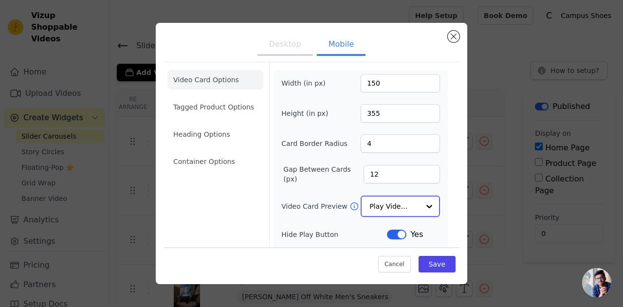
click at [388, 203] on input "Video Card Preview" at bounding box center [394, 206] width 50 height 19
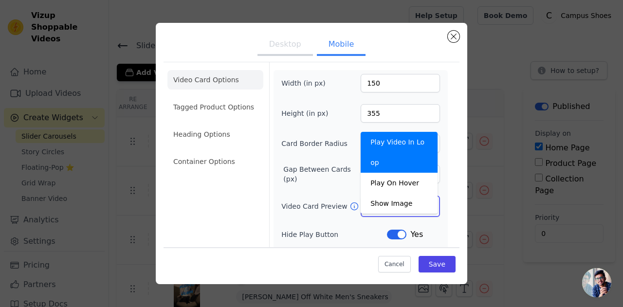
click at [388, 203] on input "Video Card Preview" at bounding box center [394, 206] width 50 height 19
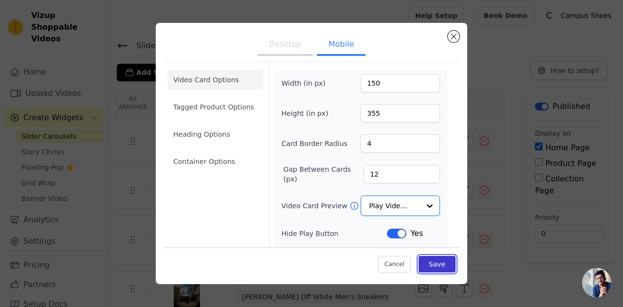
click at [441, 265] on button "Save" at bounding box center [436, 264] width 37 height 17
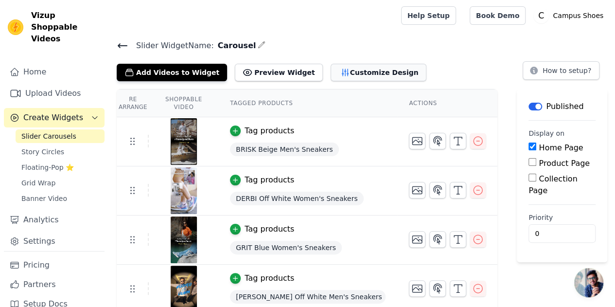
click at [333, 76] on button "Customize Design" at bounding box center [379, 73] width 96 height 18
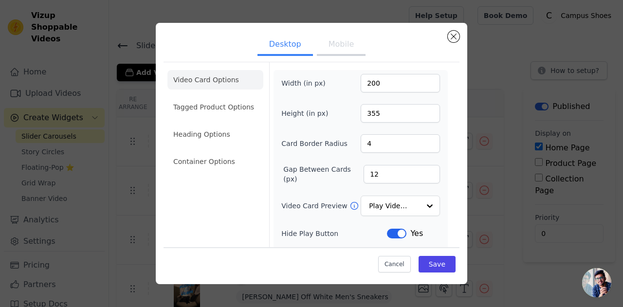
click at [340, 40] on button "Mobile" at bounding box center [341, 45] width 49 height 21
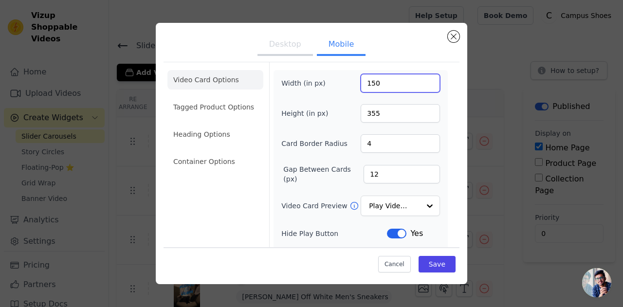
click at [379, 83] on input "150" at bounding box center [399, 83] width 79 height 18
type input "200"
click at [432, 264] on button "Save" at bounding box center [436, 264] width 37 height 17
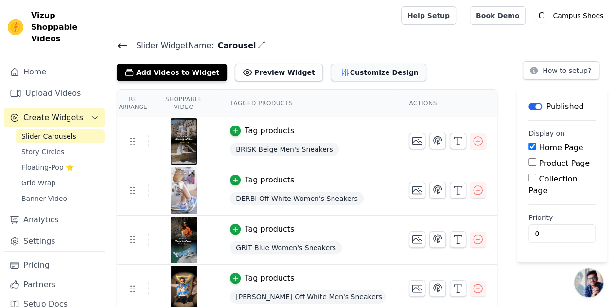
click at [331, 72] on button "Customize Design" at bounding box center [379, 73] width 96 height 18
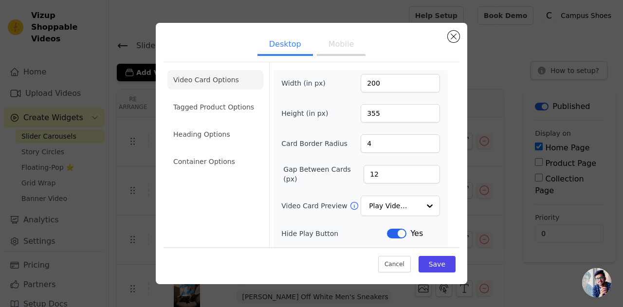
click at [330, 42] on button "Mobile" at bounding box center [341, 45] width 49 height 21
click at [285, 45] on button "Desktop" at bounding box center [284, 45] width 55 height 21
click at [325, 46] on button "Mobile" at bounding box center [341, 45] width 49 height 21
click at [283, 47] on button "Desktop" at bounding box center [284, 45] width 55 height 21
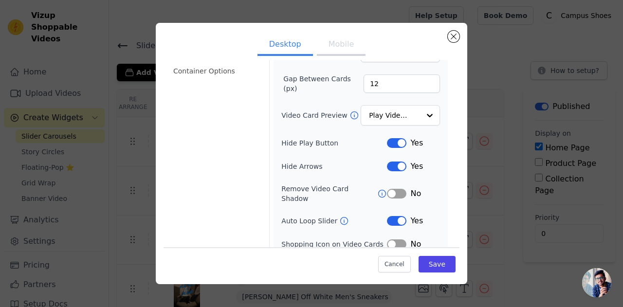
scroll to position [114, 0]
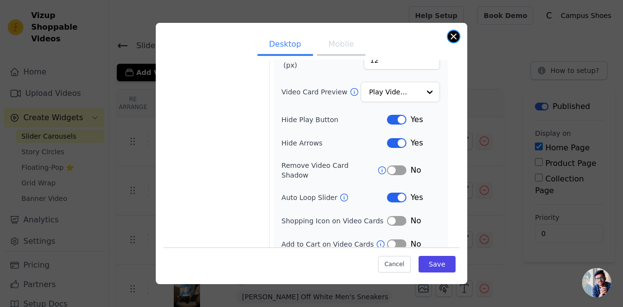
click at [453, 38] on button "Close modal" at bounding box center [454, 37] width 12 height 12
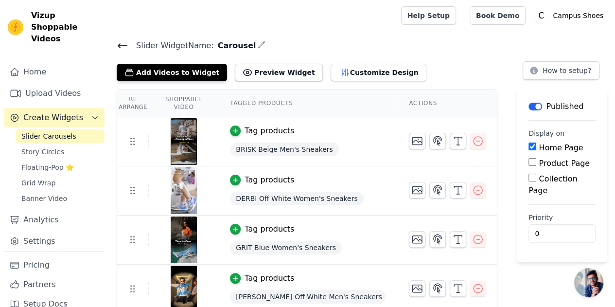
click at [122, 45] on icon at bounding box center [122, 46] width 9 height 4
